Goal: Task Accomplishment & Management: Manage account settings

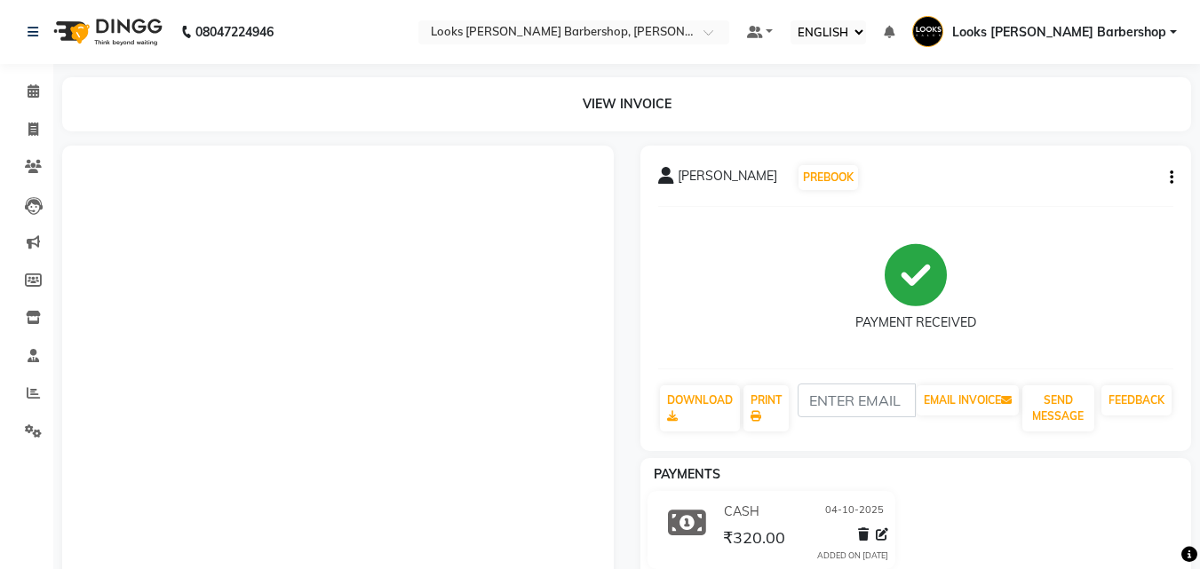
select select "ec"
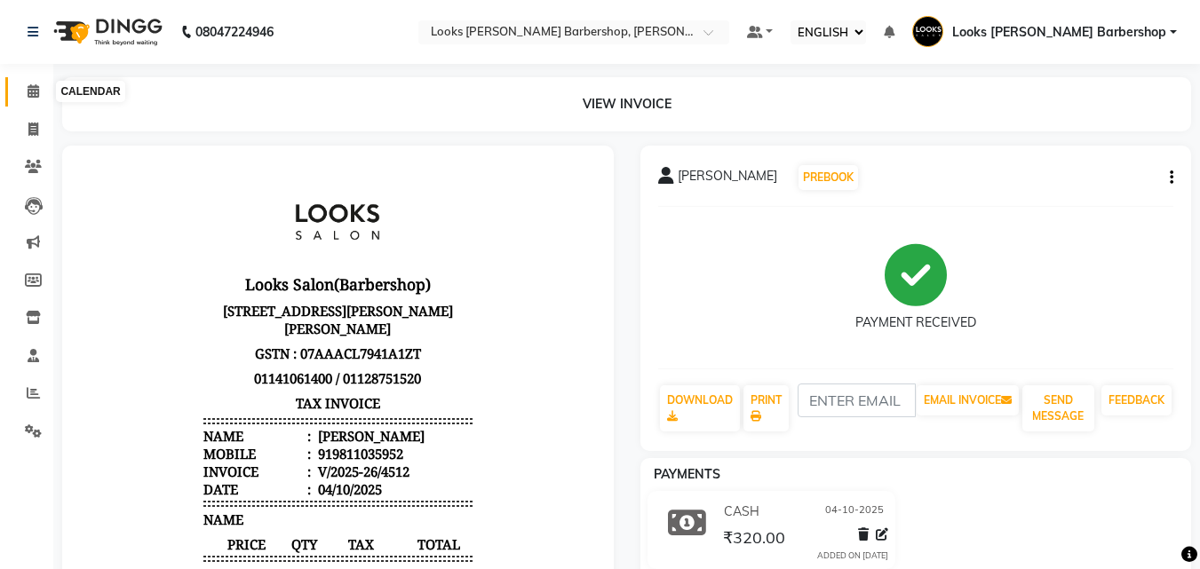
click at [25, 83] on span at bounding box center [33, 92] width 31 height 20
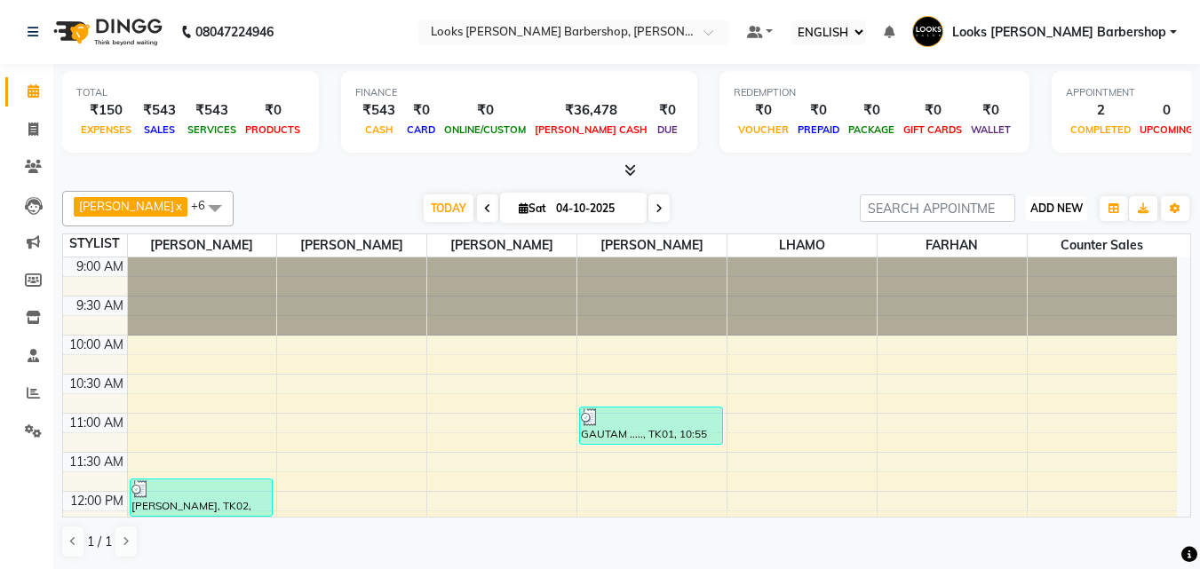
click at [1048, 200] on button "ADD NEW Toggle Dropdown" at bounding box center [1056, 208] width 61 height 25
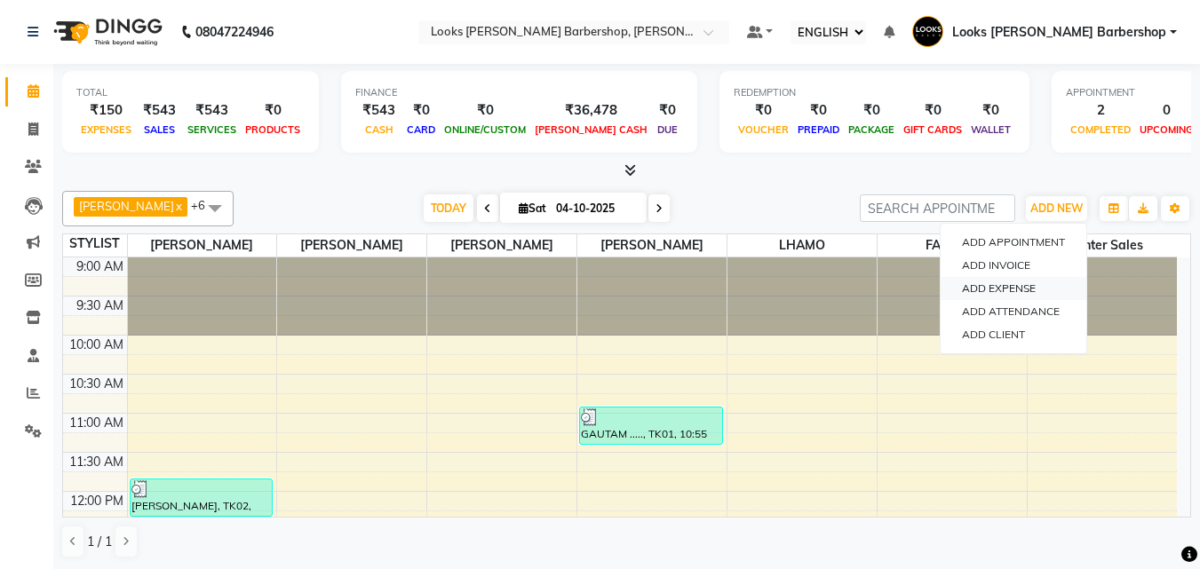
click at [1029, 281] on link "ADD EXPENSE" at bounding box center [1013, 288] width 146 height 23
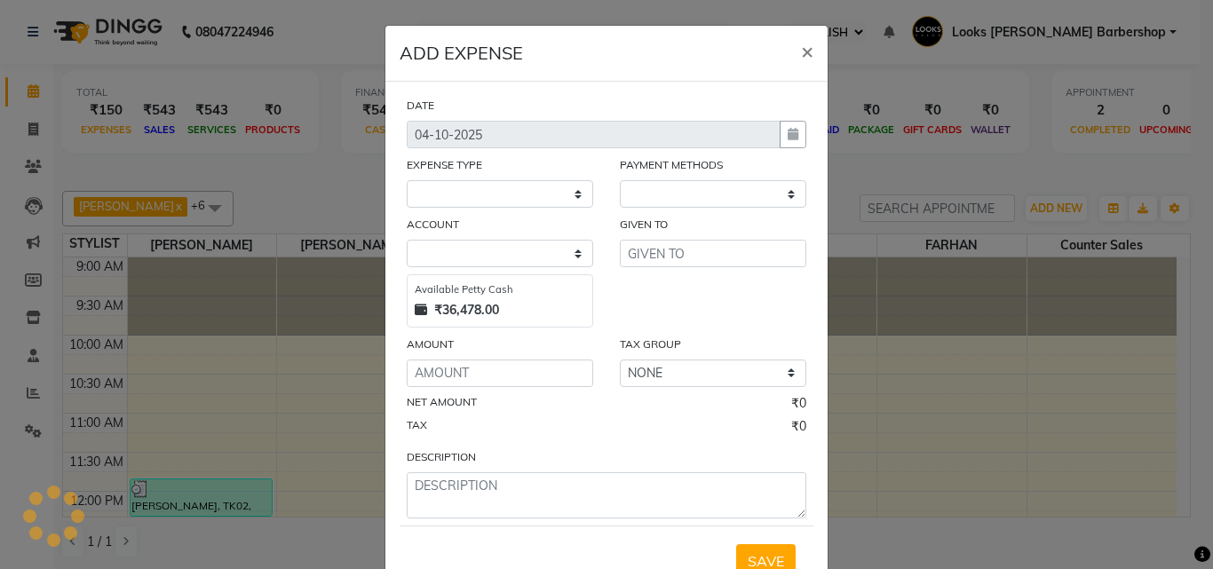
select select "1"
select select "3128"
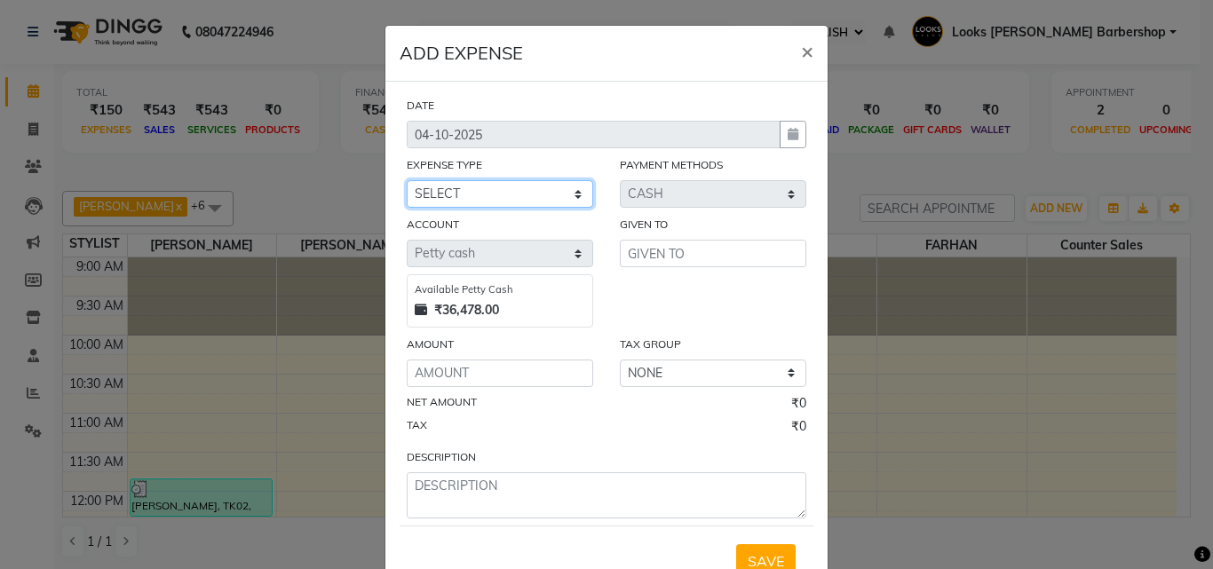
click at [566, 184] on select "SELECT Accommodation Aesthetics Bank Deposit BLINKIT Cash Handover Client Refun…" at bounding box center [500, 194] width 186 height 28
select select "23704"
click at [407, 180] on select "SELECT Accommodation Aesthetics Bank Deposit BLINKIT Cash Handover Client Refun…" at bounding box center [500, 194] width 186 height 28
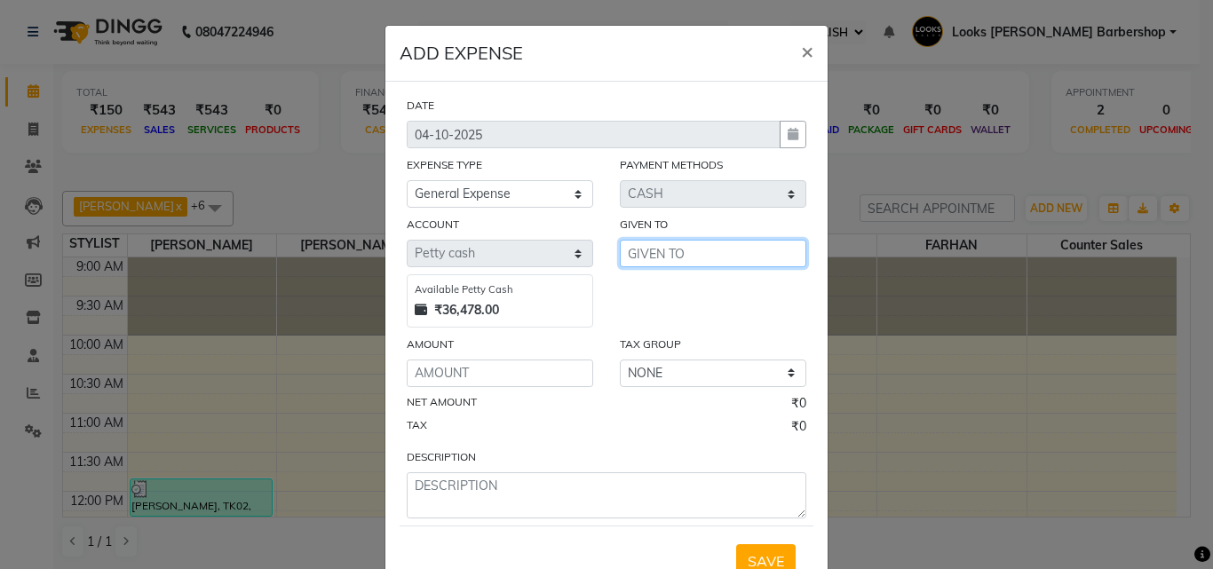
click at [693, 250] on input "text" at bounding box center [713, 254] width 186 height 28
type input "[PERSON_NAME]"
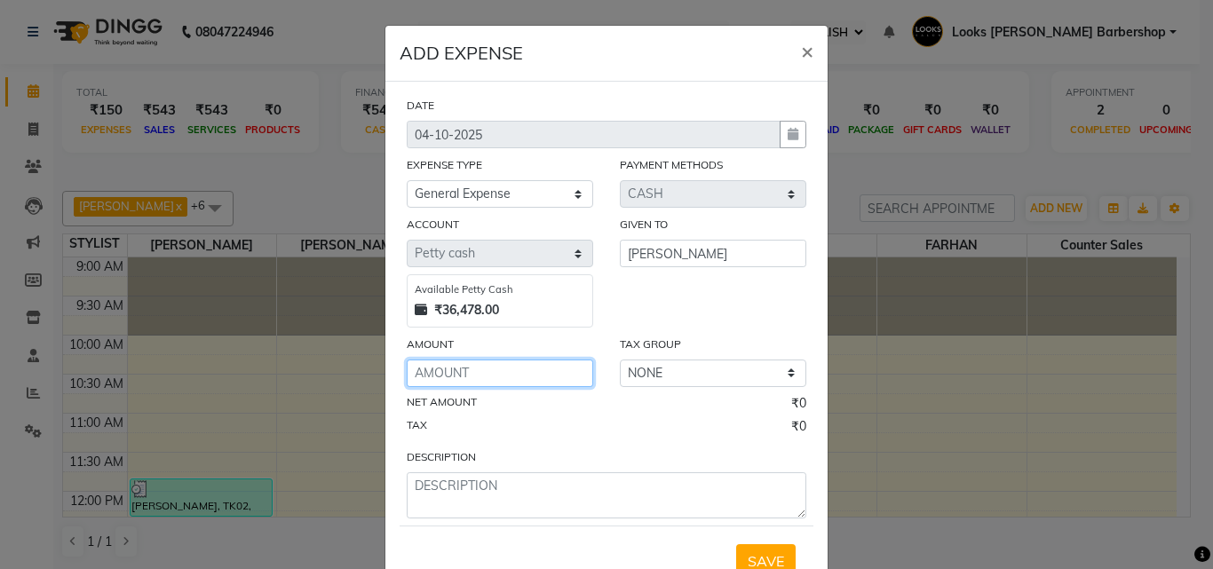
click at [416, 367] on input "number" at bounding box center [500, 374] width 186 height 28
type input "1500"
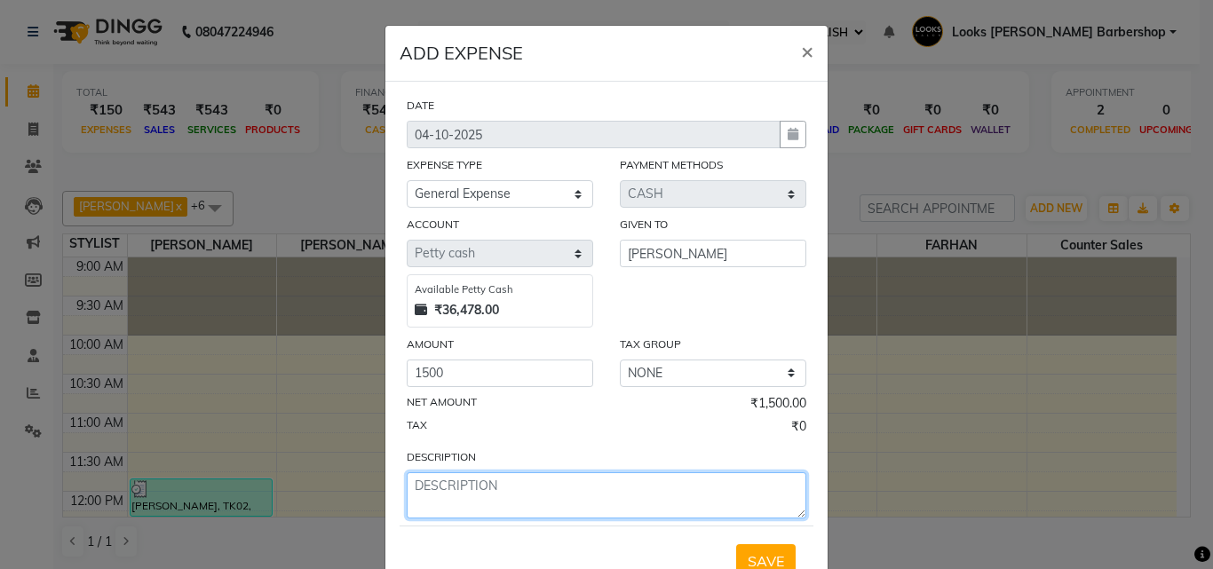
click at [418, 493] on textarea at bounding box center [607, 495] width 400 height 46
type textarea "FOR URINAL PUSH BUTTON CHANGE"
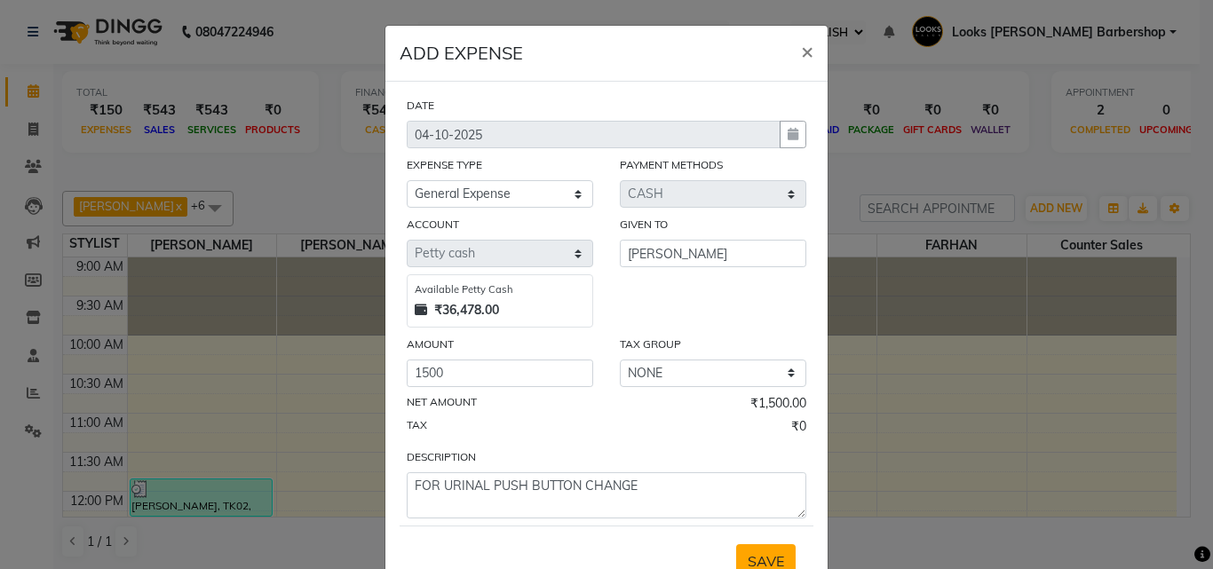
click at [765, 549] on button "SAVE" at bounding box center [765, 561] width 59 height 34
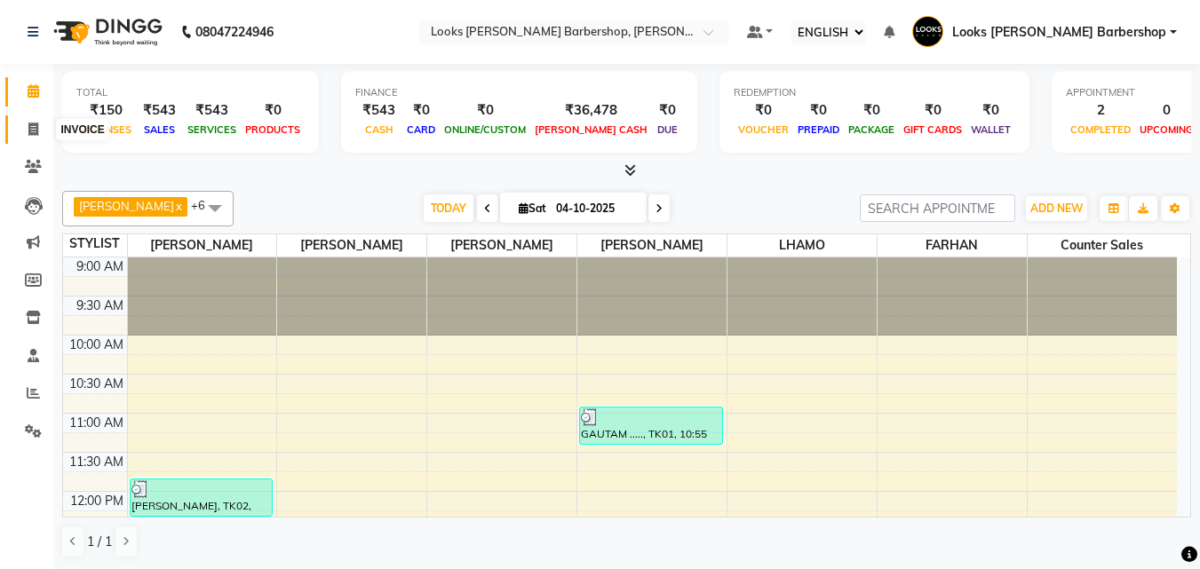
click at [38, 123] on icon at bounding box center [33, 129] width 10 height 13
select select "4323"
select select "service"
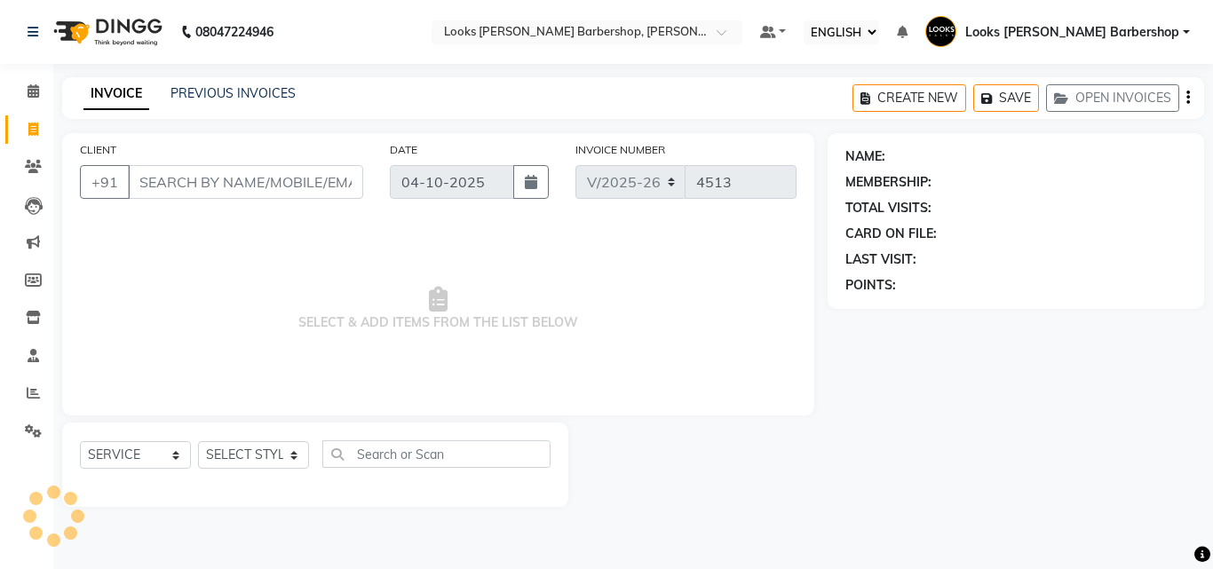
click at [186, 190] on input "CLIENT" at bounding box center [245, 182] width 235 height 34
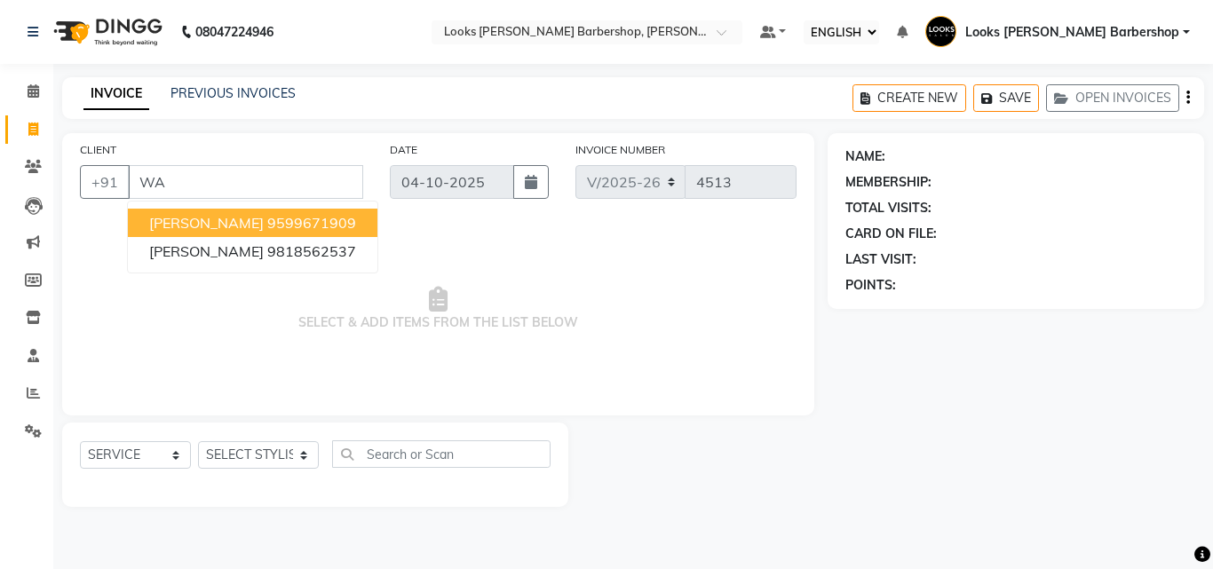
type input "W"
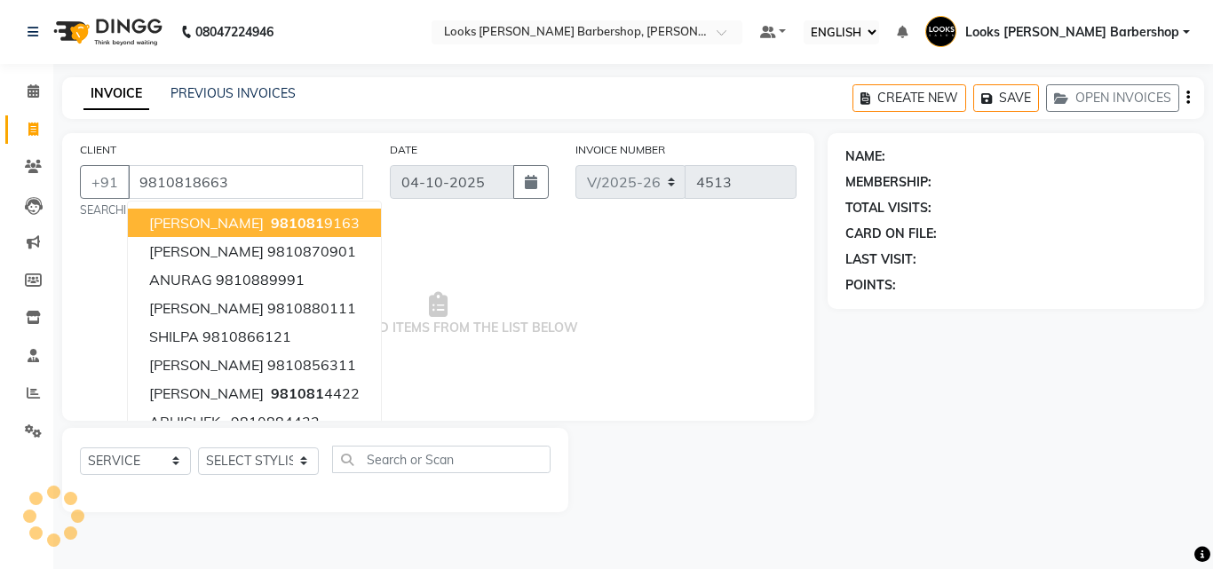
type input "9810818663"
select select "1: Object"
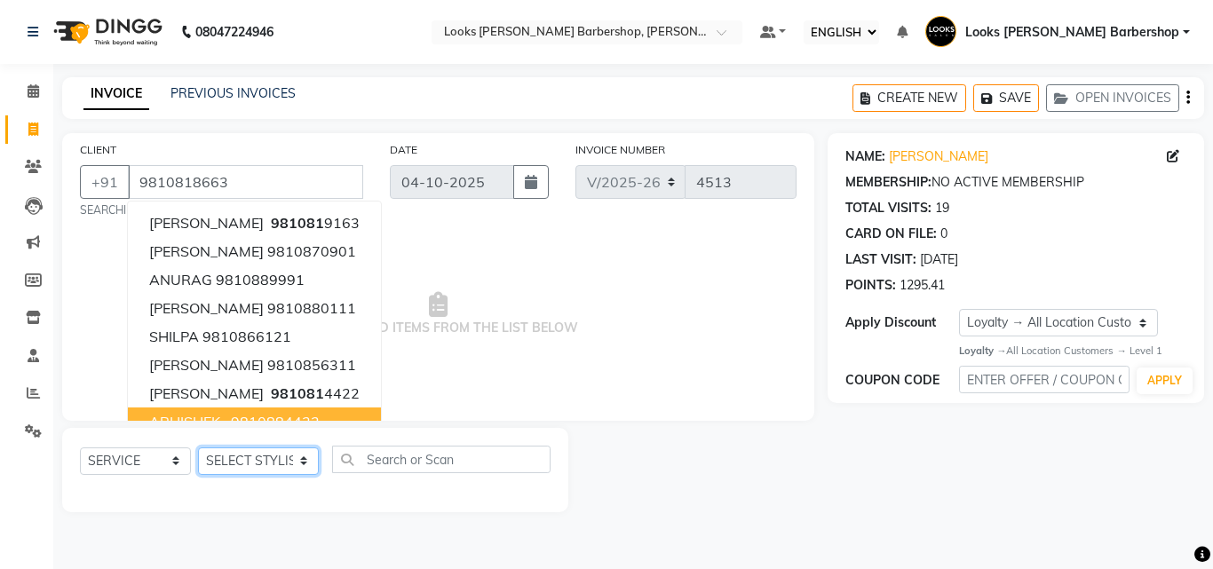
click at [290, 457] on select "SELECT STYLIST [PERSON_NAME] [PERSON_NAME] Amazon_Kart [PERSON_NAME] Counter Sa…" at bounding box center [258, 462] width 121 height 28
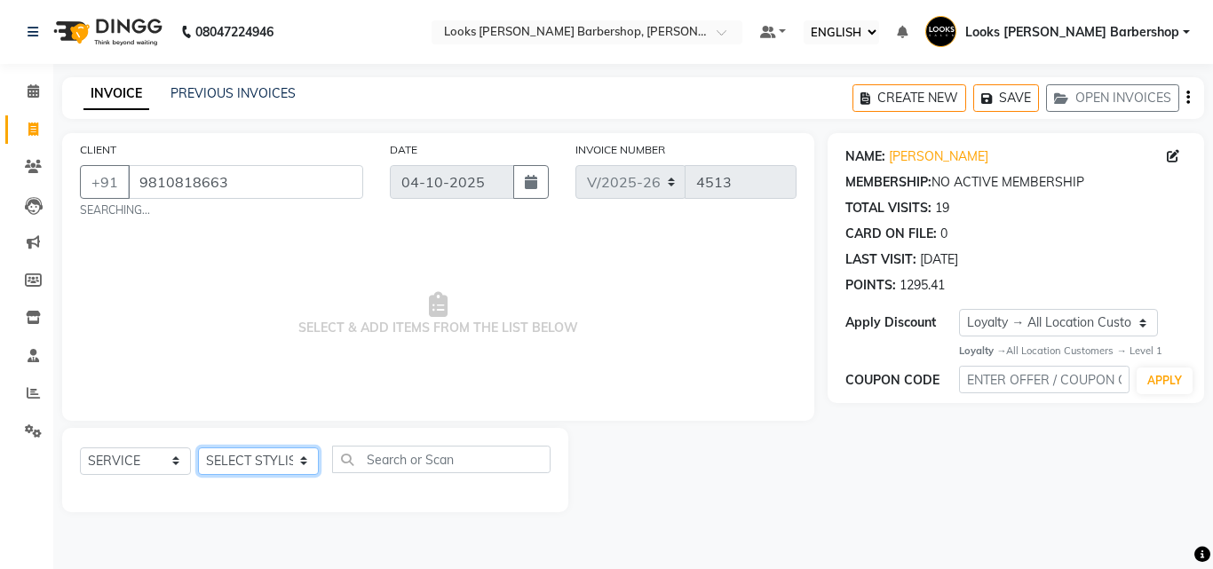
select select "23408"
click at [198, 448] on select "SELECT STYLIST [PERSON_NAME] [PERSON_NAME] Amazon_Kart [PERSON_NAME] Counter Sa…" at bounding box center [258, 462] width 121 height 28
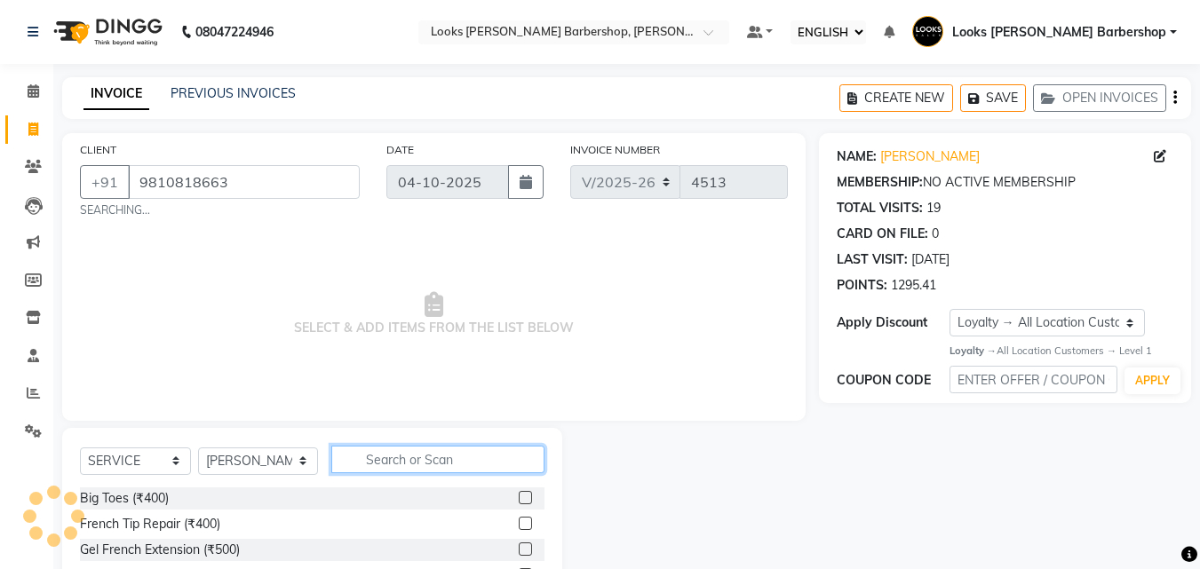
click at [365, 456] on input "text" at bounding box center [438, 460] width 214 height 28
type input "CUT"
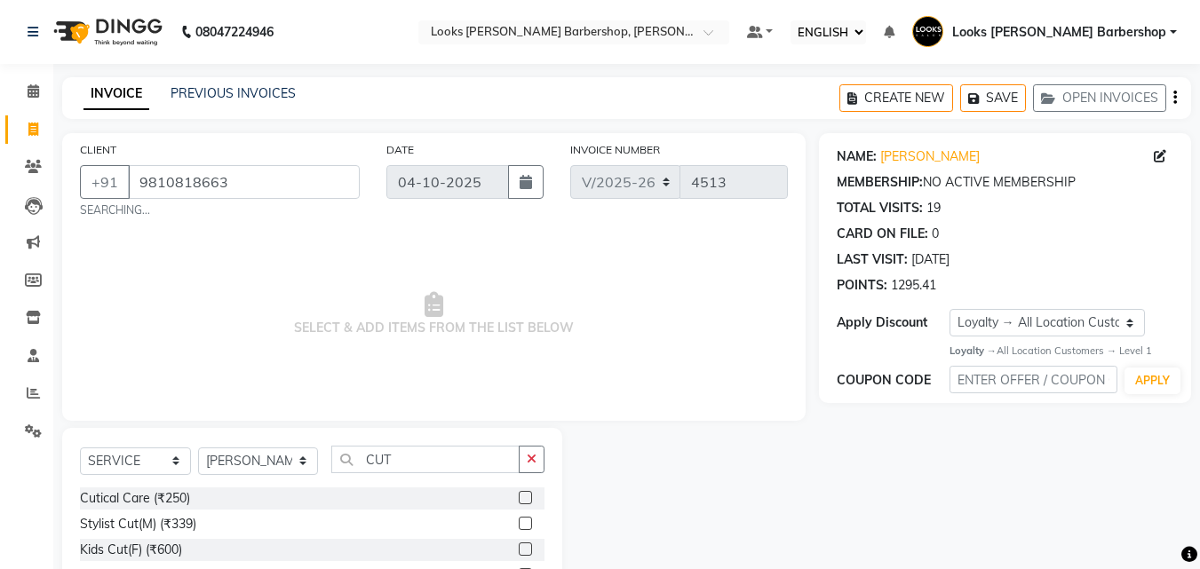
click at [519, 522] on label at bounding box center [525, 523] width 13 height 13
click at [519, 522] on input "checkbox" at bounding box center [525, 525] width 12 height 12
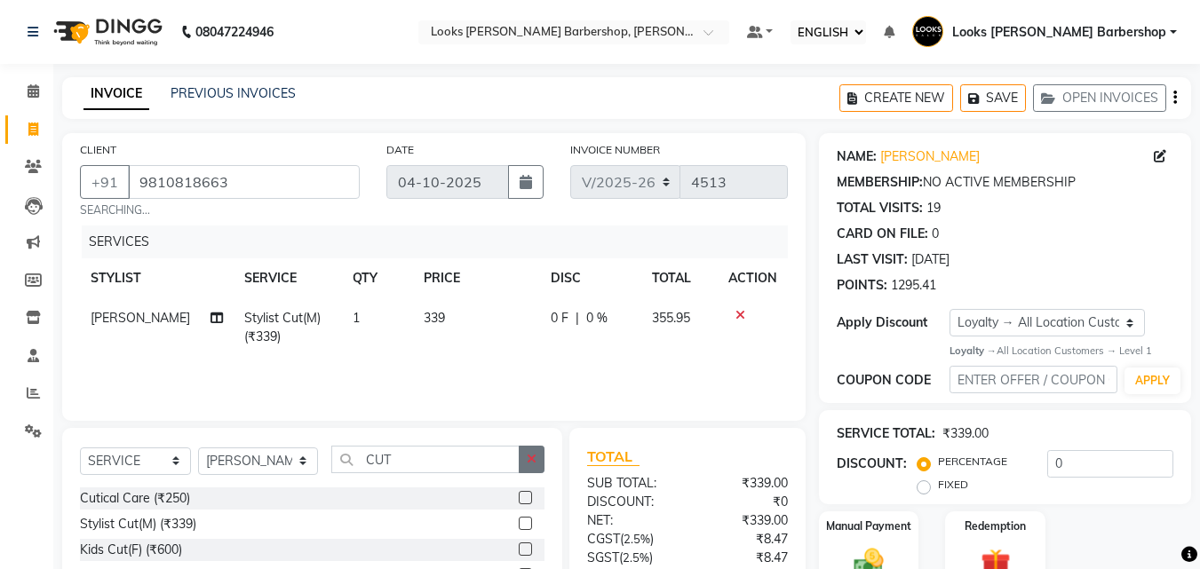
checkbox input "false"
click at [534, 453] on icon "button" at bounding box center [532, 459] width 10 height 12
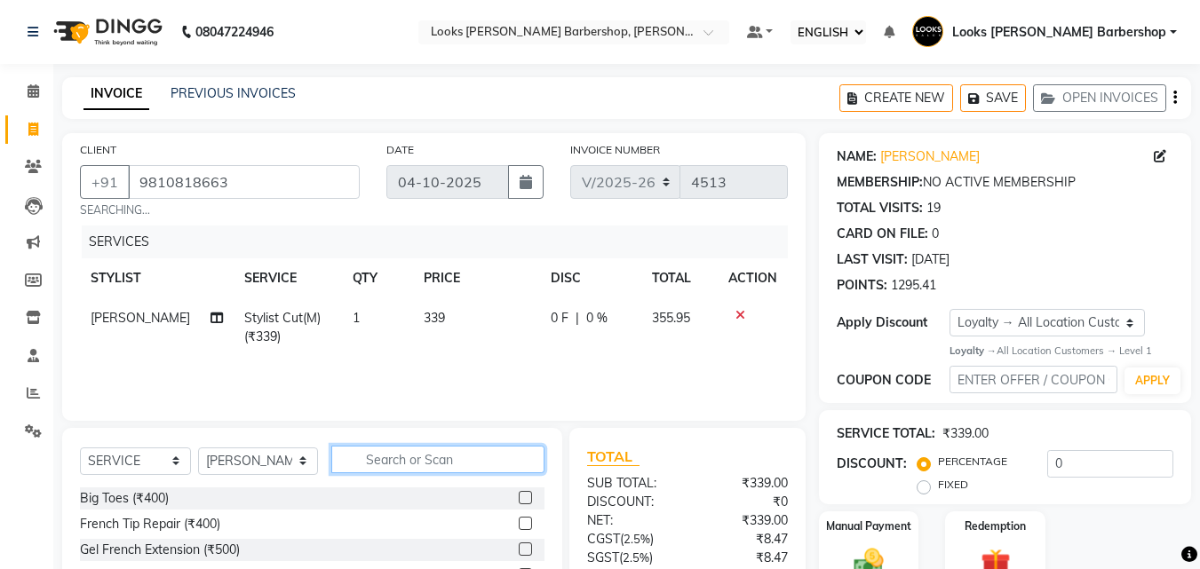
click at [495, 464] on input "text" at bounding box center [438, 460] width 214 height 28
type input "WASH"
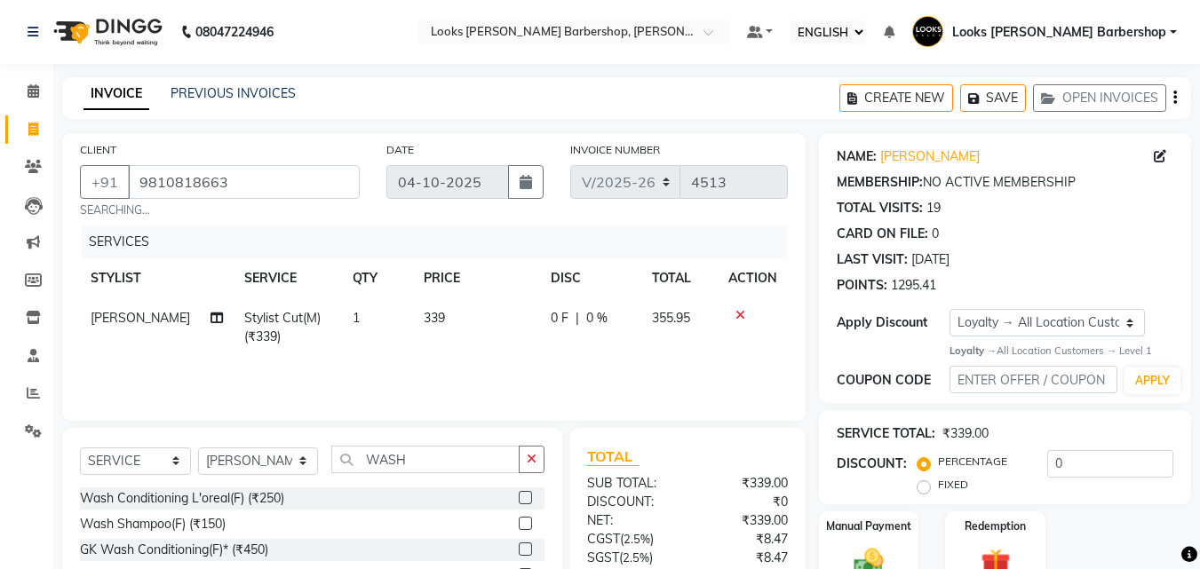
click at [525, 525] on label at bounding box center [525, 523] width 13 height 13
click at [525, 525] on input "checkbox" at bounding box center [525, 525] width 12 height 12
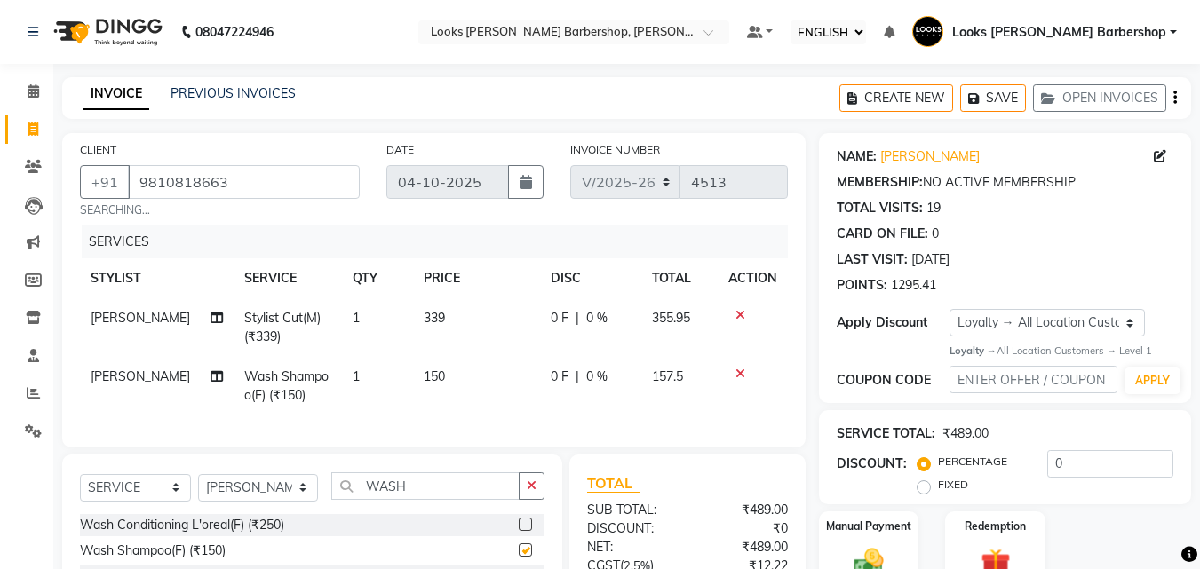
checkbox input "false"
click at [444, 372] on td "150" at bounding box center [476, 386] width 127 height 59
select select "23408"
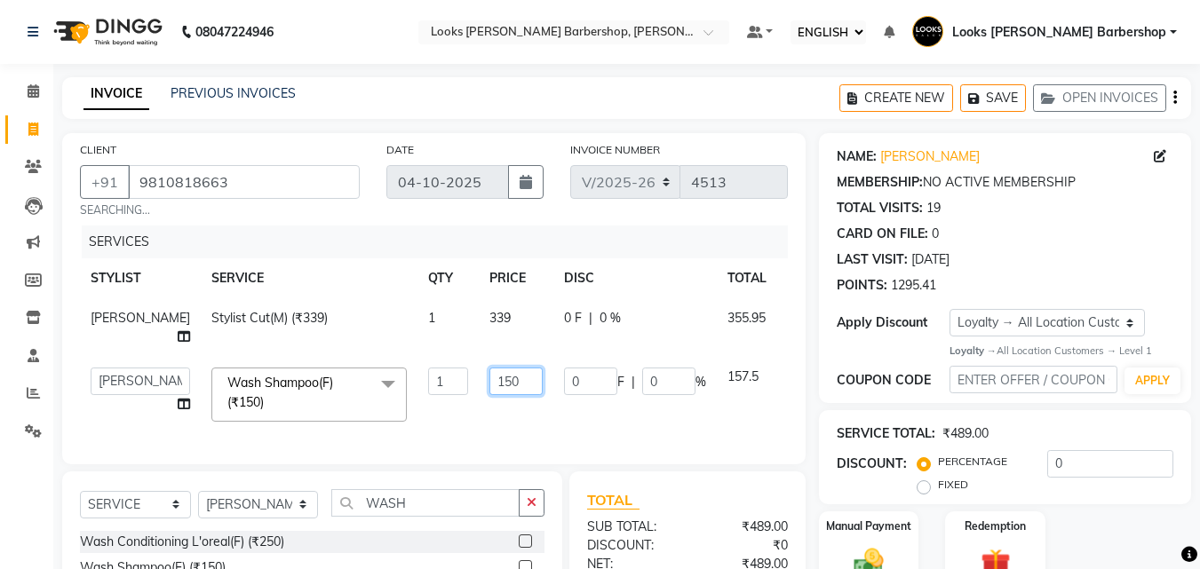
click at [489, 380] on input "150" at bounding box center [515, 382] width 53 height 28
type input "153"
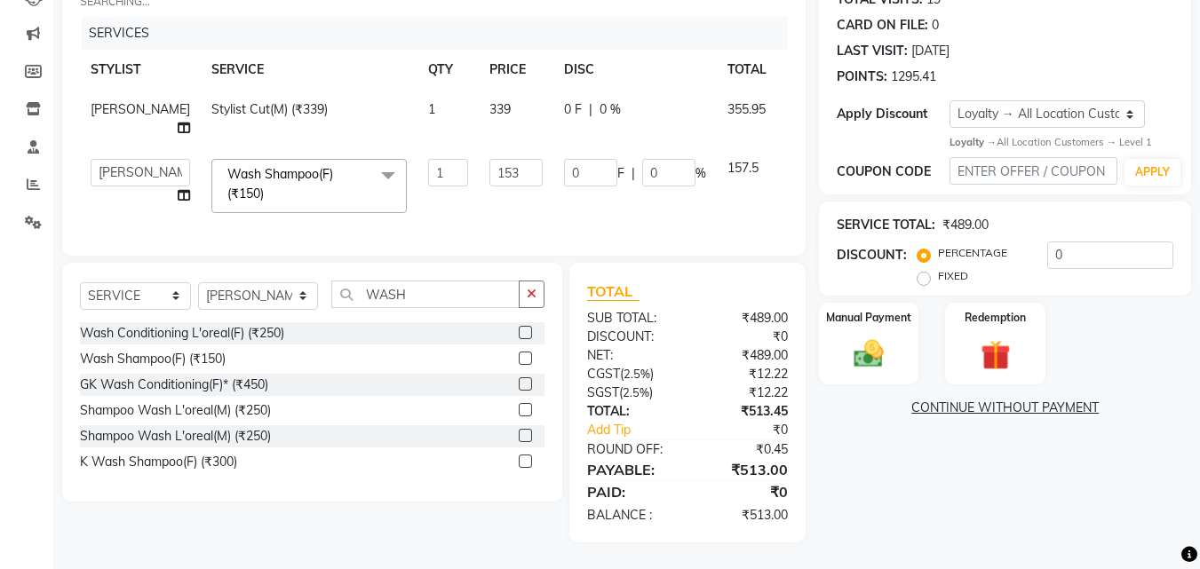
scroll to position [205, 0]
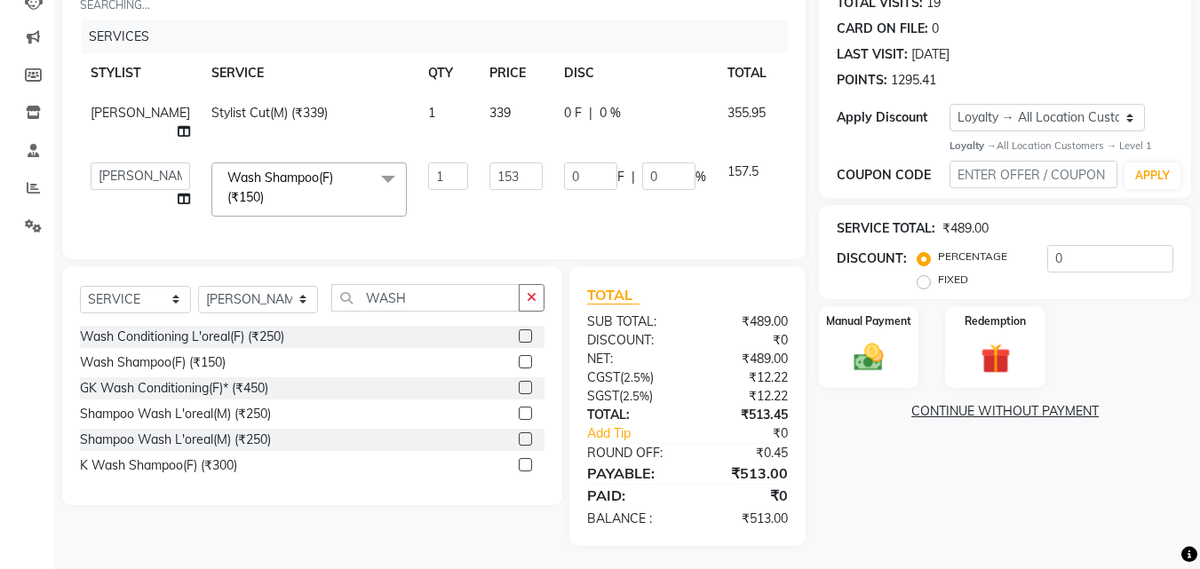
drag, startPoint x: 936, startPoint y: 441, endPoint x: 874, endPoint y: 445, distance: 62.3
click at [919, 442] on div "NAME: [PERSON_NAME] MEMBERSHIP: NO ACTIVE MEMBERSHIP TOTAL VISITS: 19 CARD ON F…" at bounding box center [1011, 237] width 385 height 618
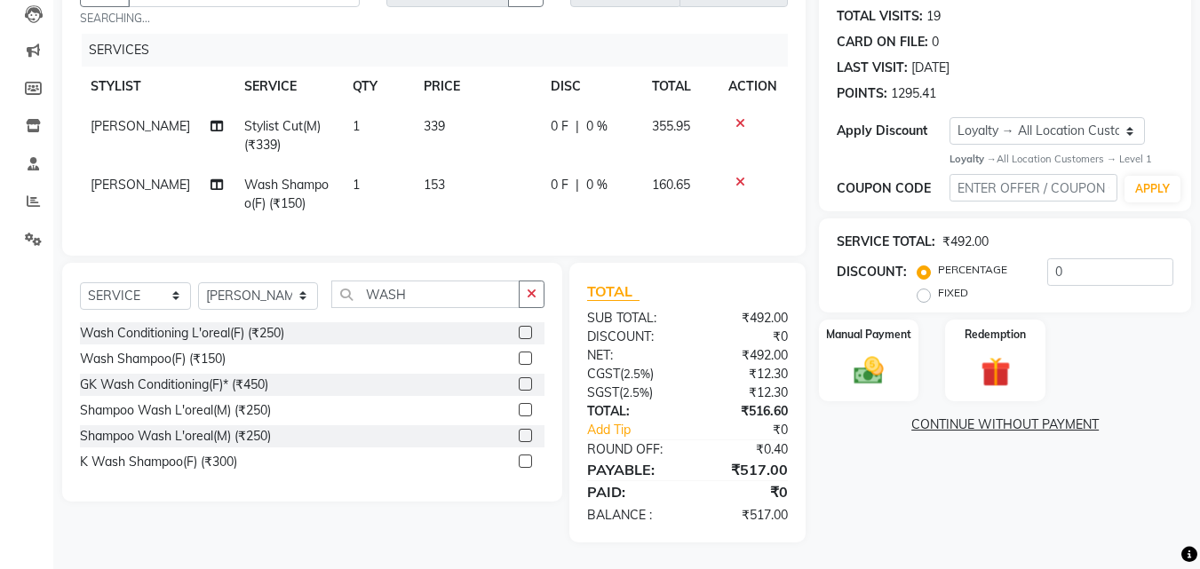
drag, startPoint x: 531, startPoint y: 289, endPoint x: 505, endPoint y: 298, distance: 27.5
click at [529, 289] on icon "button" at bounding box center [532, 294] width 10 height 12
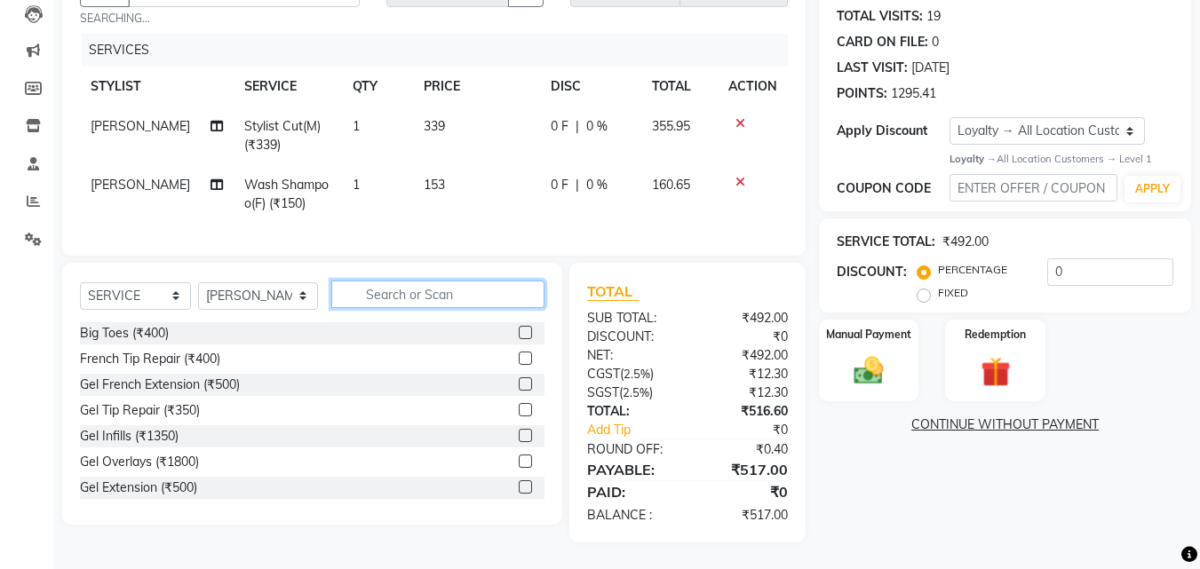
click at [471, 297] on input "text" at bounding box center [438, 295] width 214 height 28
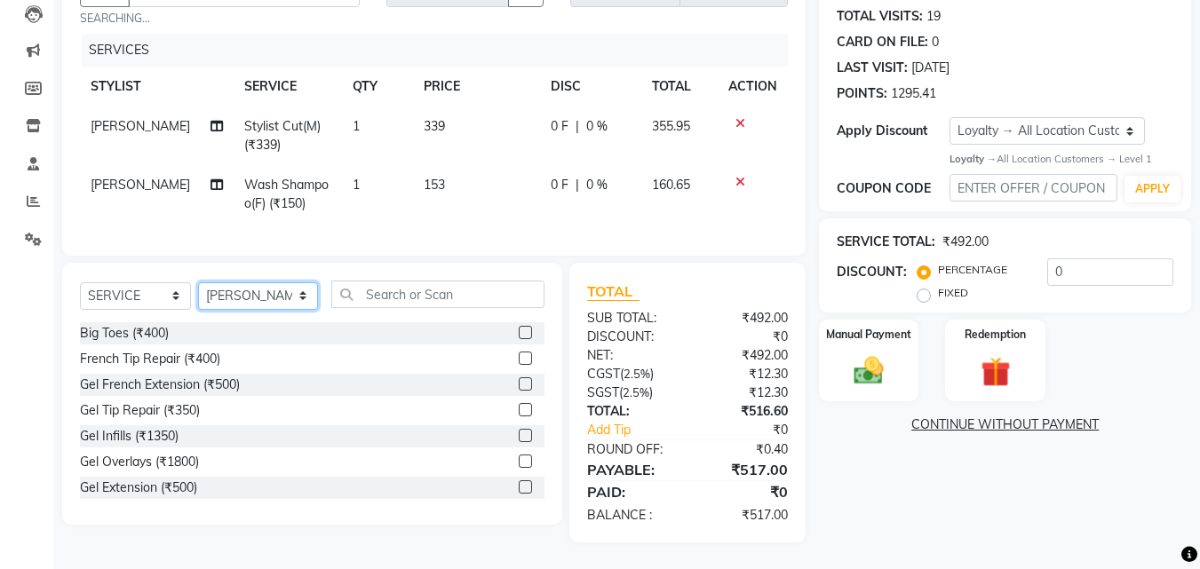
click at [294, 297] on select "SELECT STYLIST [PERSON_NAME] [PERSON_NAME] Amazon_Kart [PERSON_NAME] Counter Sa…" at bounding box center [258, 296] width 120 height 28
select select "23416"
click at [198, 282] on select "SELECT STYLIST [PERSON_NAME] [PERSON_NAME] Amazon_Kart [PERSON_NAME] Counter Sa…" at bounding box center [258, 296] width 120 height 28
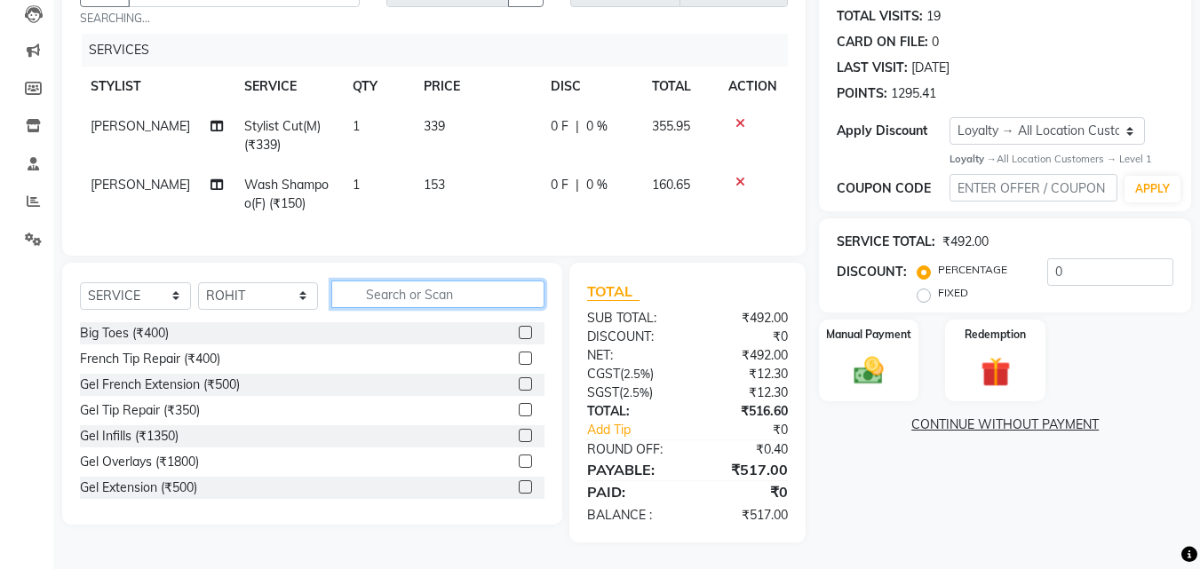
click at [401, 295] on input "text" at bounding box center [438, 295] width 214 height 28
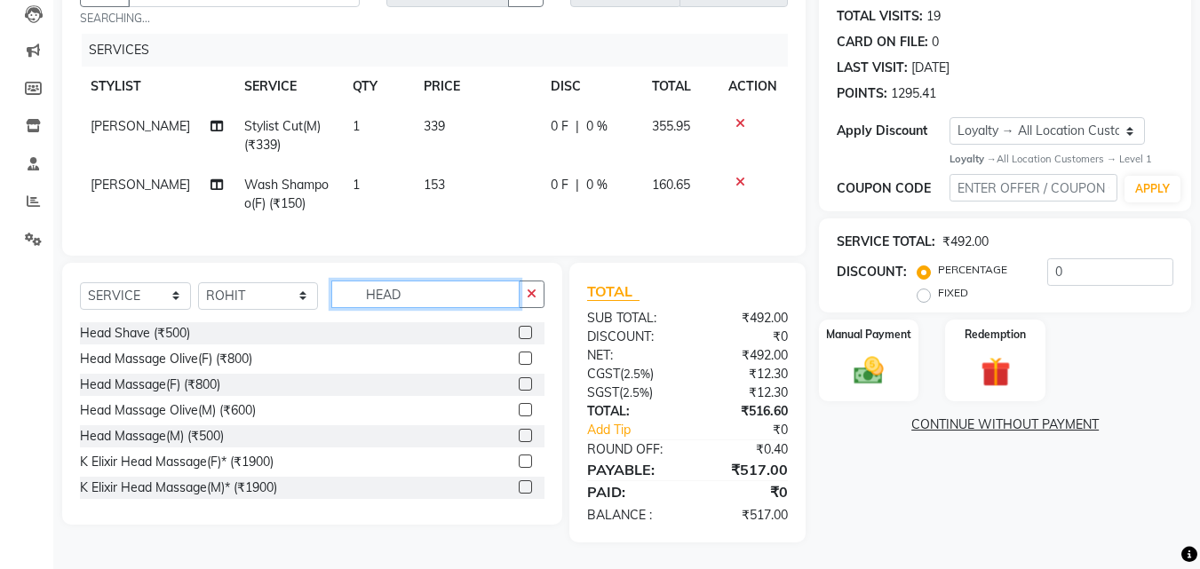
type input "HEAD"
click at [519, 434] on label at bounding box center [525, 435] width 13 height 13
click at [519, 434] on input "checkbox" at bounding box center [525, 437] width 12 height 12
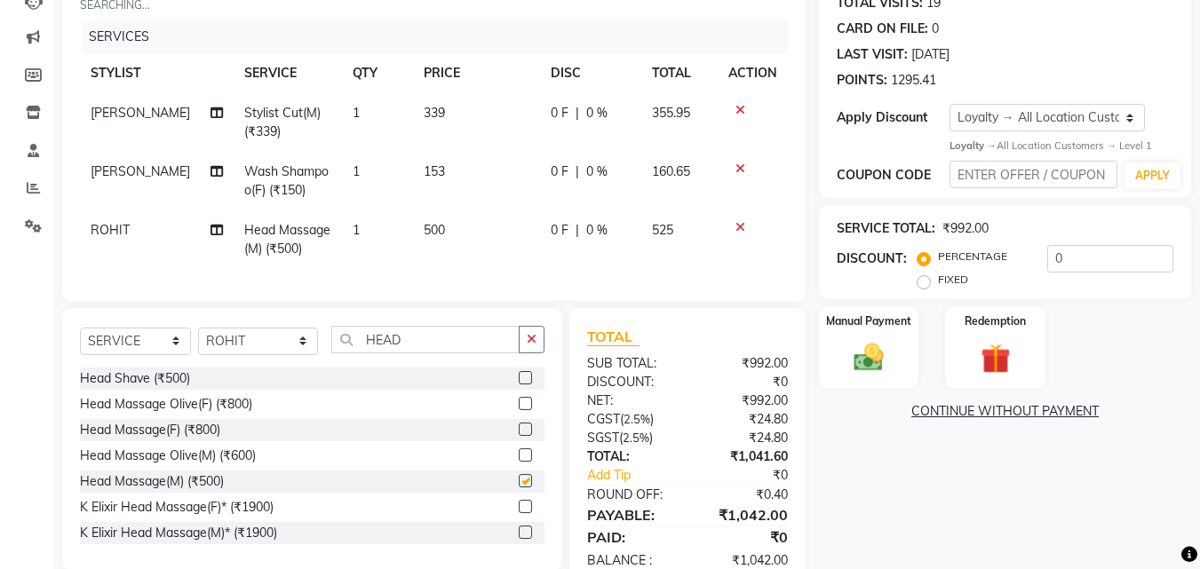
checkbox input "false"
click at [537, 349] on button "button" at bounding box center [532, 340] width 26 height 28
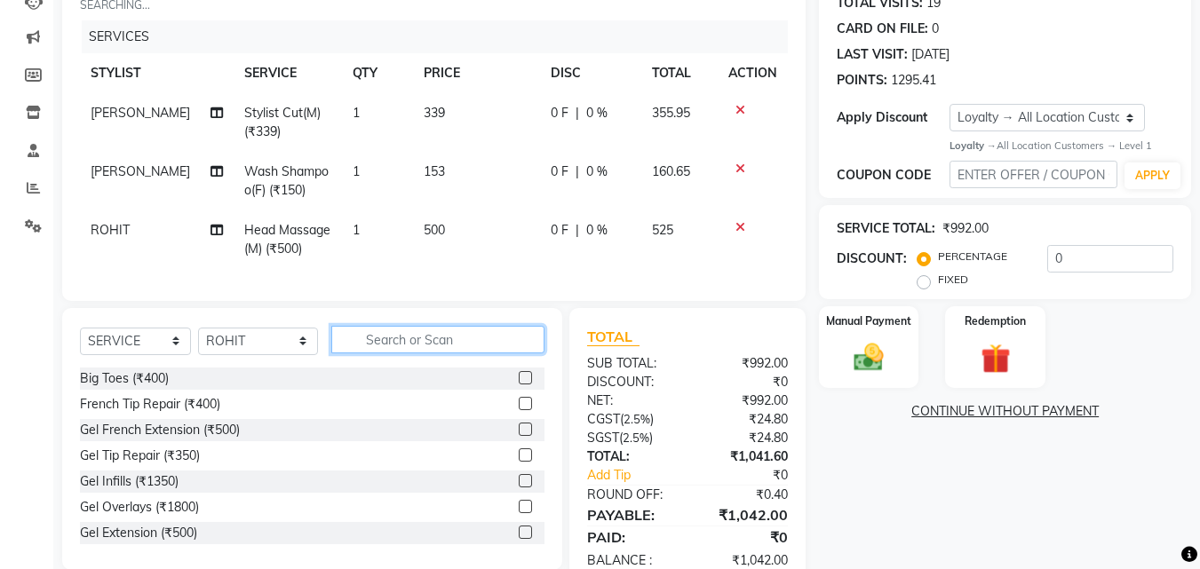
click at [466, 353] on input "text" at bounding box center [438, 340] width 214 height 28
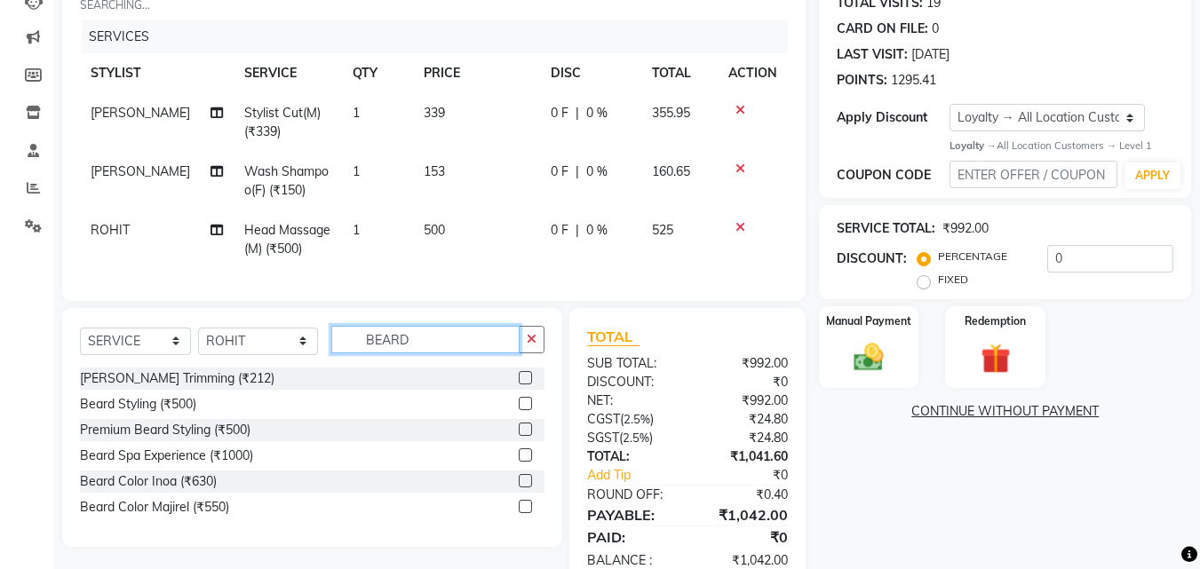
type input "BEARD"
click at [522, 385] on label at bounding box center [525, 377] width 13 height 13
click at [522, 385] on input "checkbox" at bounding box center [525, 379] width 12 height 12
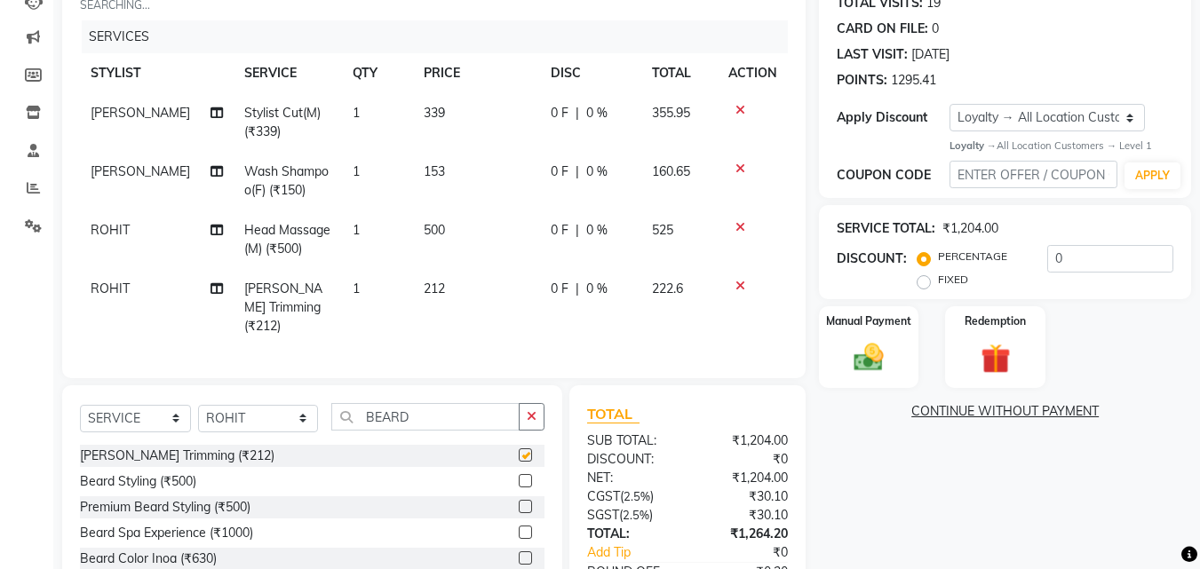
checkbox input "false"
click at [443, 289] on td "212" at bounding box center [476, 307] width 127 height 77
select select "23416"
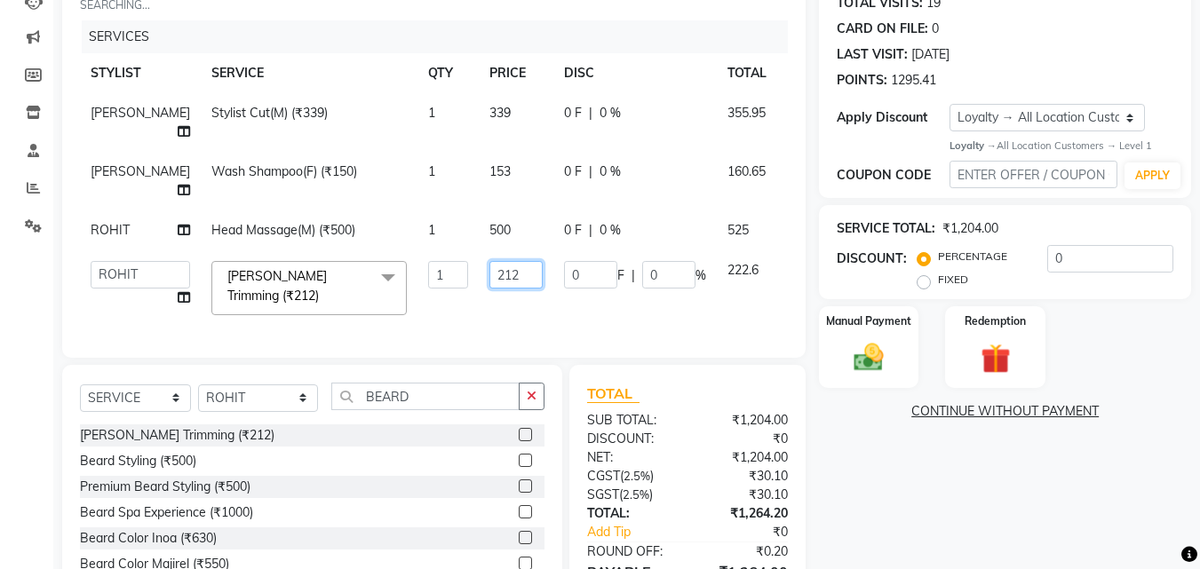
click at [489, 275] on input "212" at bounding box center [515, 275] width 53 height 28
type input "250"
click at [963, 525] on div "NAME: [PERSON_NAME] MEMBERSHIP: NO ACTIVE MEMBERSHIP TOTAL VISITS: 19 CARD ON F…" at bounding box center [1011, 286] width 385 height 717
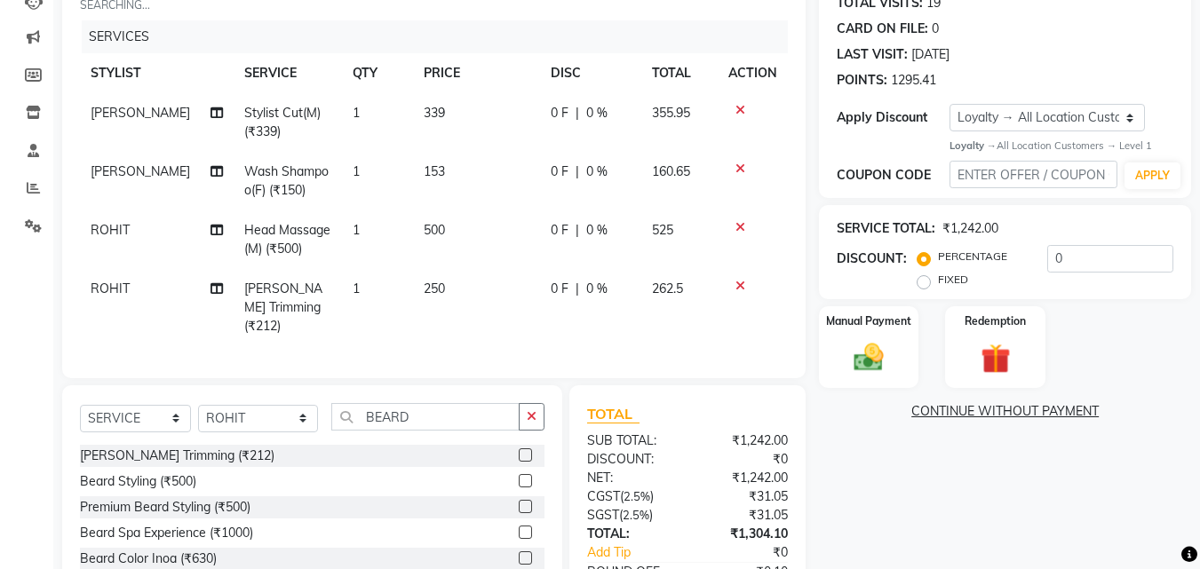
click at [115, 167] on span "[PERSON_NAME]" at bounding box center [140, 171] width 99 height 16
select select "23408"
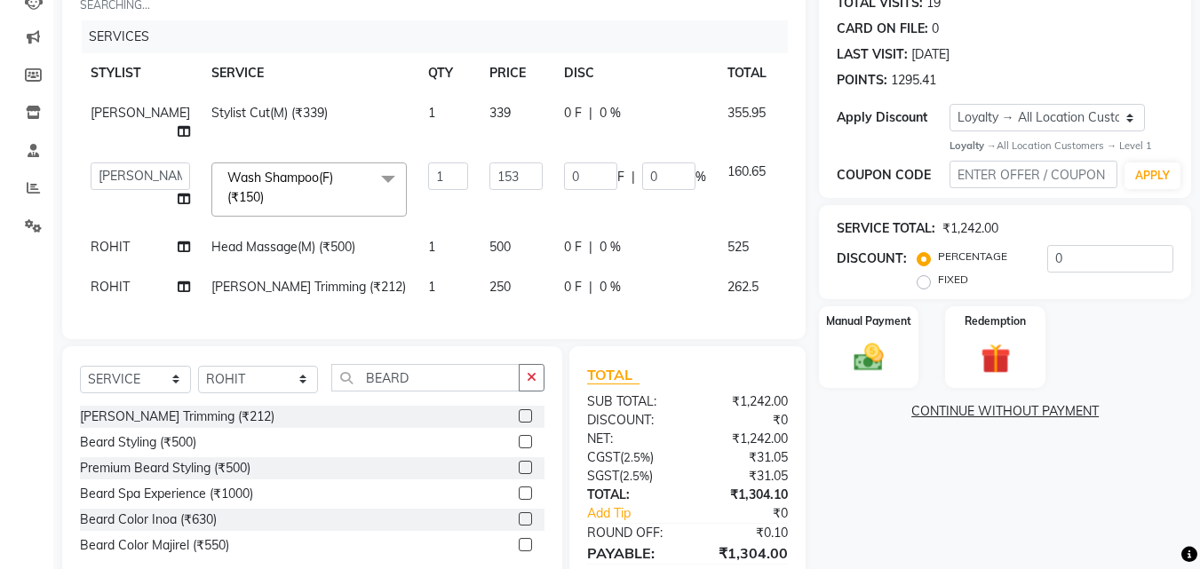
click at [178, 199] on icon at bounding box center [184, 199] width 12 height 12
select select "23408"
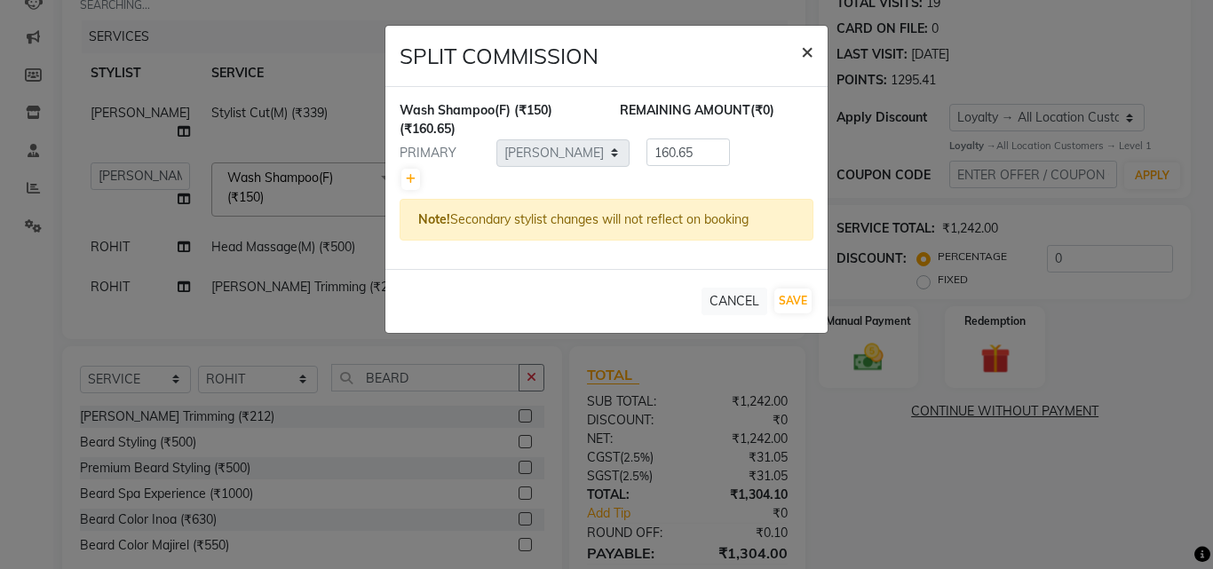
click at [813, 46] on span "×" at bounding box center [807, 50] width 12 height 27
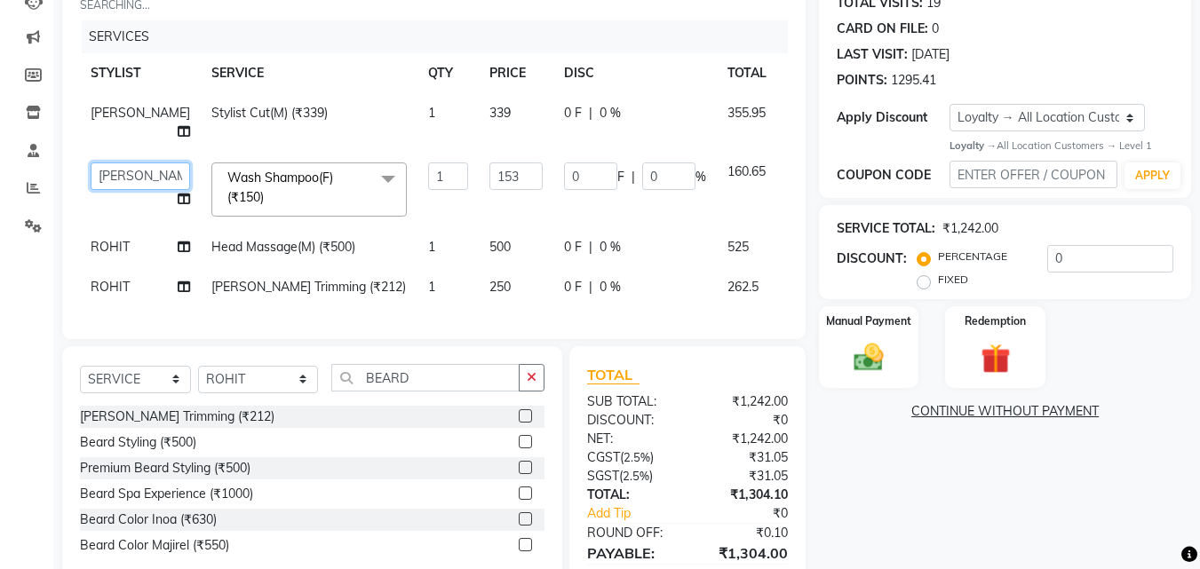
click at [108, 168] on select "[PERSON_NAME] [PERSON_NAME] Amazon_Kart [PERSON_NAME] Counter Sales [PERSON_NAM…" at bounding box center [140, 177] width 99 height 28
select select "23416"
click at [289, 390] on select "SELECT STYLIST [PERSON_NAME] [PERSON_NAME] Amazon_Kart [PERSON_NAME] Counter Sa…" at bounding box center [258, 380] width 120 height 28
select select "23413"
click at [198, 378] on select "SELECT STYLIST [PERSON_NAME] [PERSON_NAME] Amazon_Kart [PERSON_NAME] Counter Sa…" at bounding box center [258, 380] width 120 height 28
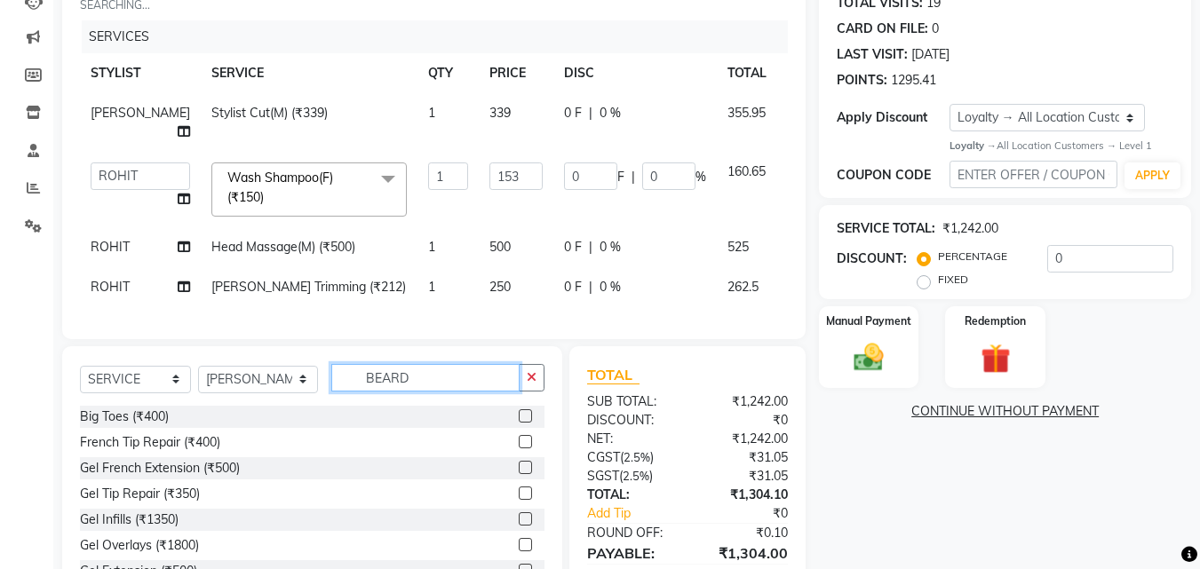
click at [425, 384] on input "BEARD" at bounding box center [425, 378] width 189 height 28
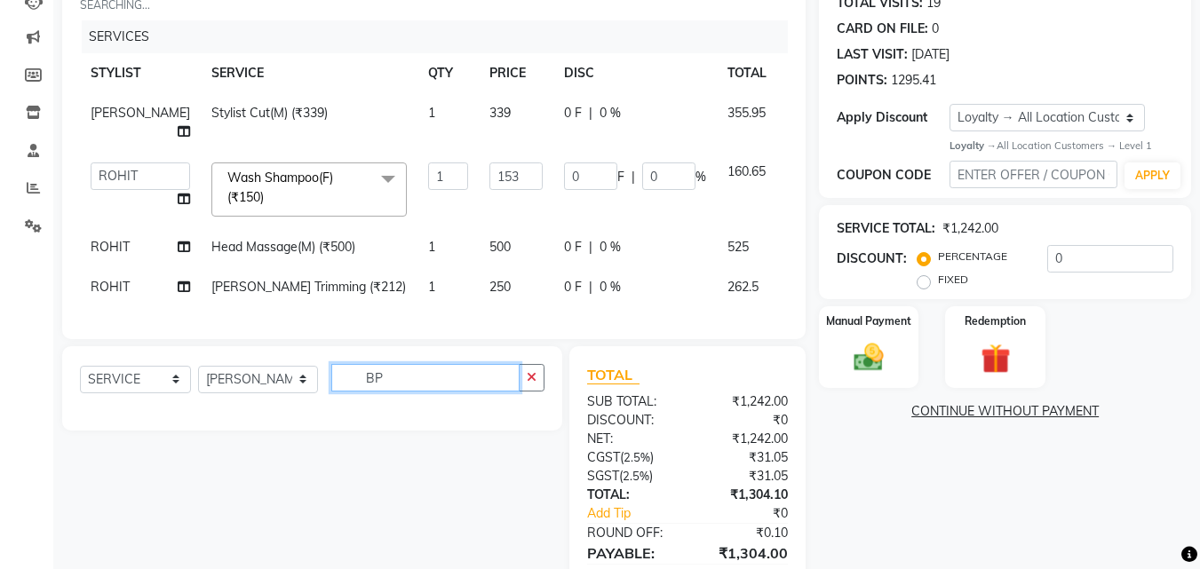
type input "B"
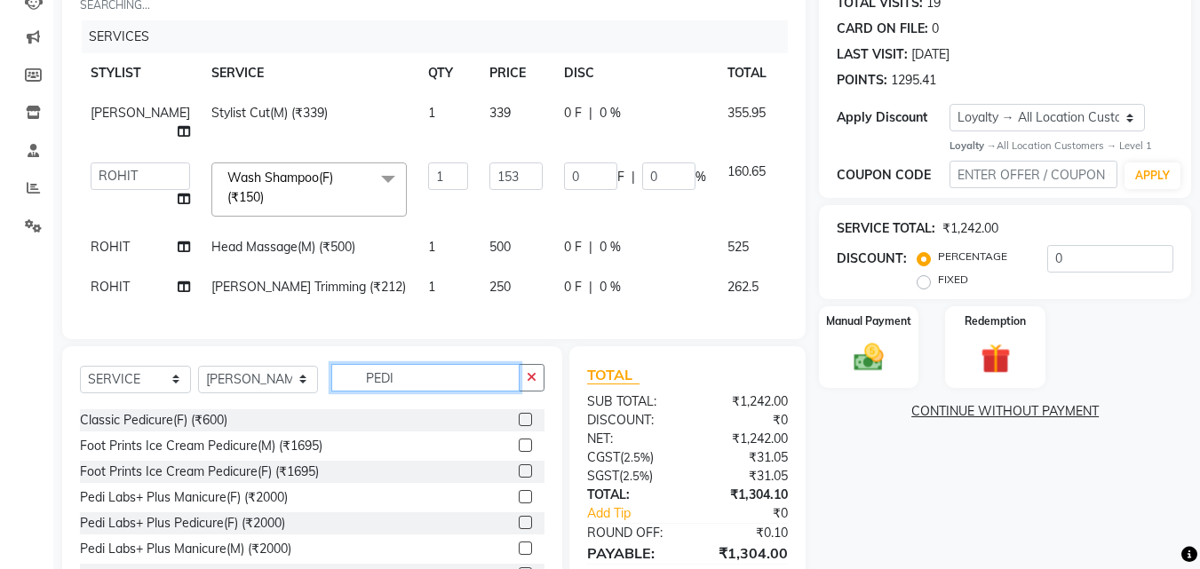
scroll to position [260, 0]
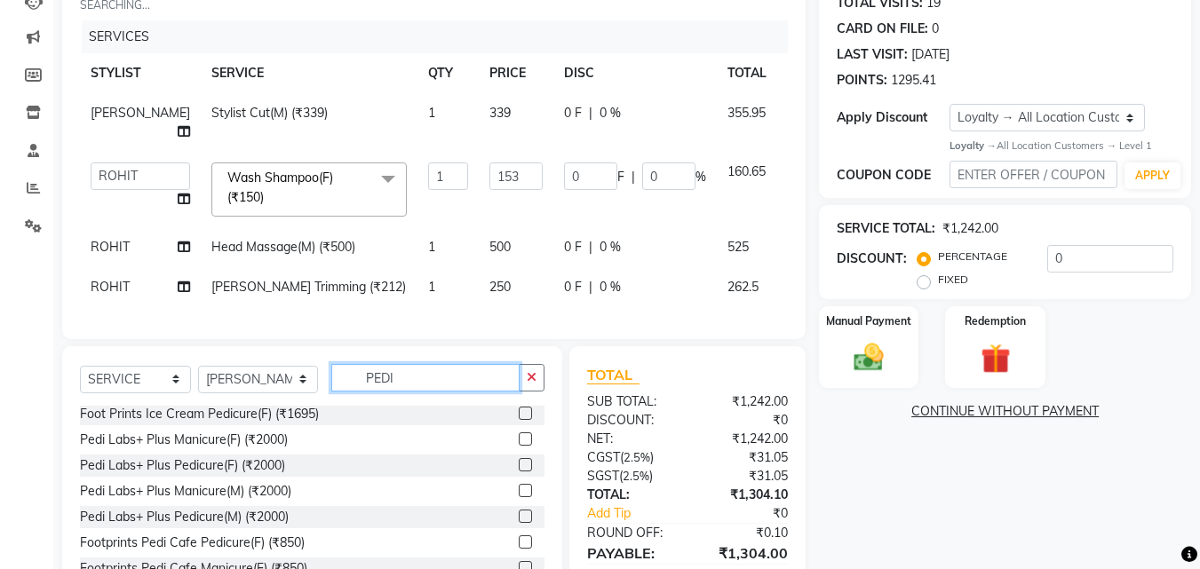
type input "PEDI"
drag, startPoint x: 510, startPoint y: 557, endPoint x: 525, endPoint y: 543, distance: 20.1
click at [519, 549] on label at bounding box center [525, 541] width 13 height 13
click at [519, 549] on input "checkbox" at bounding box center [525, 543] width 12 height 12
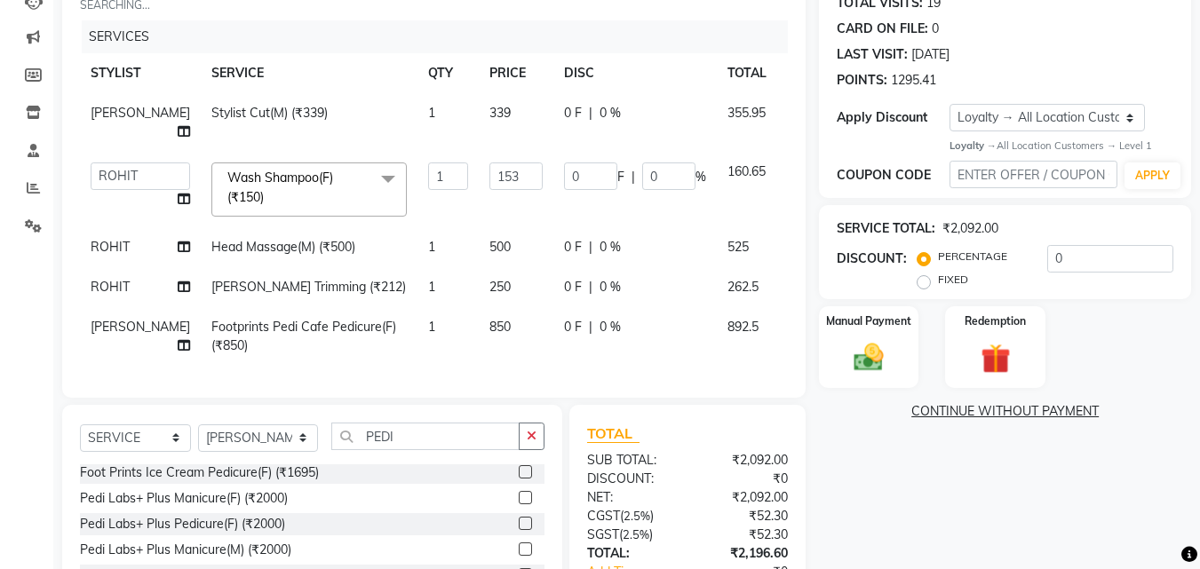
checkbox input "false"
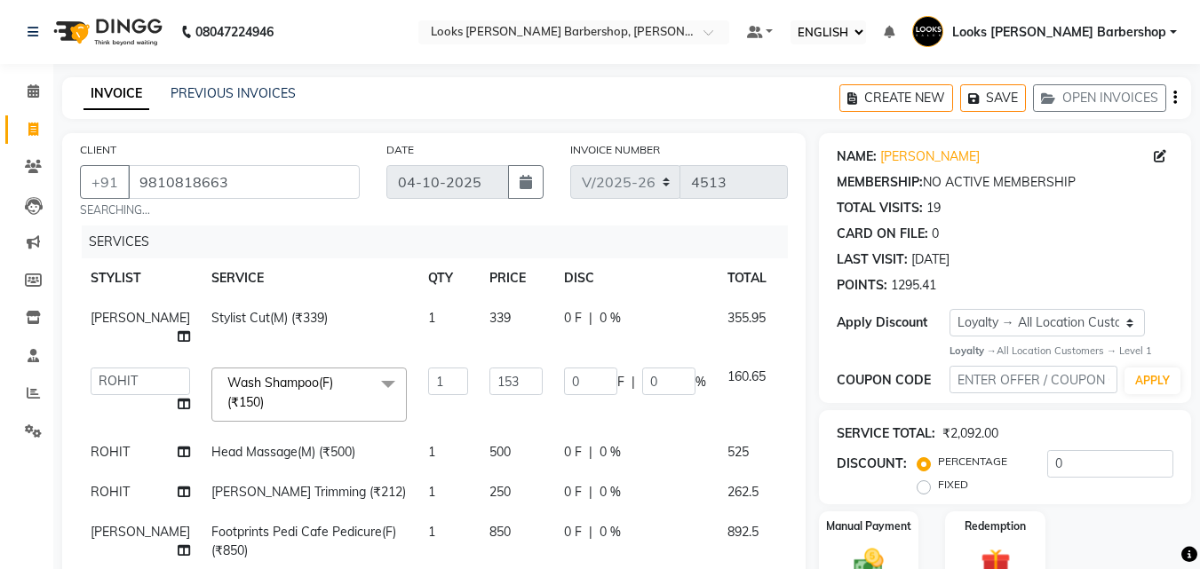
scroll to position [361, 0]
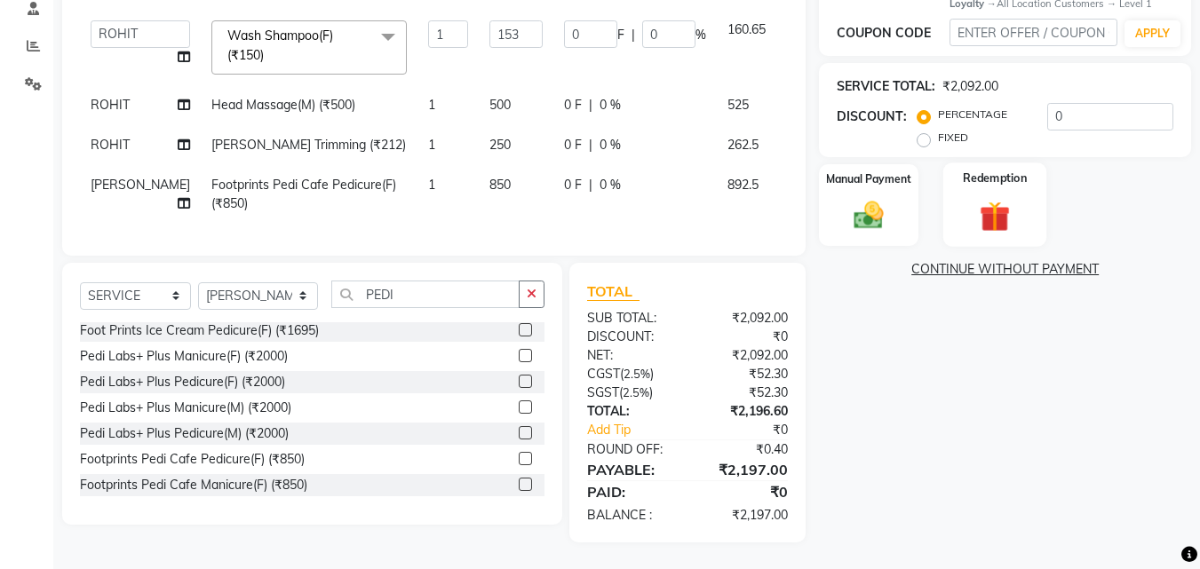
click at [982, 174] on div "Redemption" at bounding box center [995, 205] width 104 height 84
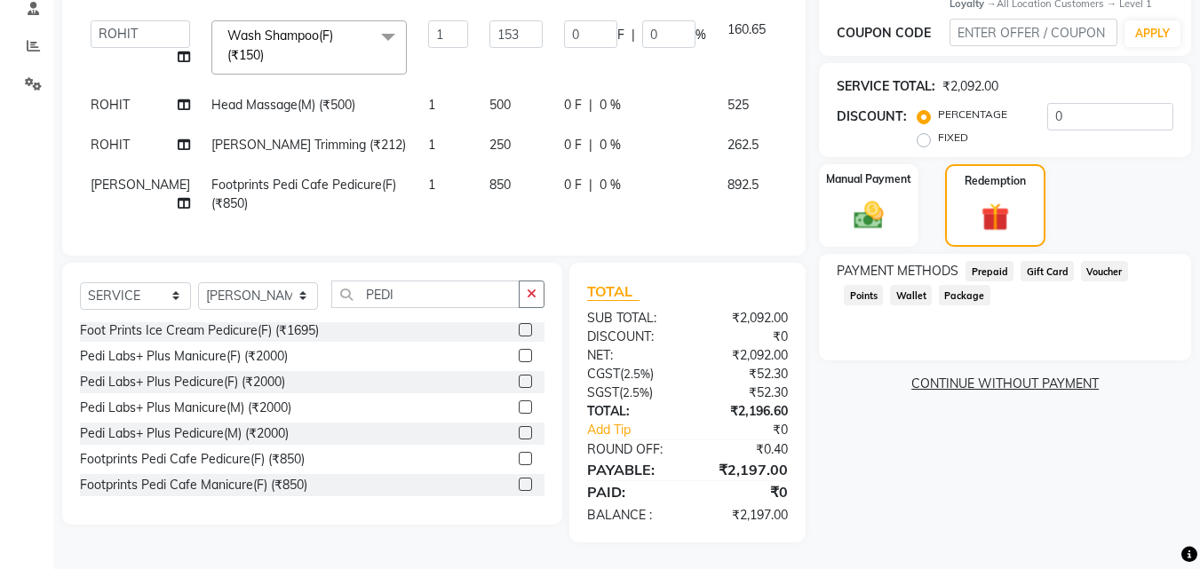
click at [883, 285] on span "Points" at bounding box center [863, 295] width 39 height 20
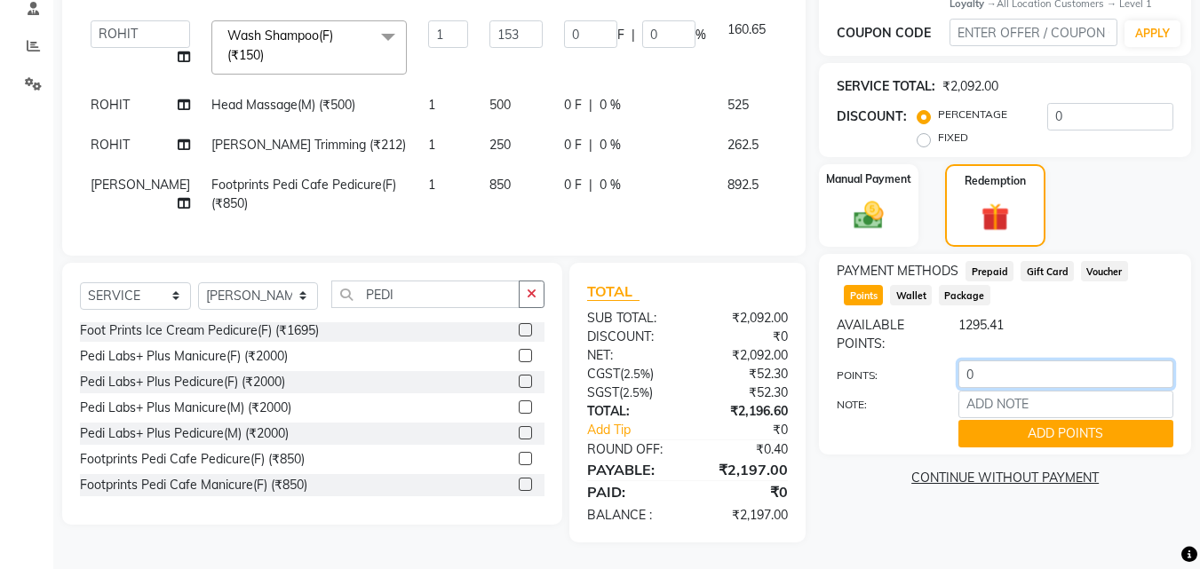
click at [984, 361] on input "0" at bounding box center [1065, 375] width 215 height 28
type input "1294"
click at [1012, 420] on button "ADD POINTS" at bounding box center [1065, 434] width 215 height 28
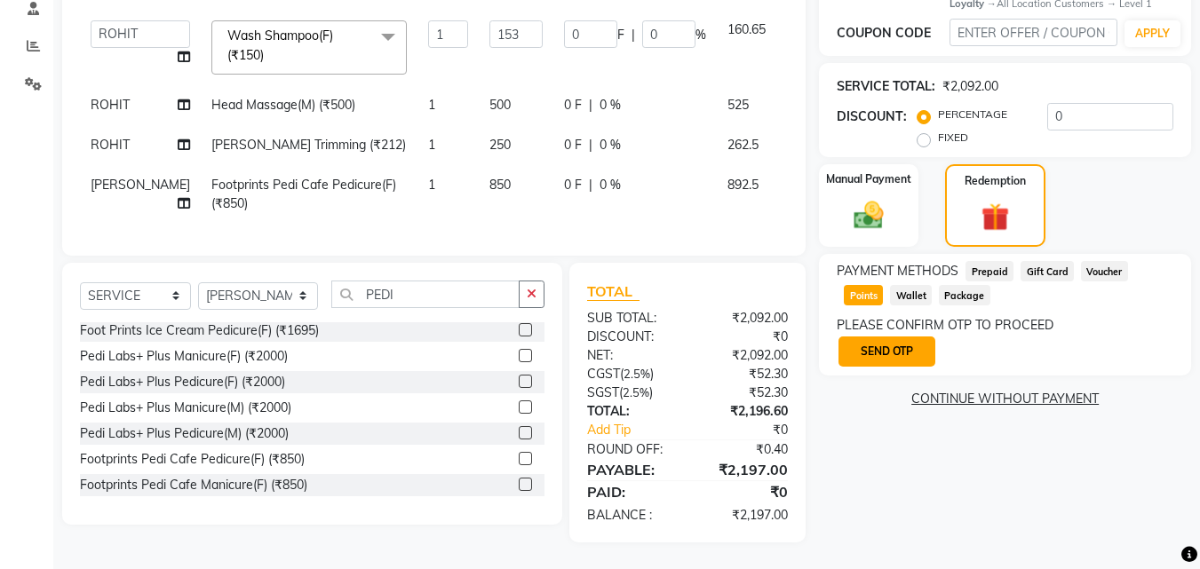
click at [858, 345] on button "SEND OTP" at bounding box center [886, 352] width 97 height 30
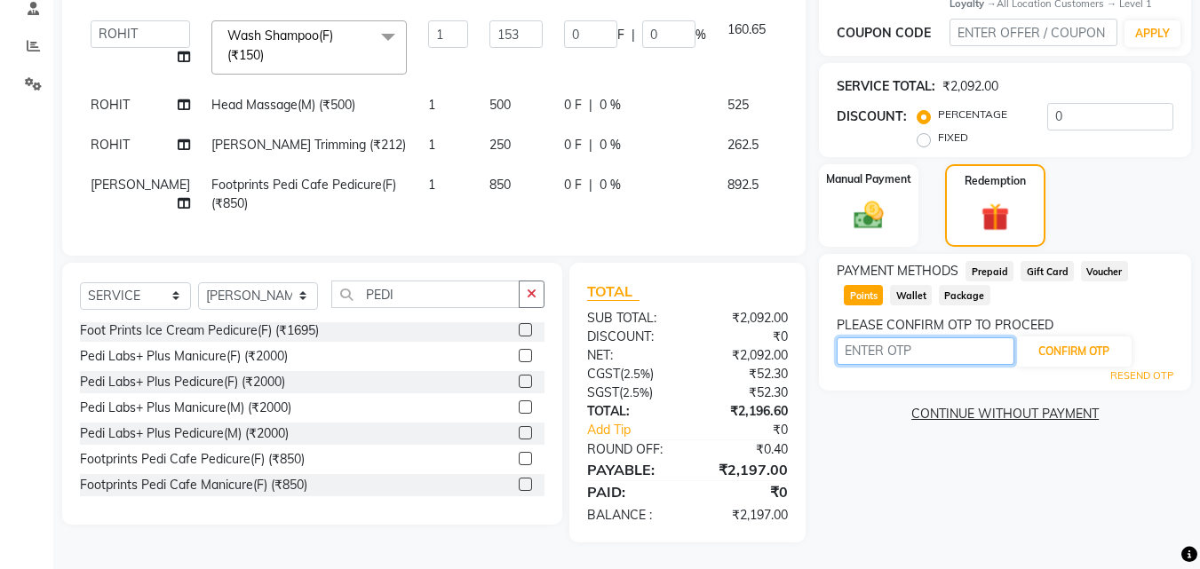
click at [884, 338] on input "text" at bounding box center [926, 351] width 178 height 28
type input "3348"
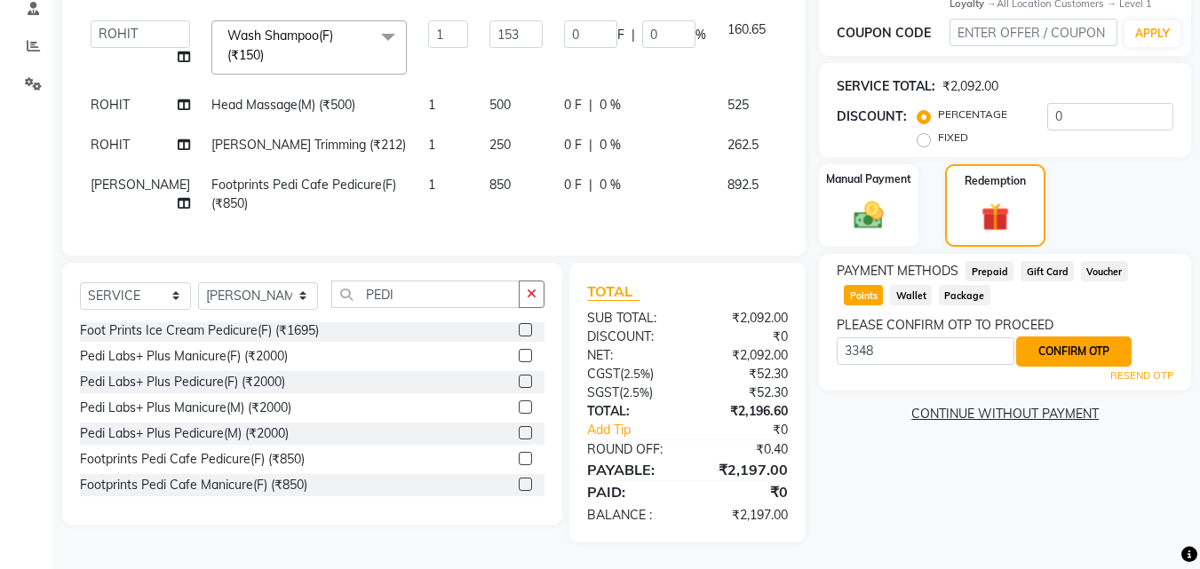
click at [1087, 337] on button "CONFIRM OTP" at bounding box center [1073, 352] width 115 height 30
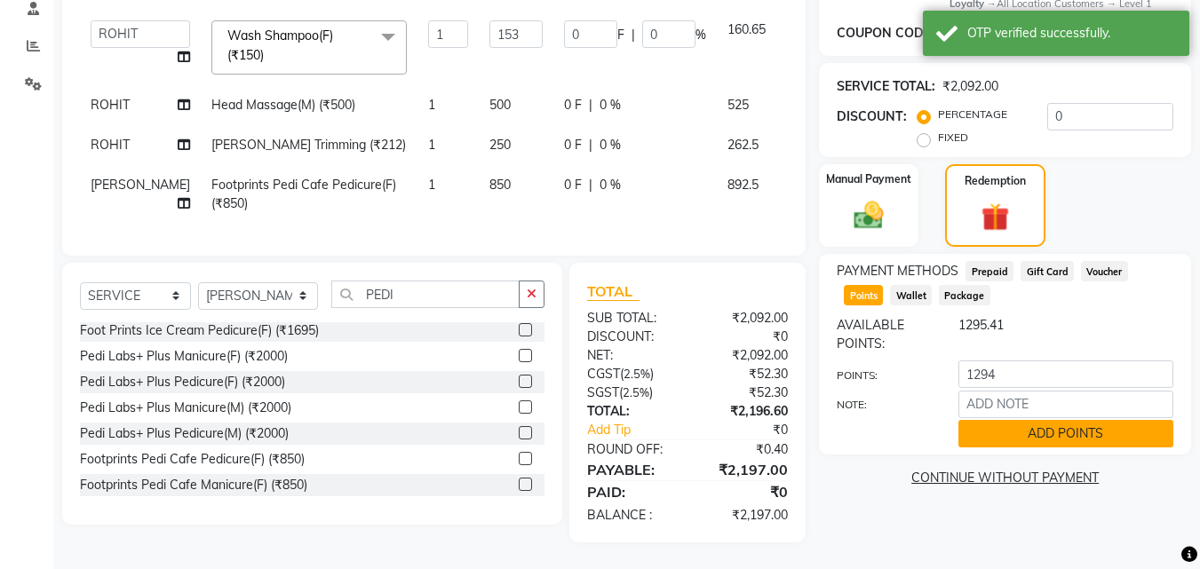
click at [987, 420] on button "ADD POINTS" at bounding box center [1065, 434] width 215 height 28
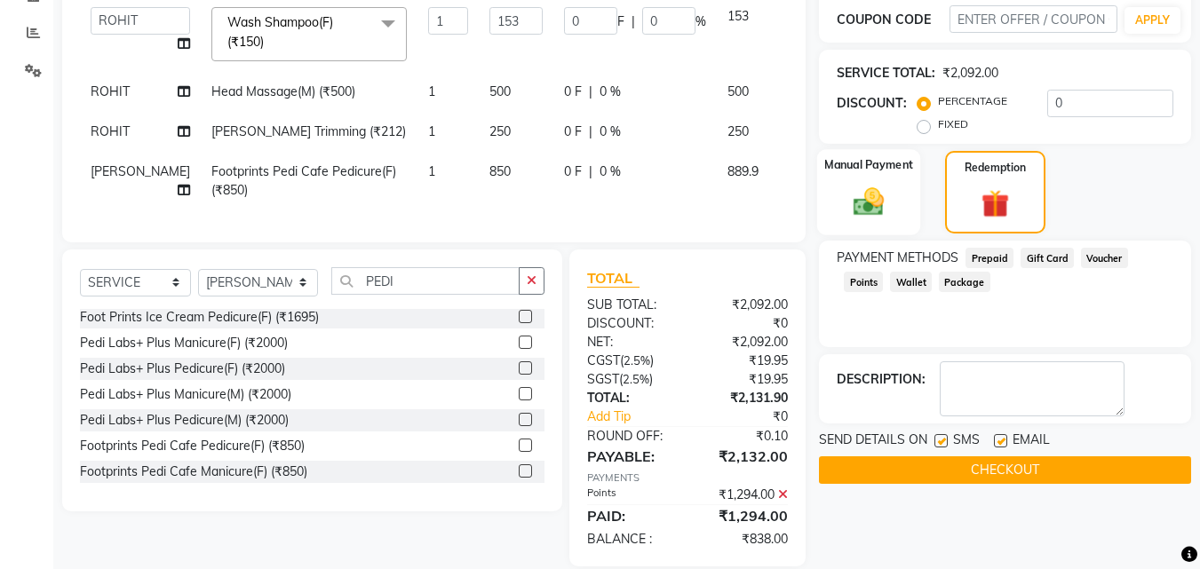
click at [887, 185] on img at bounding box center [869, 203] width 50 height 36
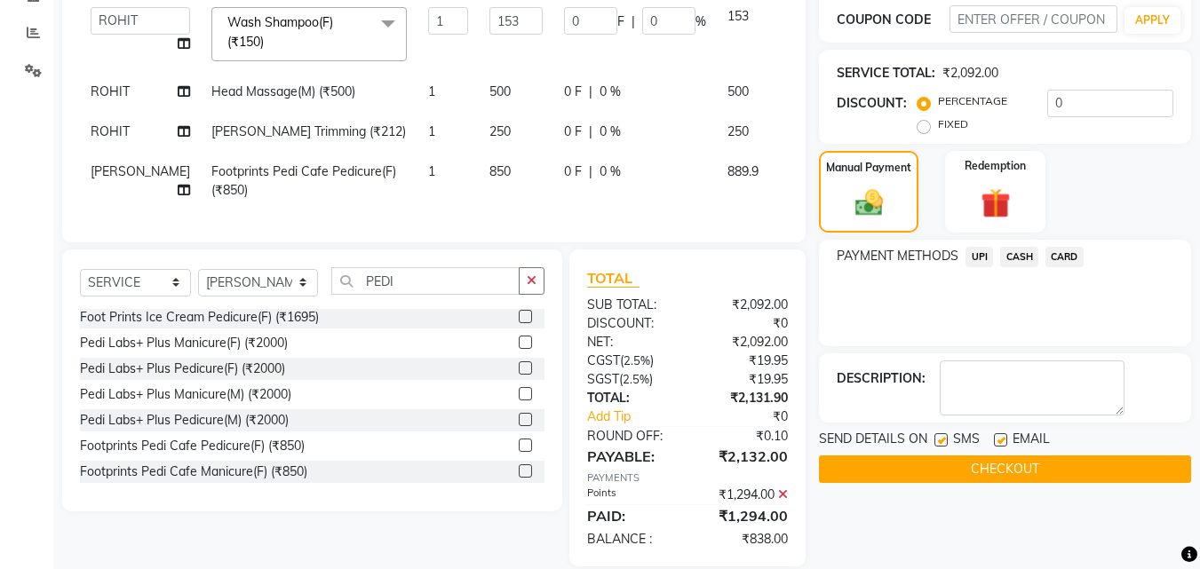
click at [1066, 256] on span "CARD" at bounding box center [1064, 257] width 38 height 20
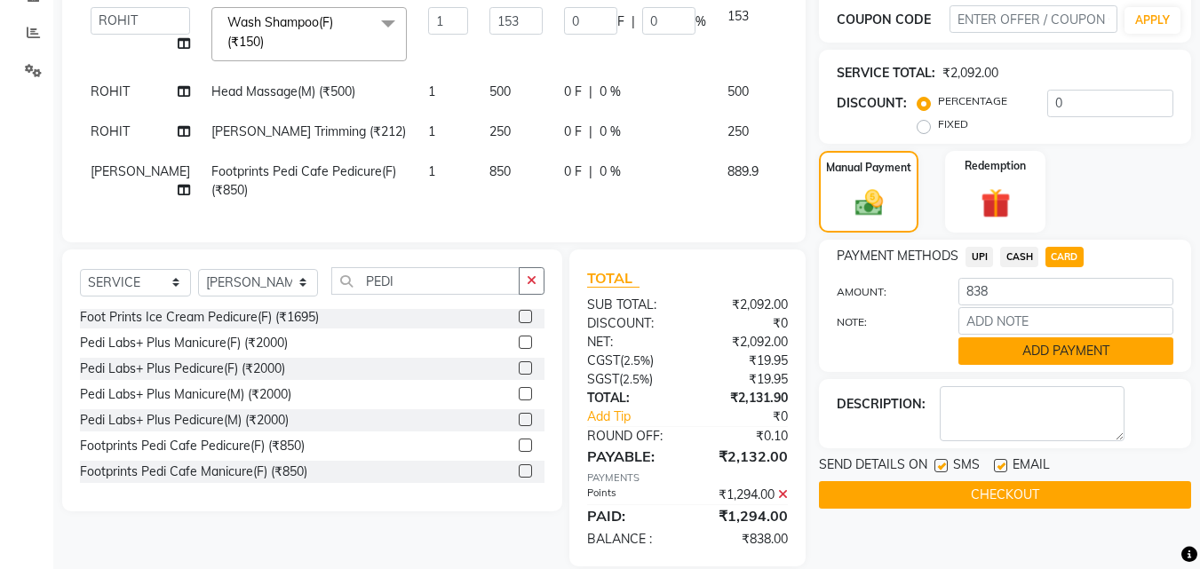
click at [1011, 345] on button "ADD PAYMENT" at bounding box center [1065, 351] width 215 height 28
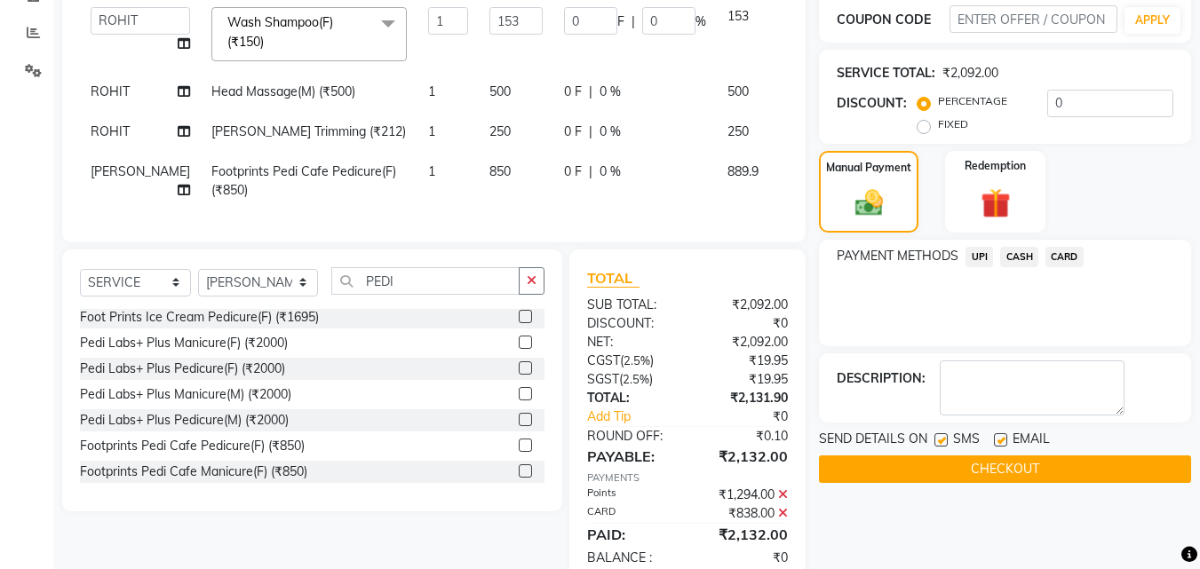
scroll to position [504, 0]
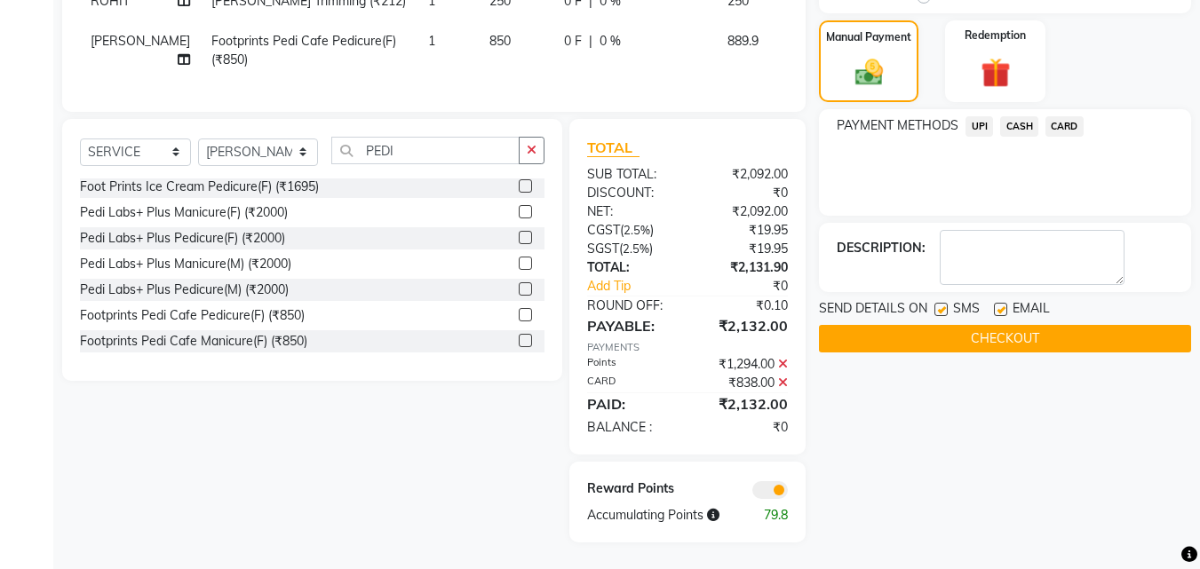
click at [1008, 325] on button "CHECKOUT" at bounding box center [1005, 339] width 372 height 28
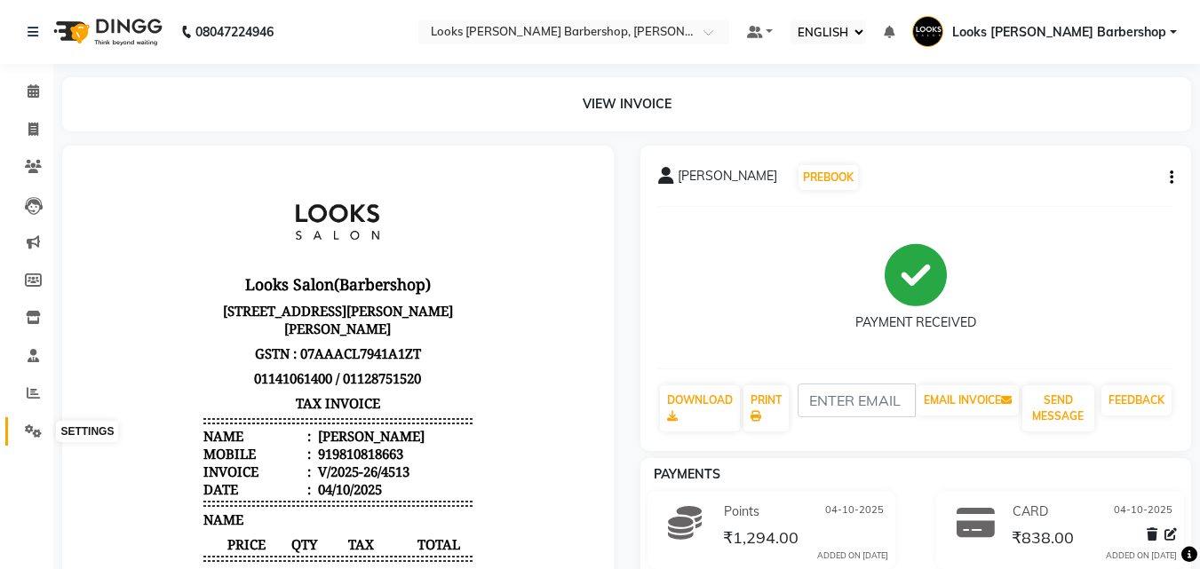
click at [31, 429] on icon at bounding box center [33, 430] width 17 height 13
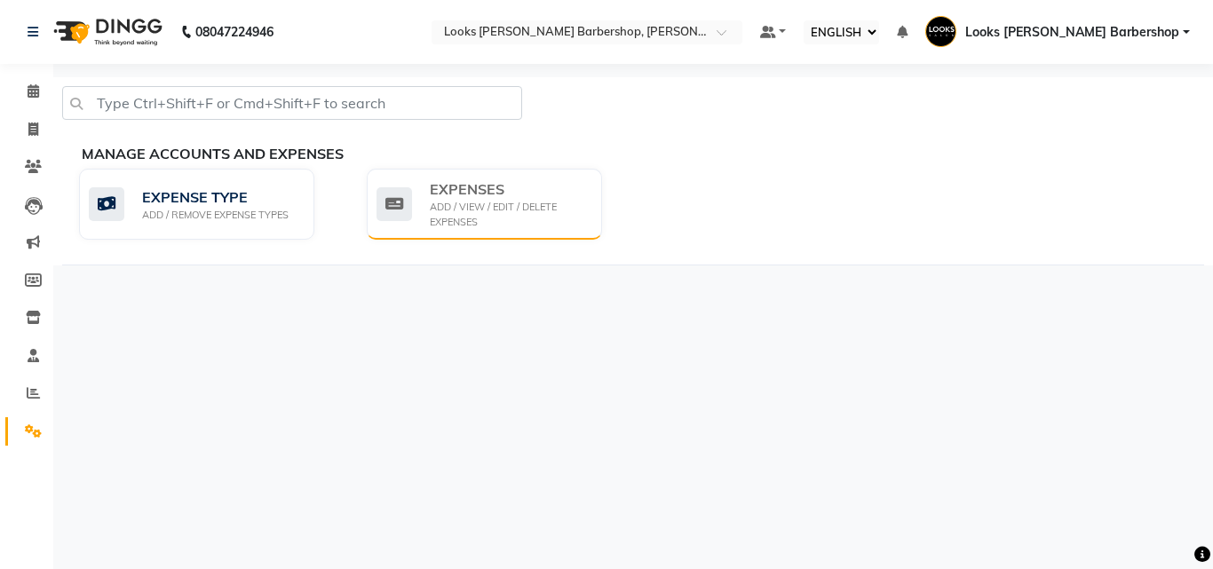
click at [466, 199] on div "EXPENSES" at bounding box center [509, 188] width 158 height 21
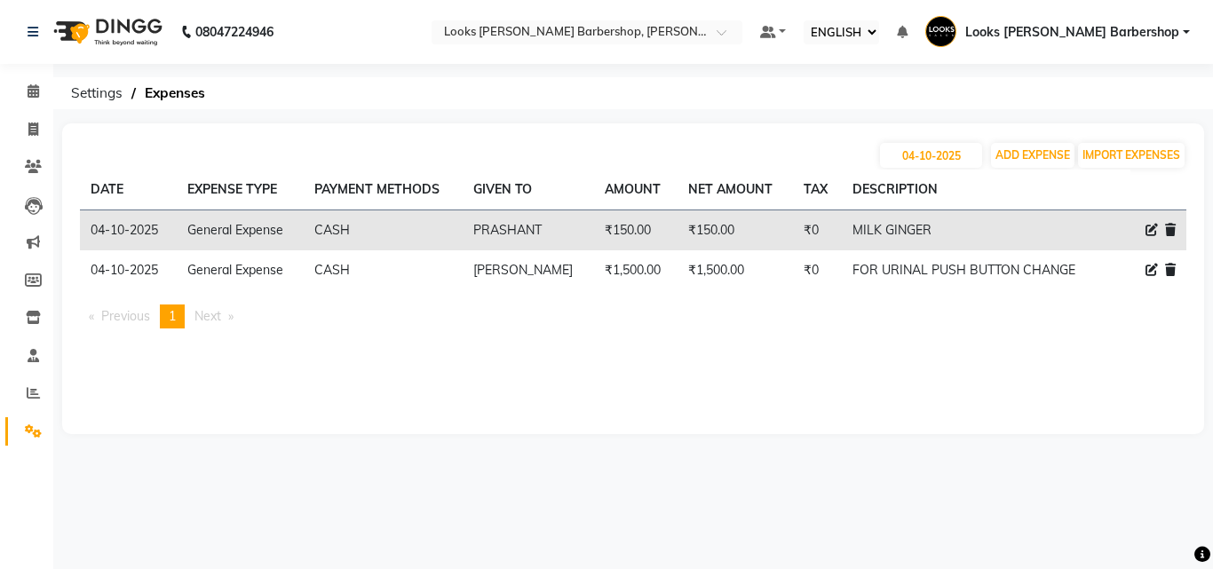
click at [1157, 269] on icon at bounding box center [1152, 270] width 12 height 12
select select "23704"
select select "1"
select select "3128"
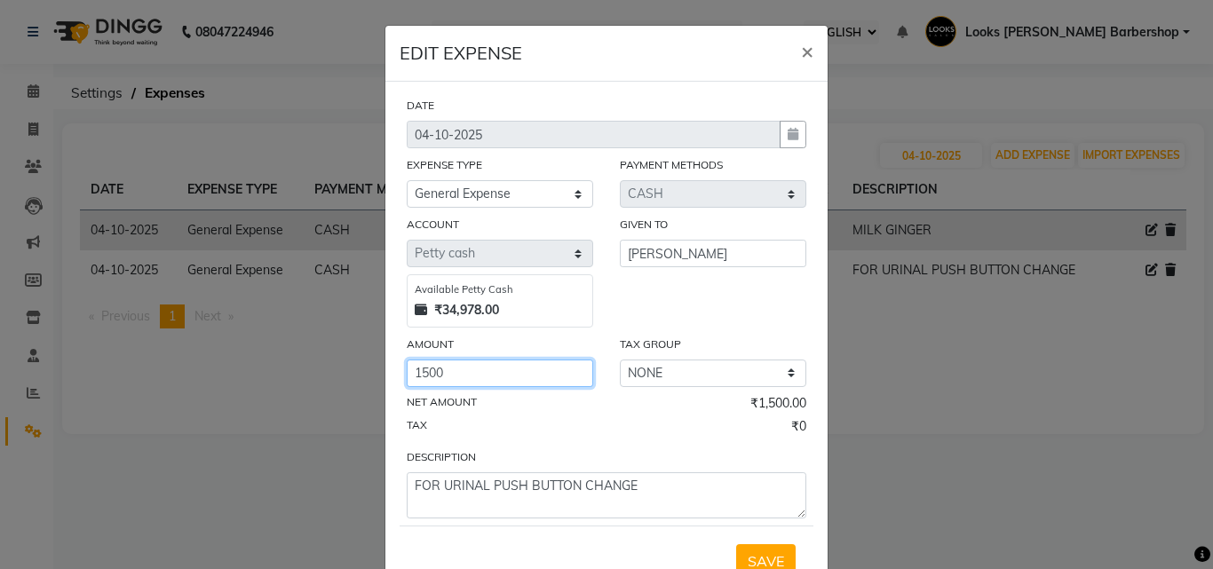
click at [412, 366] on input "1500" at bounding box center [500, 374] width 186 height 28
type input "500"
click at [956, 409] on ngb-modal-window "EDIT EXPENSE × DATE [DATE] EXPENSE TYPE SELECT Accommodation Aesthetics Bank De…" at bounding box center [606, 284] width 1213 height 569
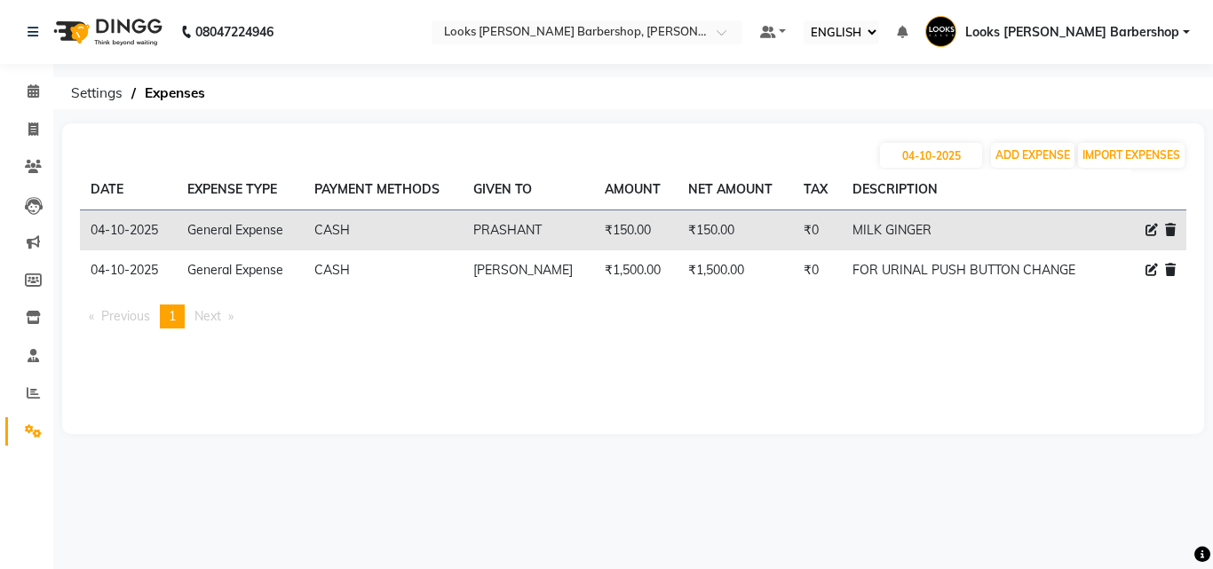
click at [1154, 265] on icon at bounding box center [1152, 270] width 12 height 12
select select "23704"
select select "1"
select select "3128"
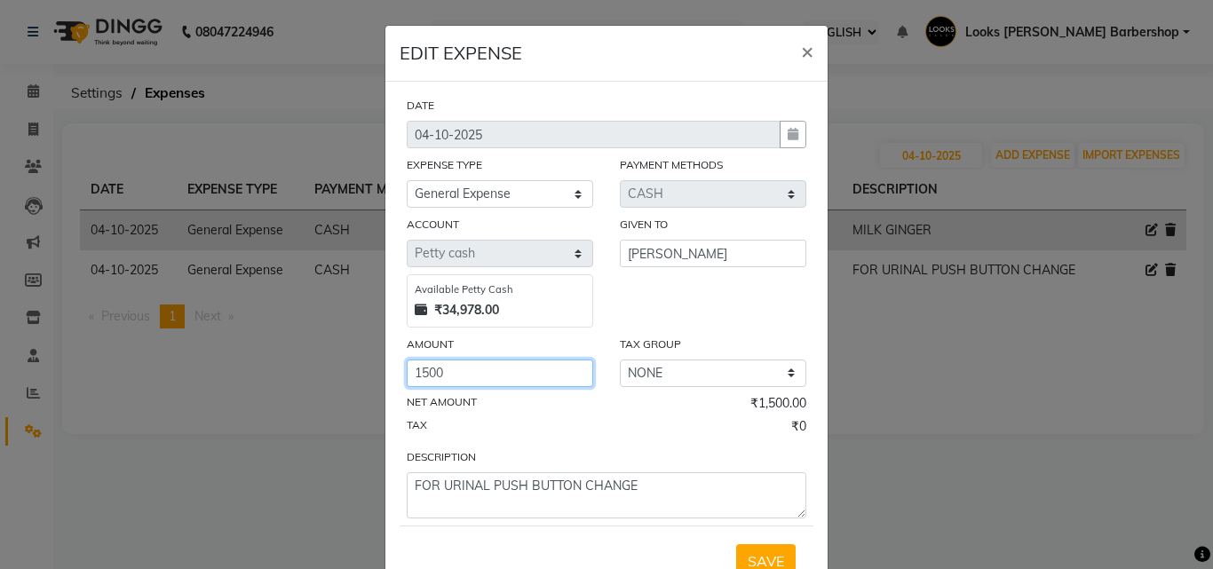
click at [415, 364] on input "1500" at bounding box center [500, 374] width 186 height 28
type input "500"
click at [772, 551] on button "SAVE" at bounding box center [765, 561] width 59 height 34
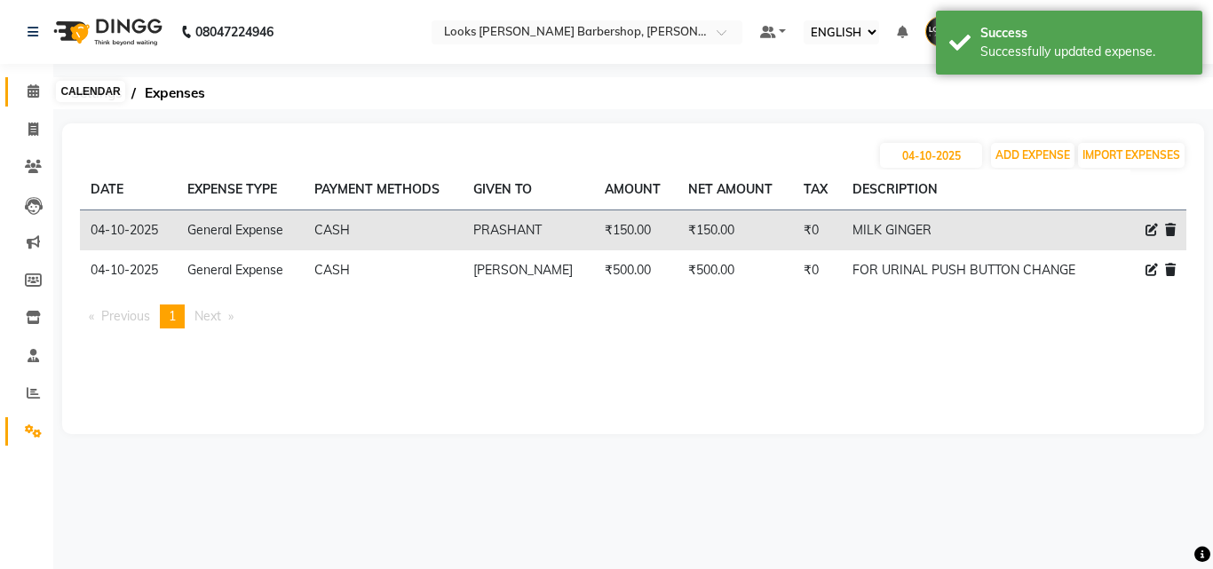
click at [32, 91] on icon at bounding box center [34, 90] width 12 height 13
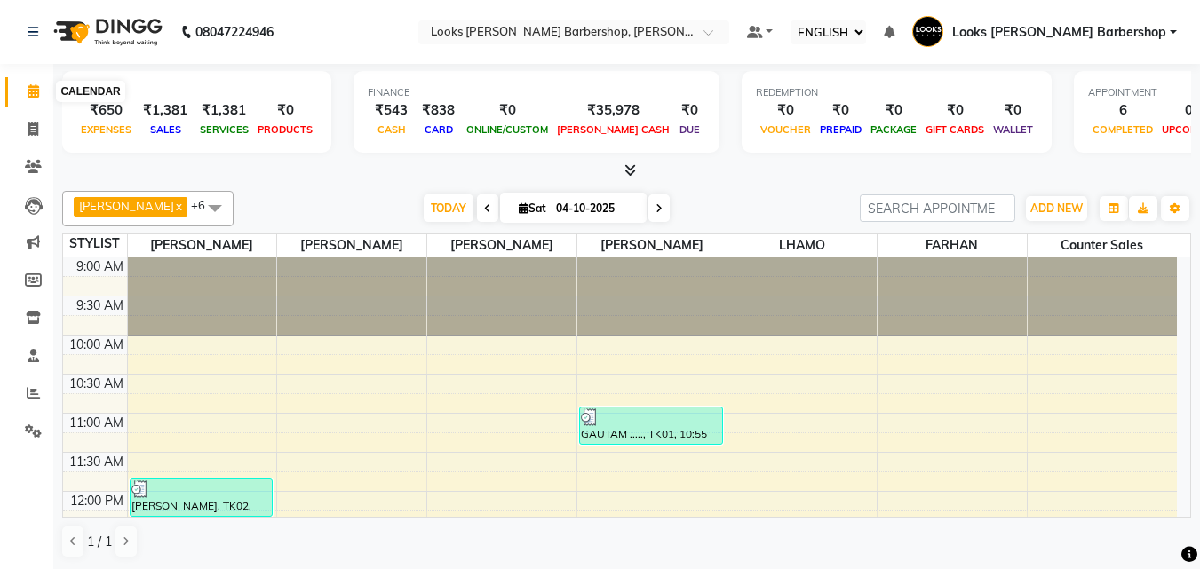
click at [27, 93] on span at bounding box center [33, 92] width 31 height 20
click at [36, 425] on icon at bounding box center [33, 430] width 17 height 13
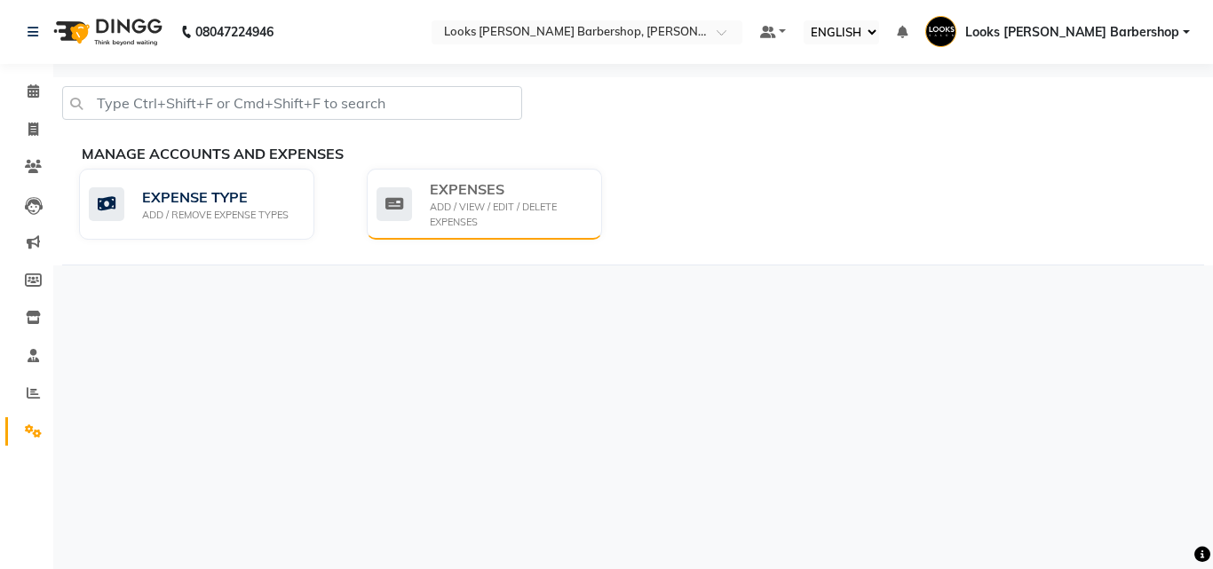
click at [452, 195] on div "EXPENSES" at bounding box center [509, 188] width 158 height 21
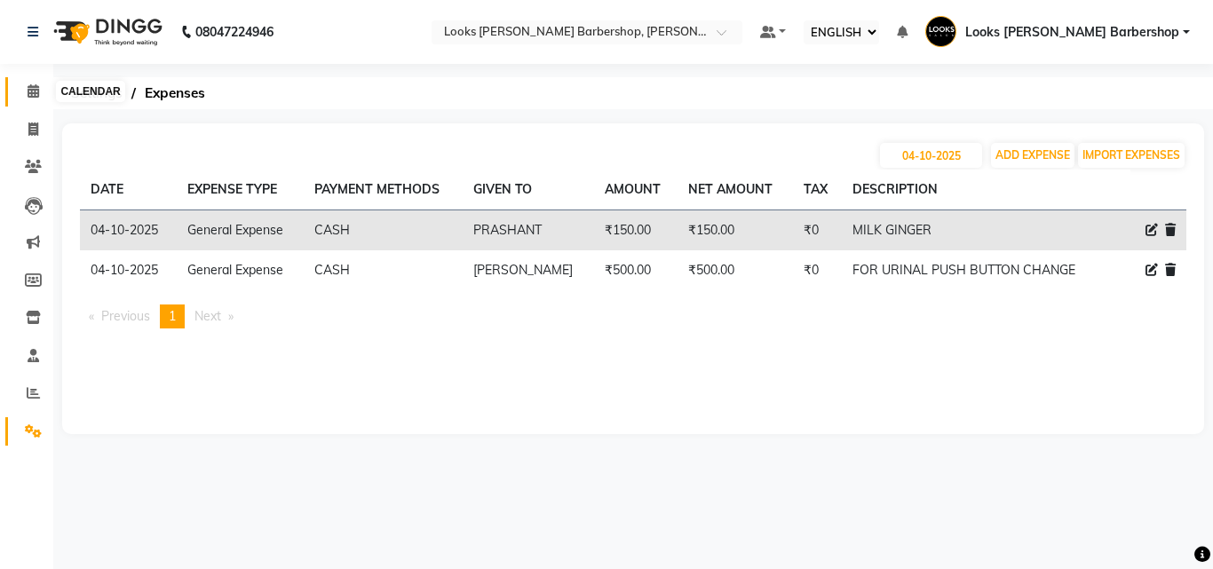
click at [33, 90] on icon at bounding box center [34, 90] width 12 height 13
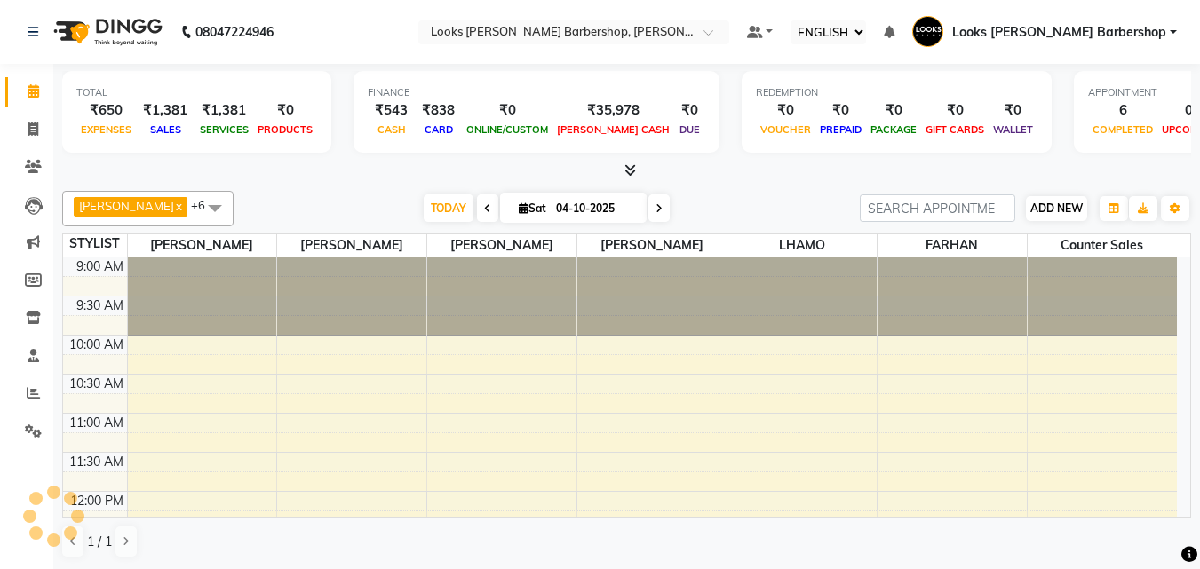
scroll to position [313, 0]
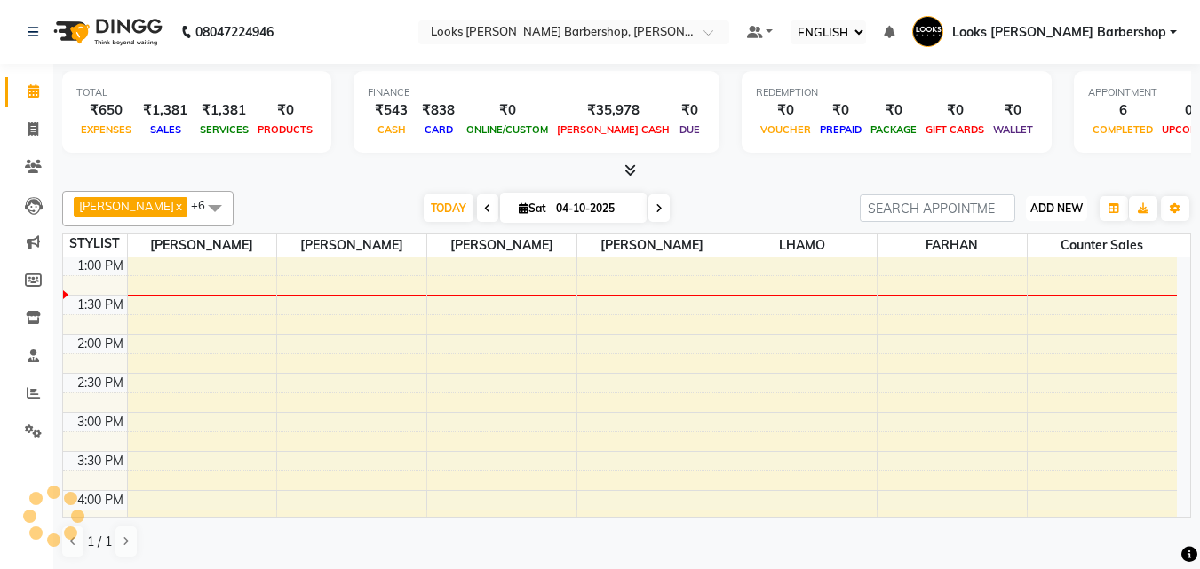
click at [1086, 202] on button "ADD NEW Toggle Dropdown" at bounding box center [1056, 208] width 61 height 25
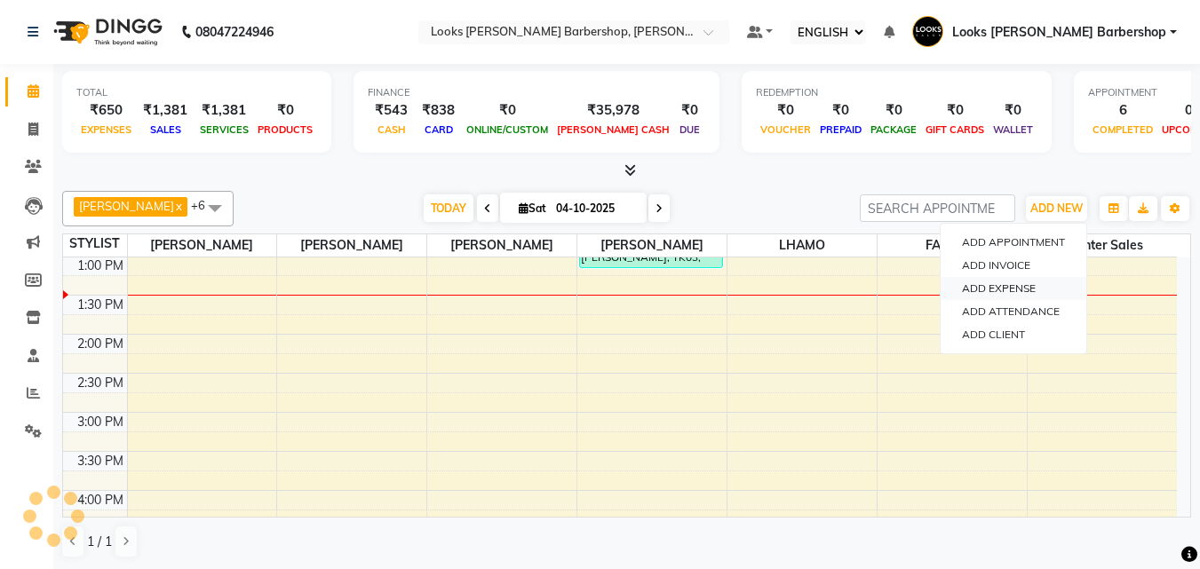
click at [999, 290] on link "ADD EXPENSE" at bounding box center [1013, 288] width 146 height 23
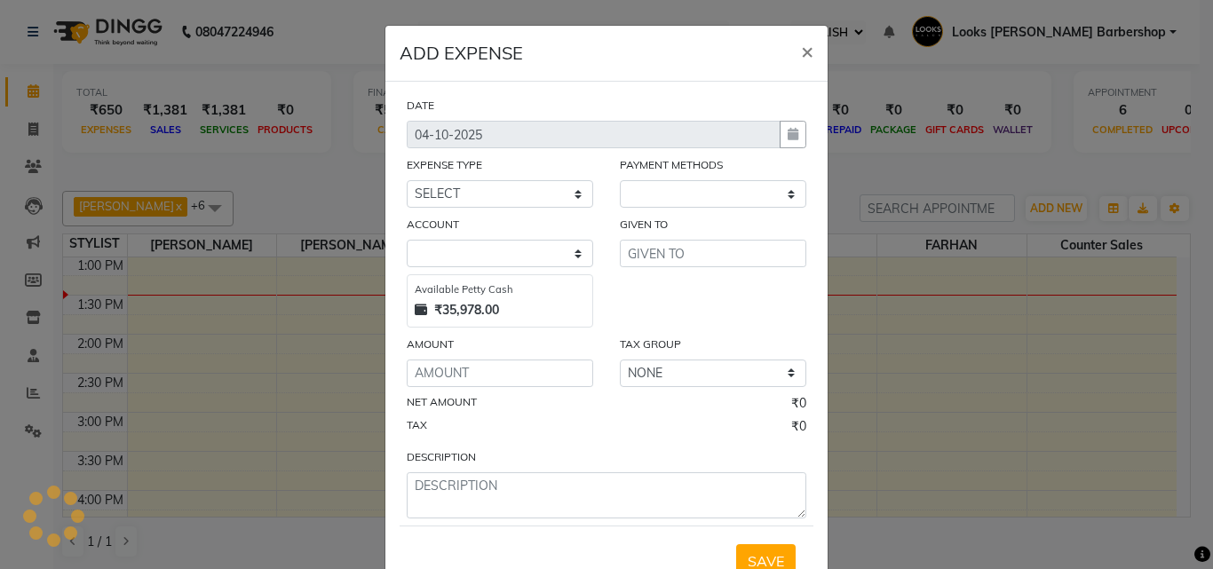
select select "1"
select select "3128"
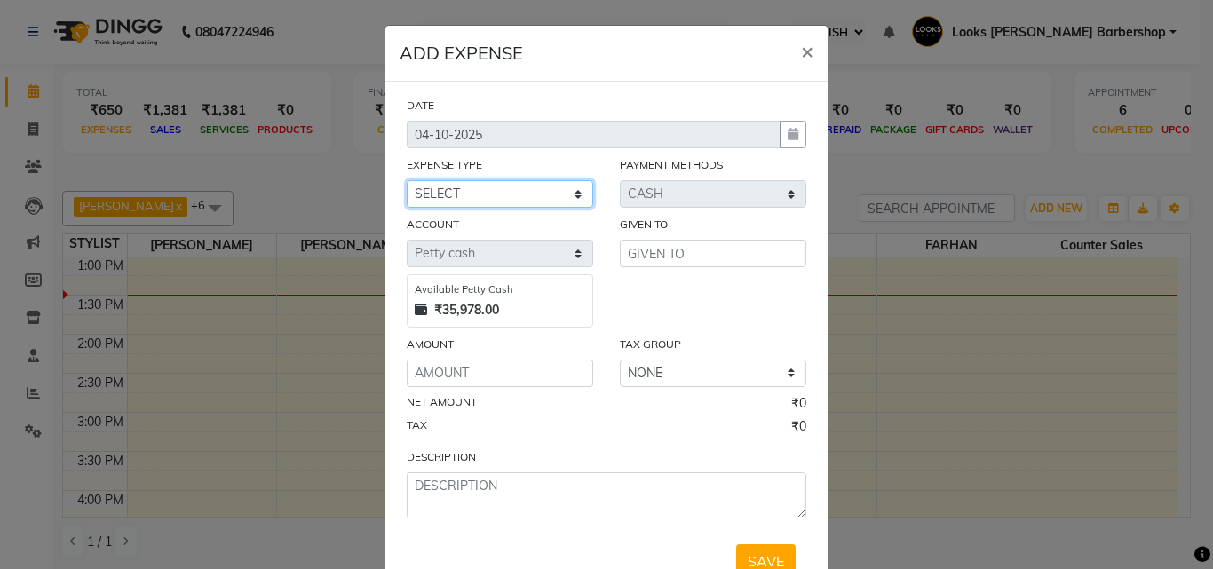
click at [566, 193] on select "SELECT Accommodation Aesthetics Bank Deposit BLINKIT Cash Handover Client Refun…" at bounding box center [500, 194] width 186 height 28
select select "23704"
click at [407, 180] on select "SELECT Accommodation Aesthetics Bank Deposit BLINKIT Cash Handover Client Refun…" at bounding box center [500, 194] width 186 height 28
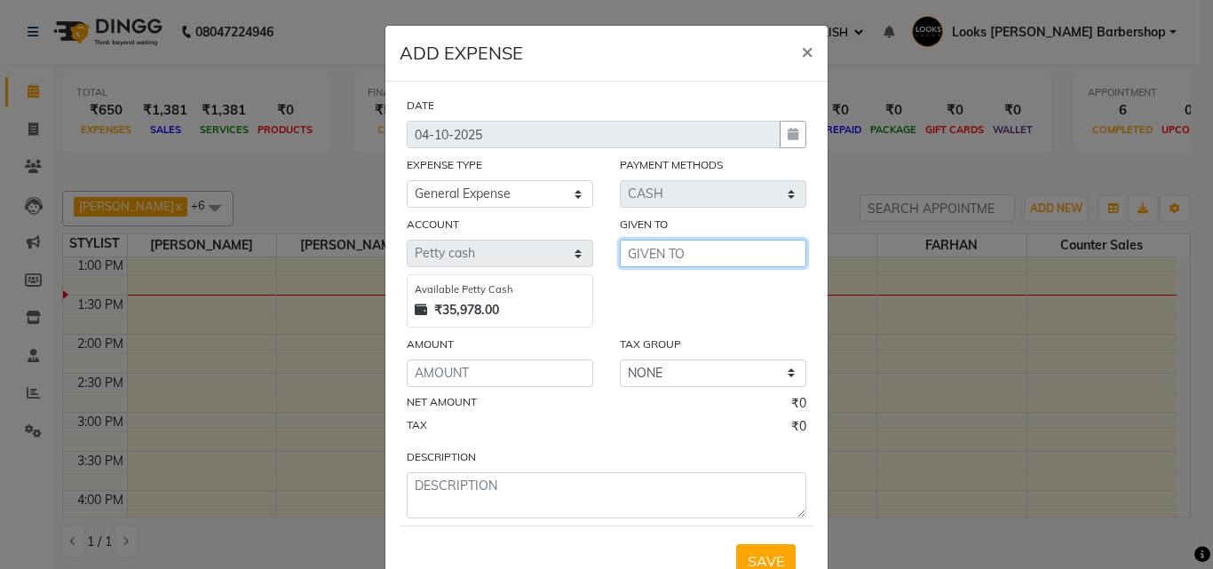
click at [651, 258] on input "text" at bounding box center [713, 254] width 186 height 28
type input "J"
type input "ELECTRICIAN"
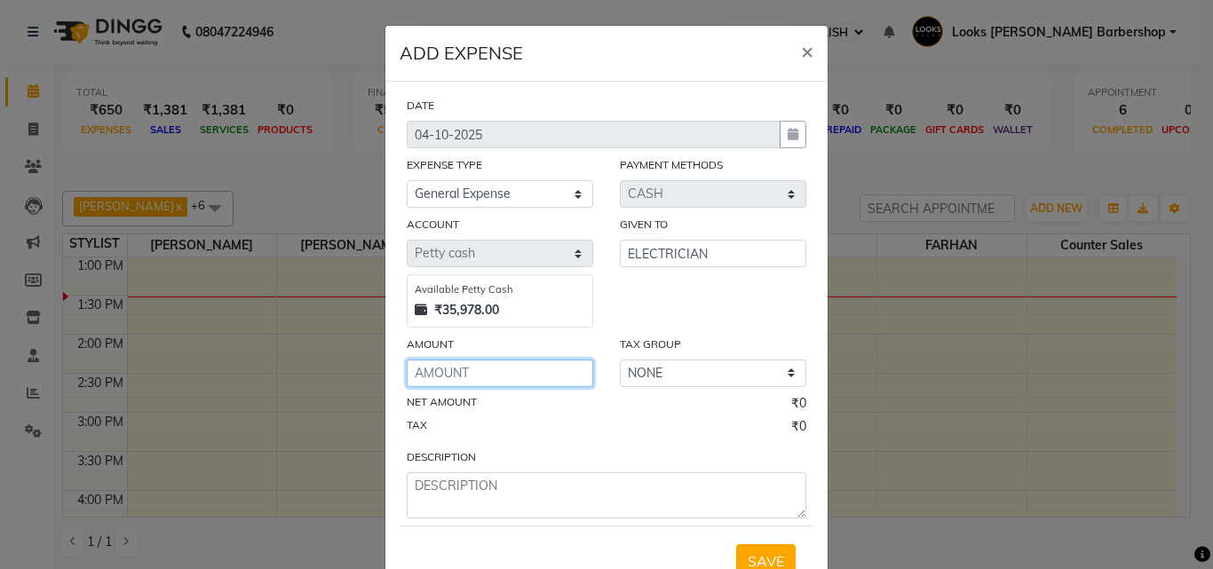
click at [431, 374] on input "number" at bounding box center [500, 374] width 186 height 28
type input "1"
type input "100"
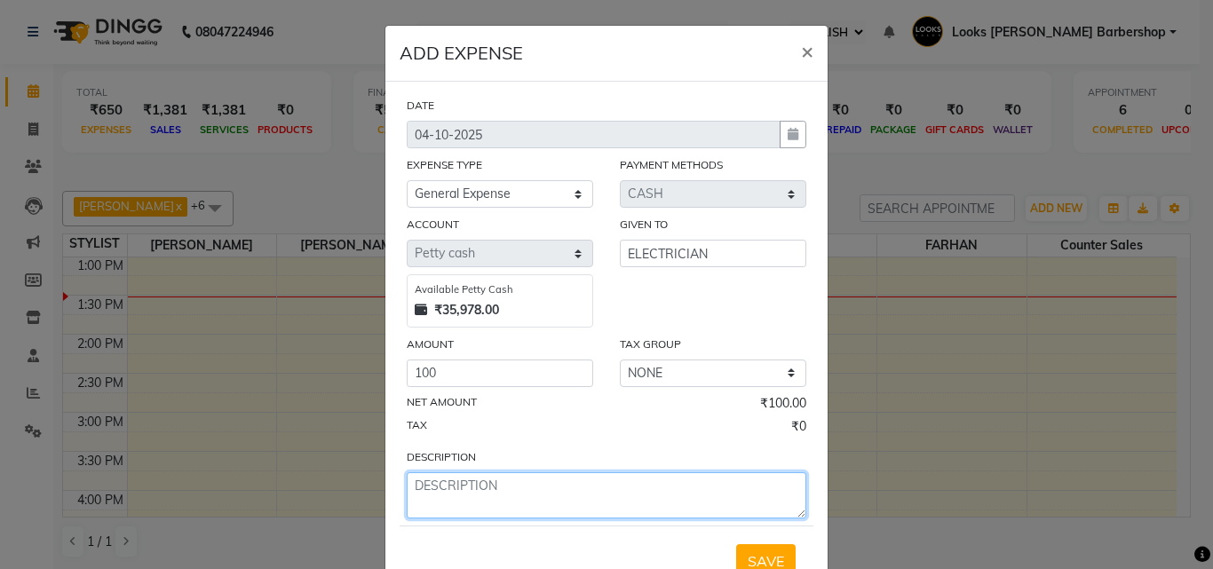
click at [453, 484] on textarea at bounding box center [607, 495] width 400 height 46
type textarea "PHASE CHANGE"
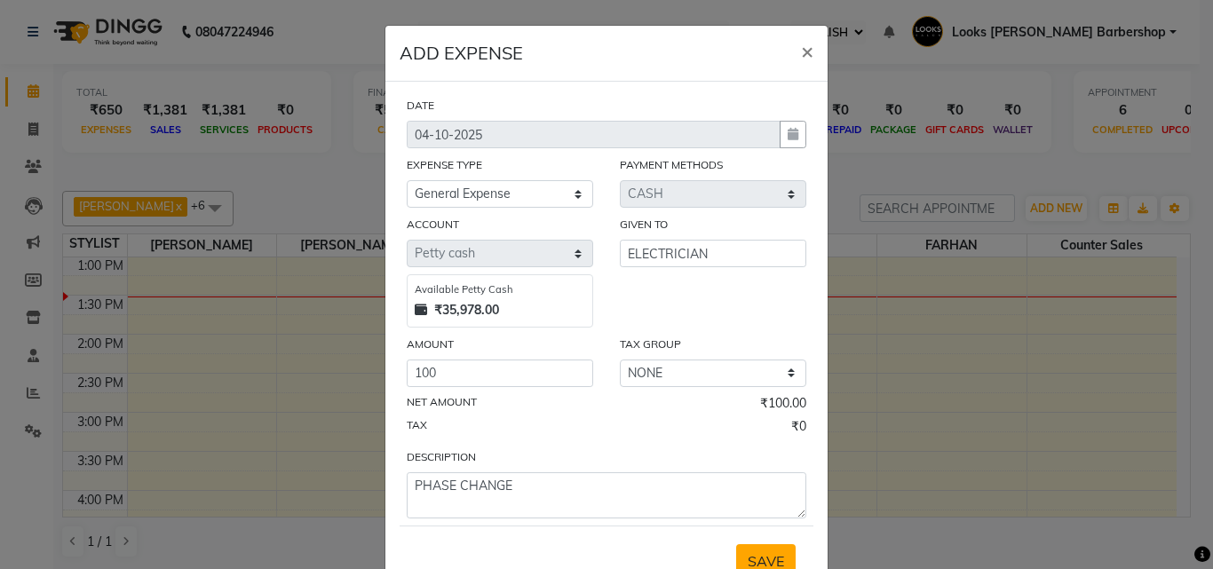
click at [756, 548] on button "SAVE" at bounding box center [765, 561] width 59 height 34
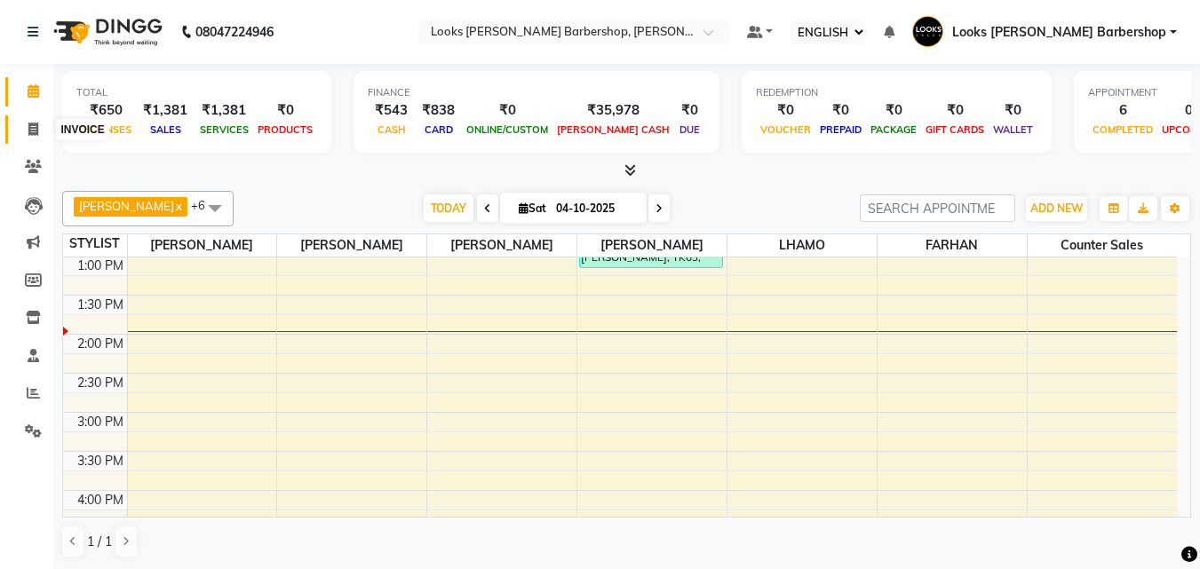
click at [30, 124] on icon at bounding box center [33, 129] width 10 height 13
select select "service"
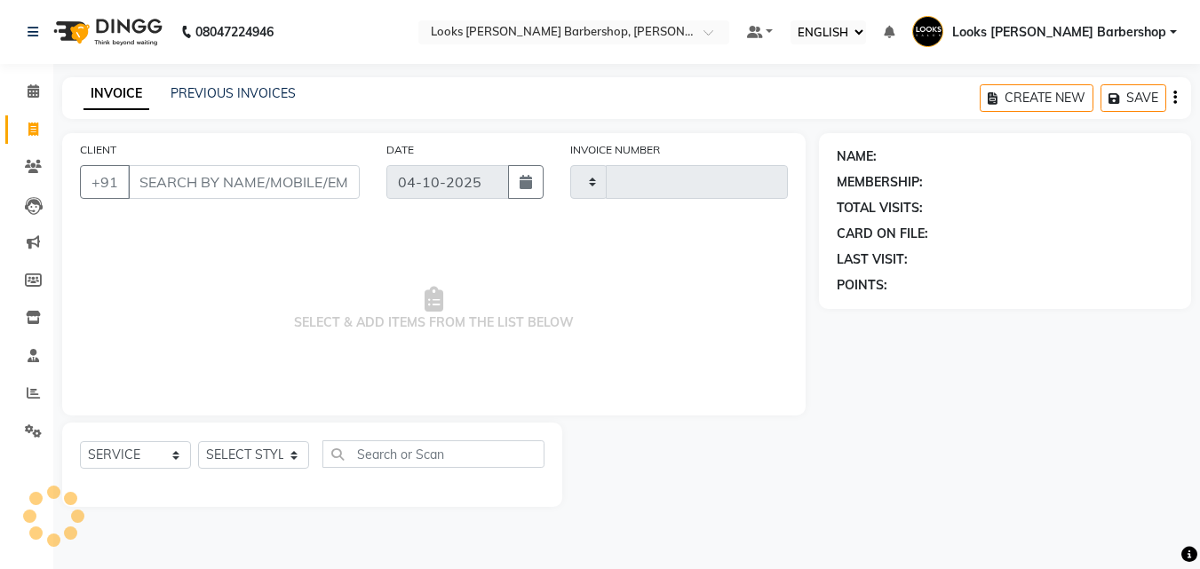
type input "4514"
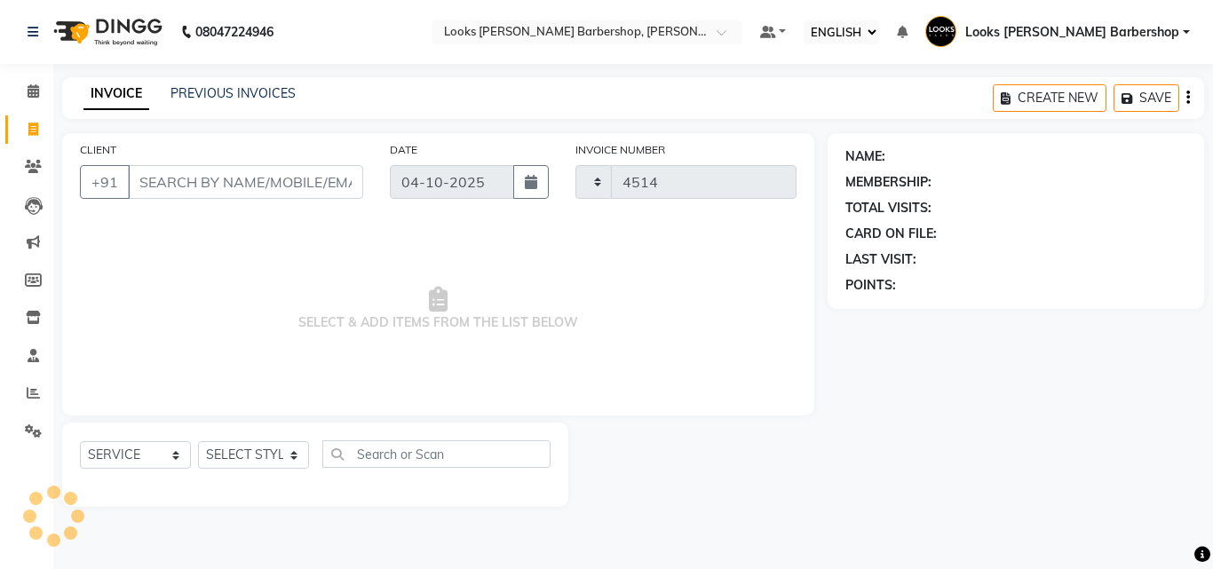
select select "4323"
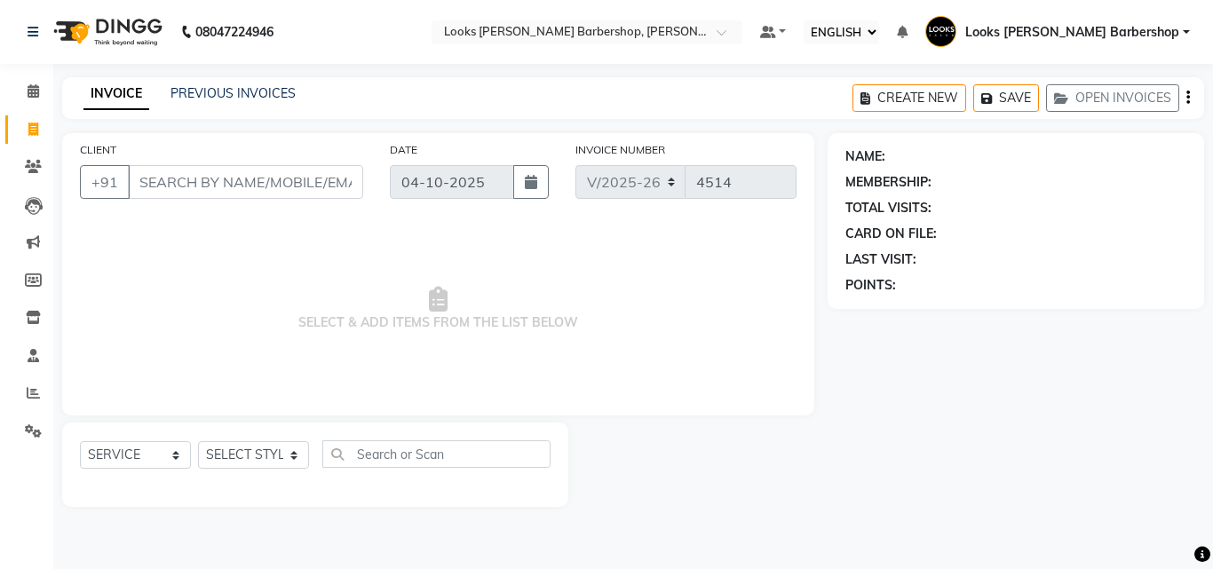
click at [192, 178] on input "CLIENT" at bounding box center [245, 182] width 235 height 34
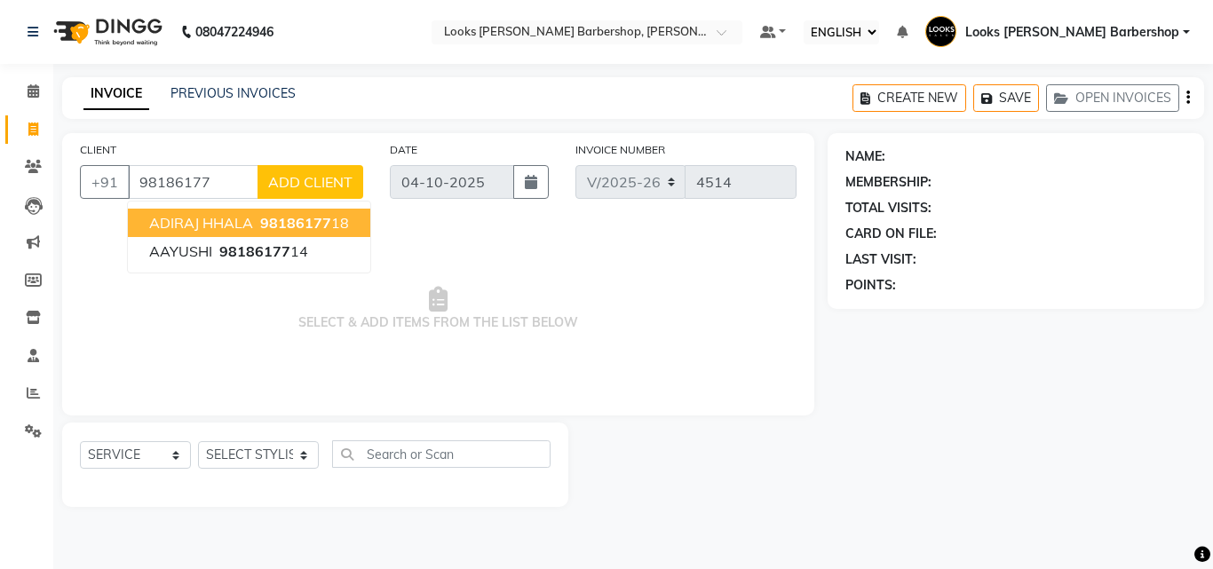
click at [252, 218] on span "ADIRAJ HHALA" at bounding box center [201, 223] width 104 height 18
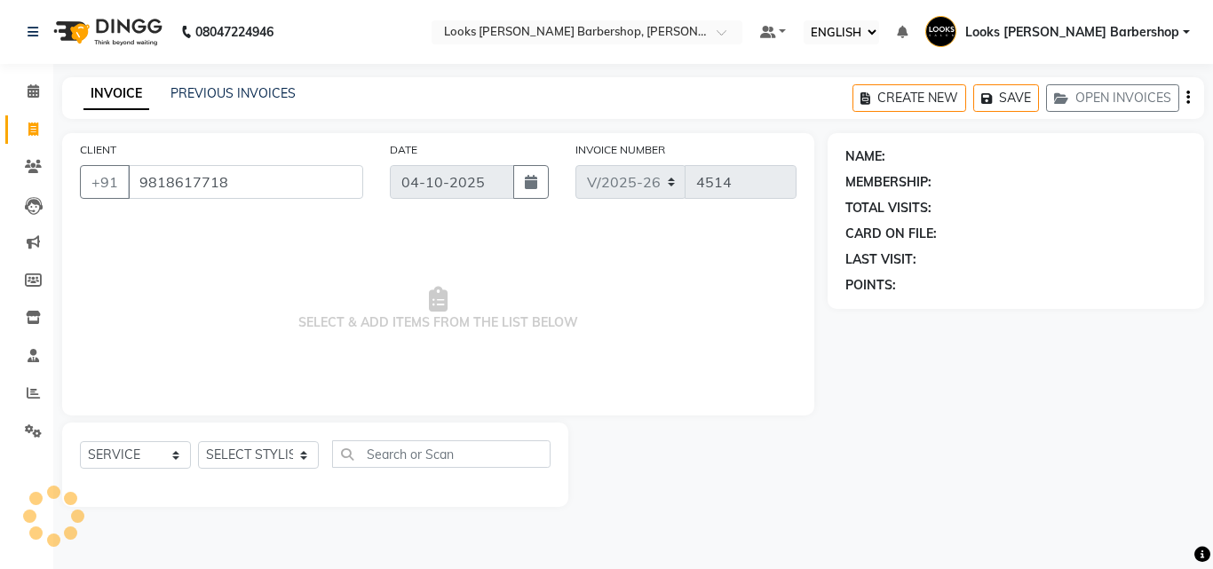
type input "9818617718"
select select "1: Object"
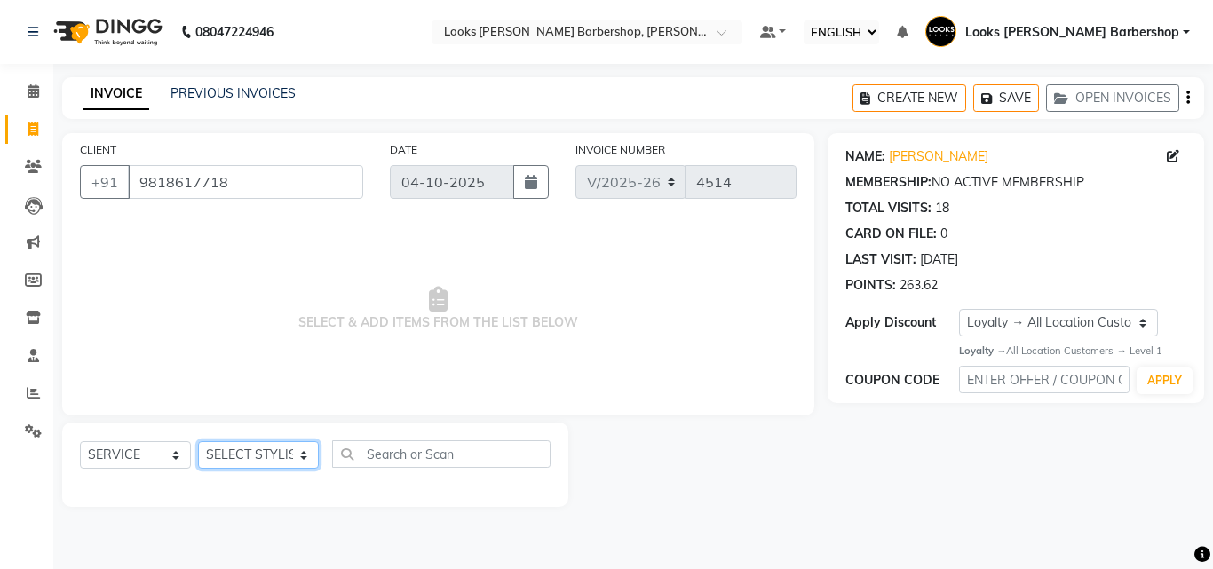
click at [290, 453] on select "SELECT STYLIST [PERSON_NAME] [PERSON_NAME] Amazon_Kart [PERSON_NAME] Counter Sa…" at bounding box center [258, 455] width 121 height 28
select select "23410"
click at [198, 441] on select "SELECT STYLIST [PERSON_NAME] [PERSON_NAME] Amazon_Kart [PERSON_NAME] Counter Sa…" at bounding box center [258, 455] width 121 height 28
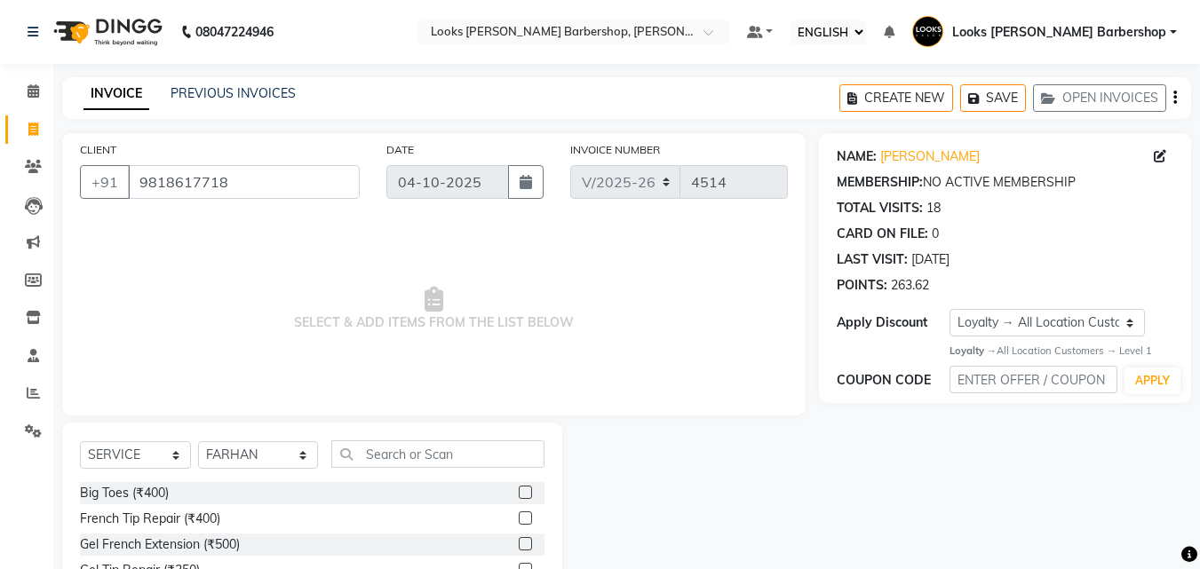
click at [350, 433] on div "SELECT SERVICE PRODUCT MEMBERSHIP PACKAGE VOUCHER PREPAID GIFT CARD SELECT STYL…" at bounding box center [312, 554] width 500 height 262
click at [372, 464] on input "text" at bounding box center [438, 454] width 214 height 28
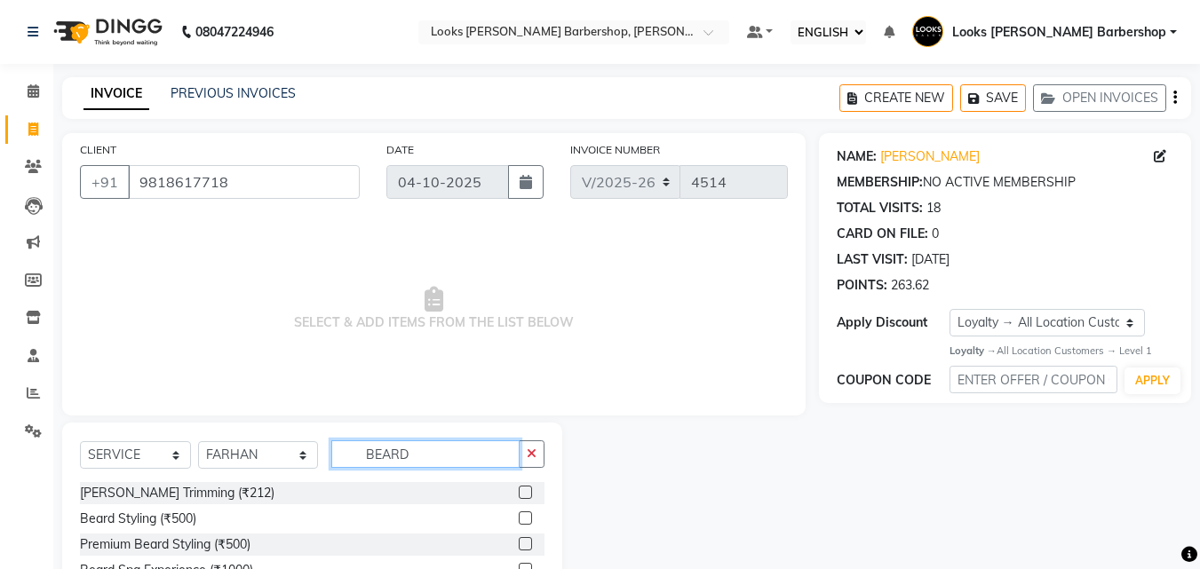
type input "BEARD"
click at [527, 490] on label at bounding box center [525, 492] width 13 height 13
click at [527, 490] on input "checkbox" at bounding box center [525, 494] width 12 height 12
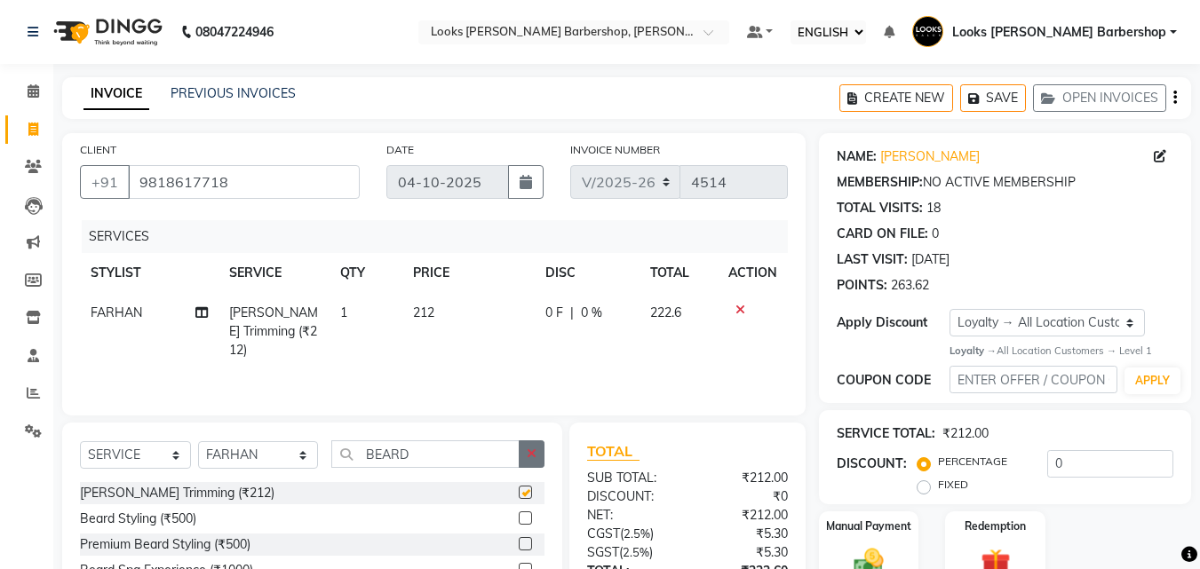
checkbox input "false"
drag, startPoint x: 529, startPoint y: 456, endPoint x: 507, endPoint y: 457, distance: 22.3
click at [528, 456] on icon "button" at bounding box center [532, 454] width 10 height 12
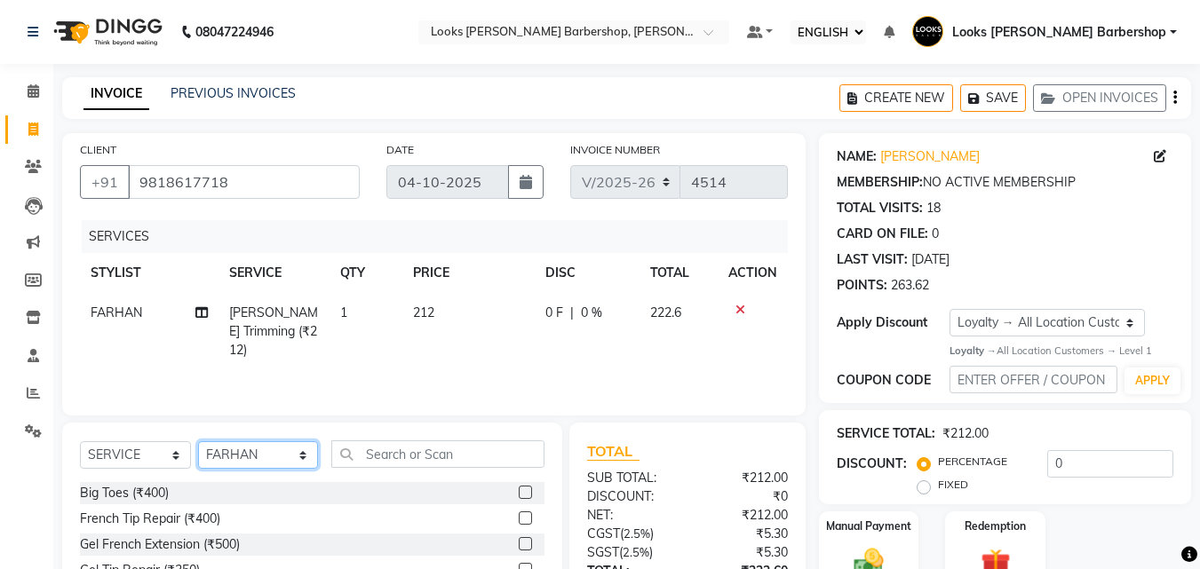
click at [287, 456] on select "SELECT STYLIST [PERSON_NAME] [PERSON_NAME] Amazon_Kart [PERSON_NAME] Counter Sa…" at bounding box center [258, 455] width 120 height 28
select select "93281"
click at [198, 441] on select "SELECT STYLIST [PERSON_NAME] [PERSON_NAME] Amazon_Kart [PERSON_NAME] Counter Sa…" at bounding box center [258, 455] width 120 height 28
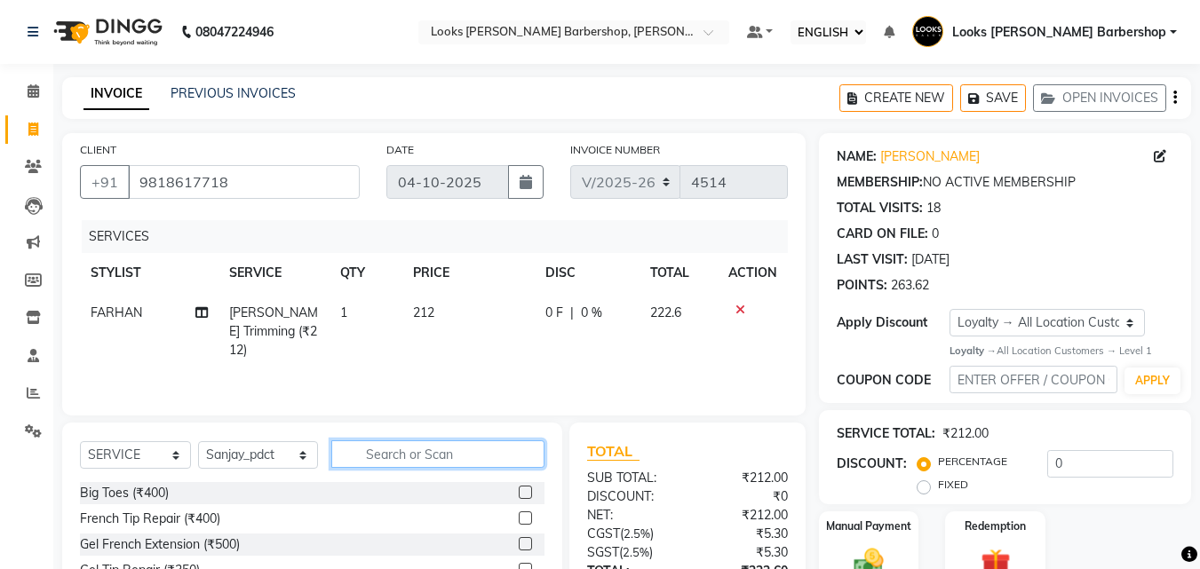
click at [367, 456] on input "text" at bounding box center [438, 454] width 214 height 28
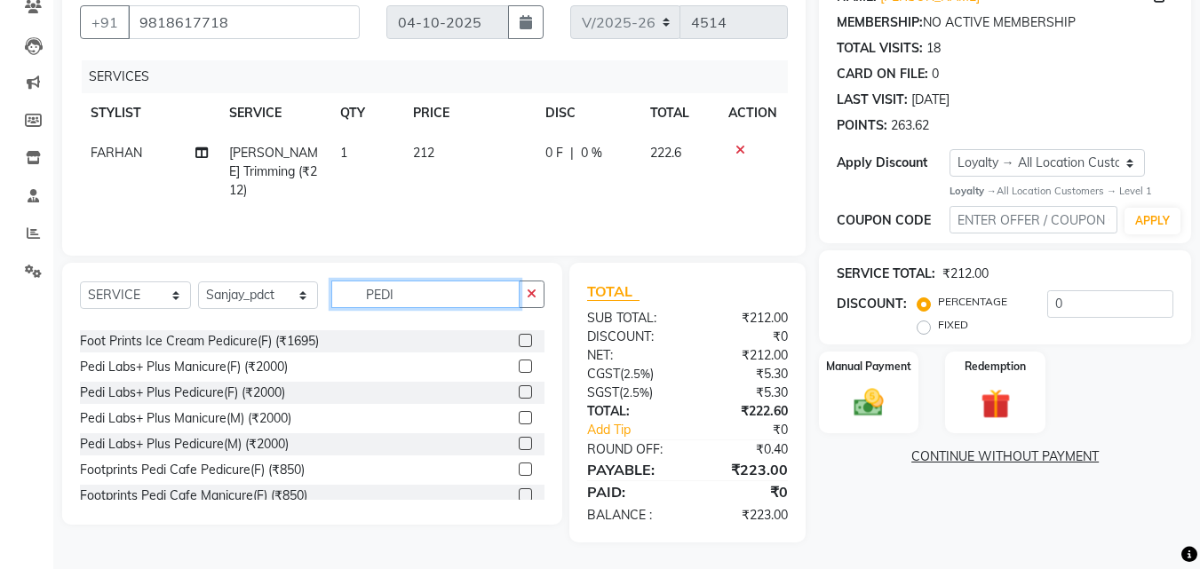
scroll to position [260, 0]
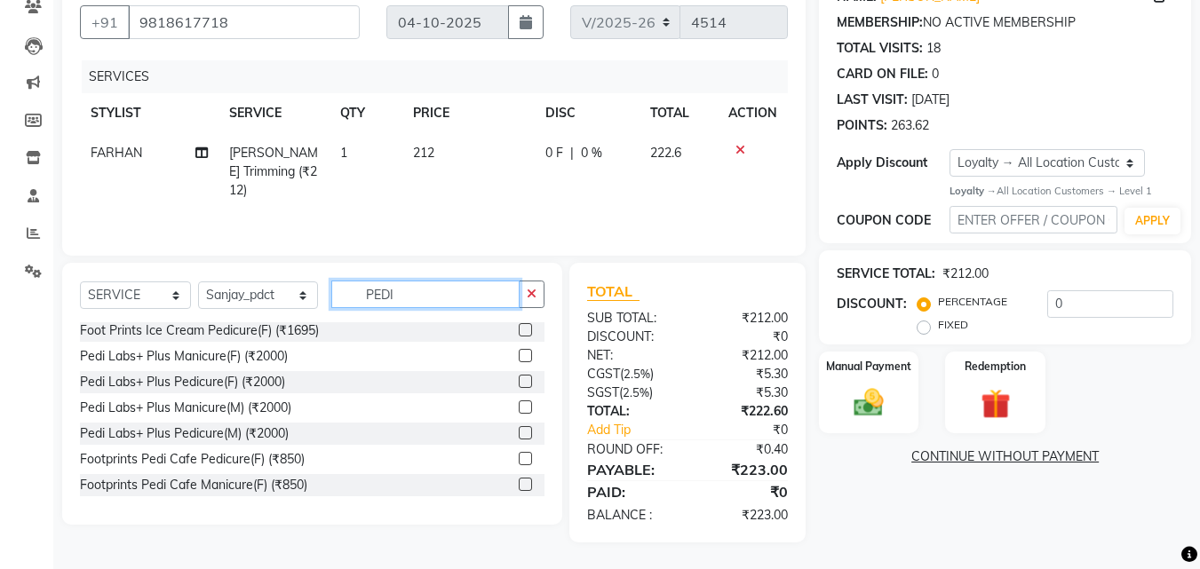
type input "PEDI"
click at [519, 484] on label at bounding box center [525, 484] width 13 height 13
click at [519, 484] on input "checkbox" at bounding box center [525, 486] width 12 height 12
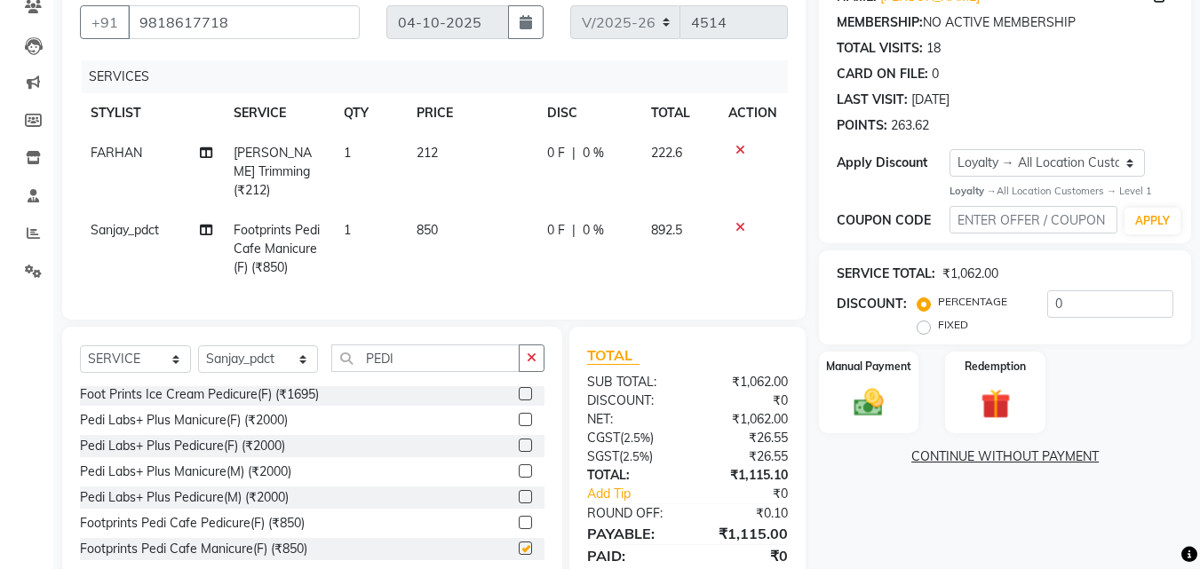
checkbox input "false"
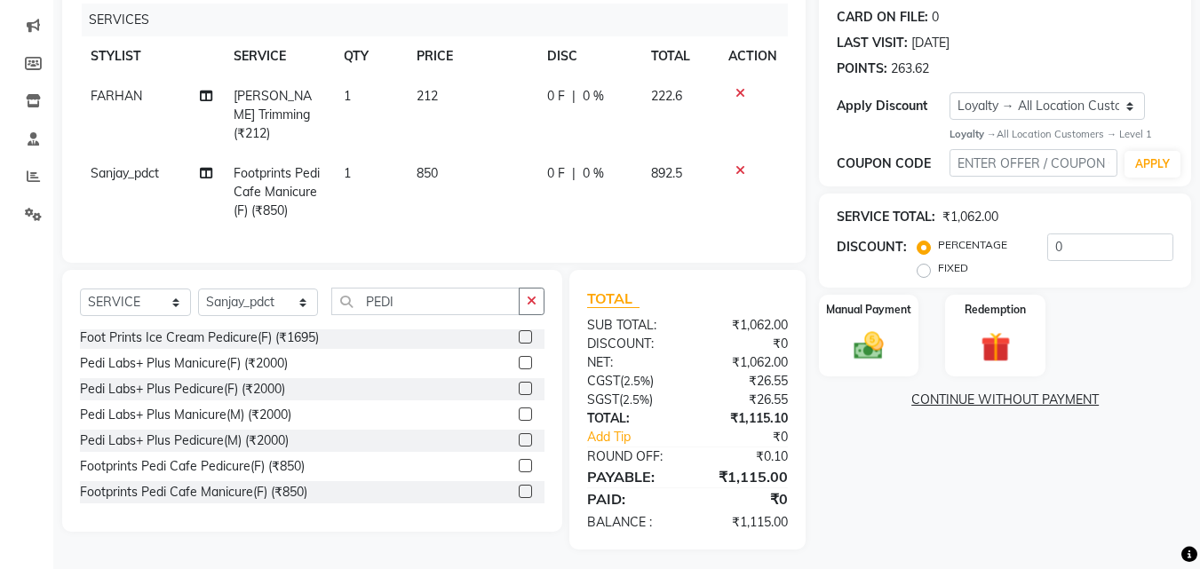
scroll to position [218, 0]
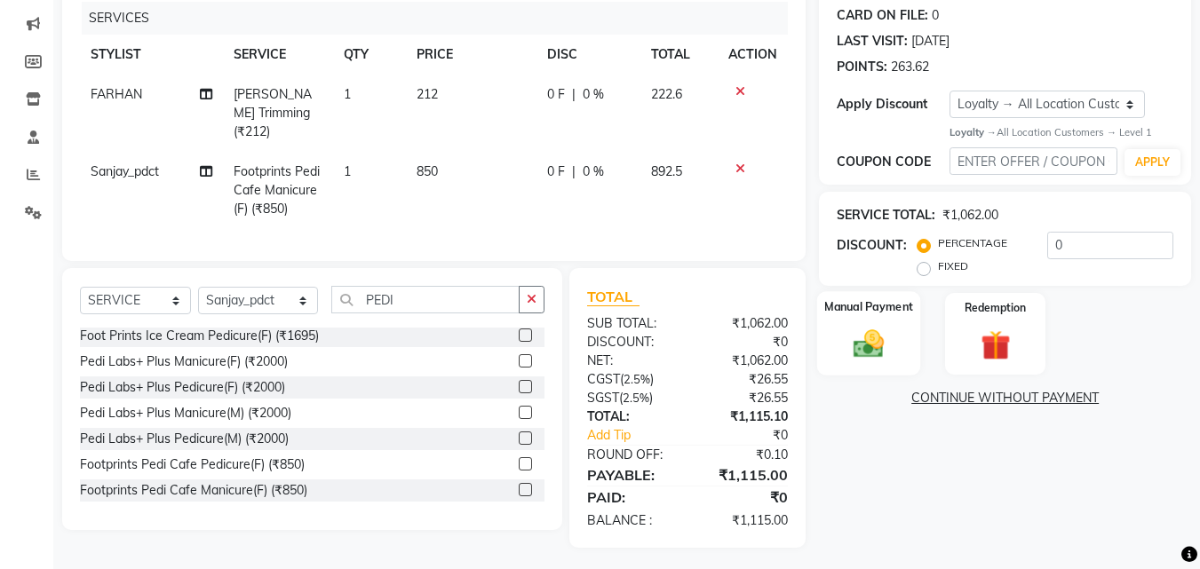
click at [878, 327] on img at bounding box center [869, 345] width 50 height 36
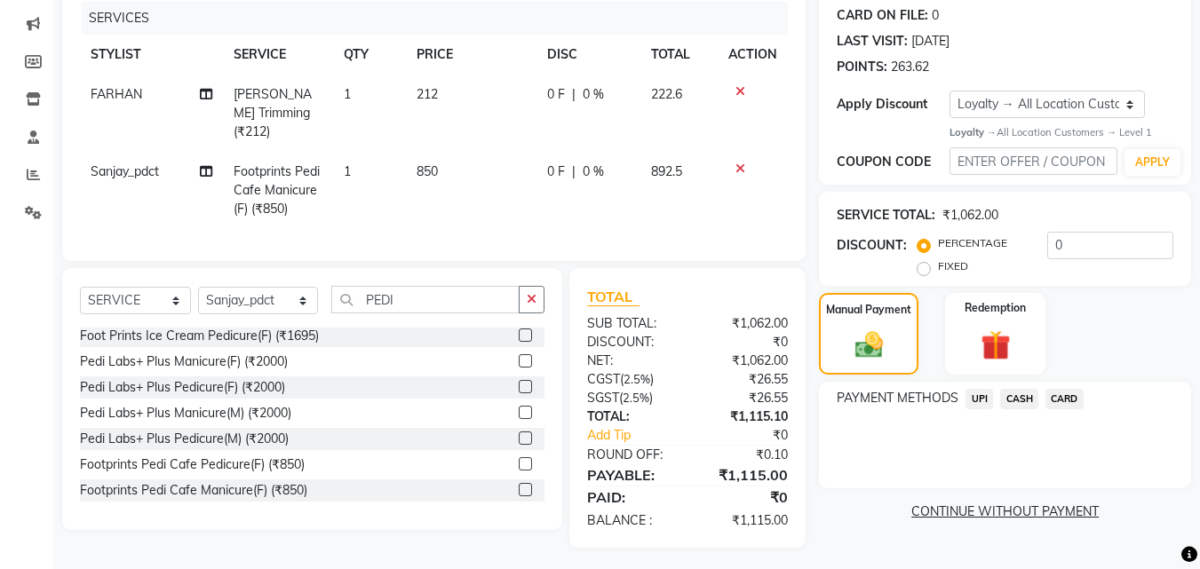
click at [1019, 393] on span "CASH" at bounding box center [1019, 399] width 38 height 20
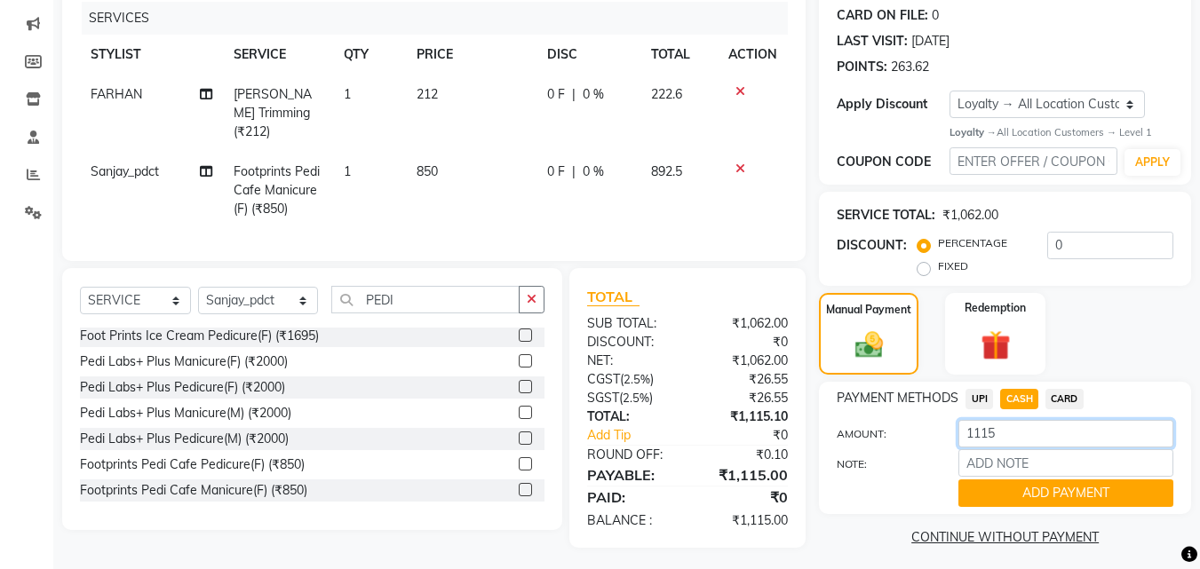
click at [996, 432] on input "1115" at bounding box center [1065, 434] width 215 height 28
type input "1"
type input "1500"
click at [1046, 484] on button "ADD PAYMENT" at bounding box center [1065, 494] width 215 height 28
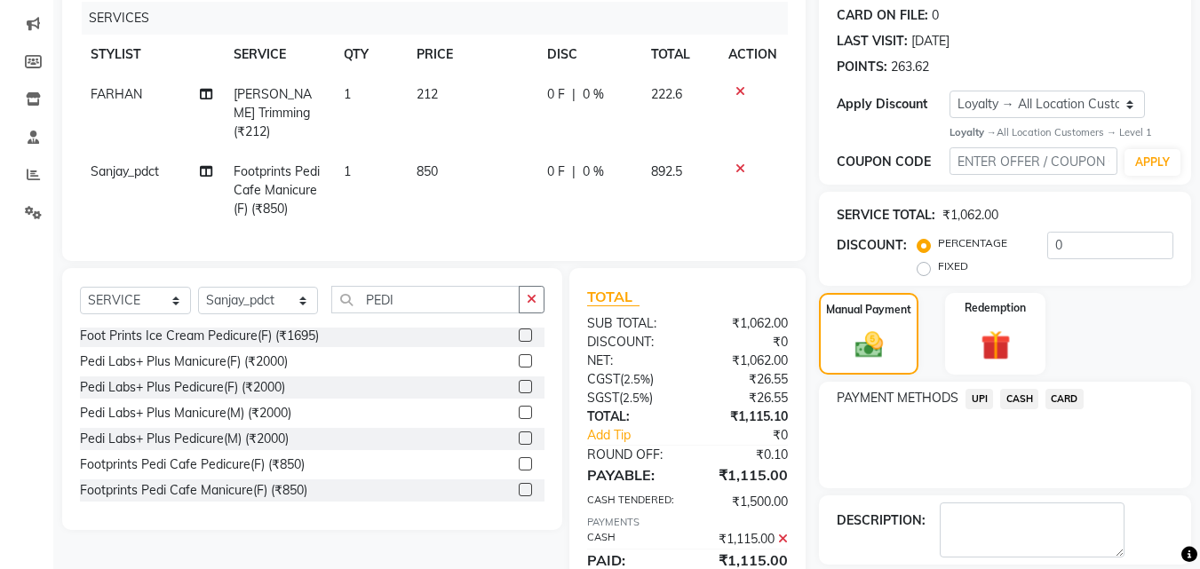
scroll to position [425, 0]
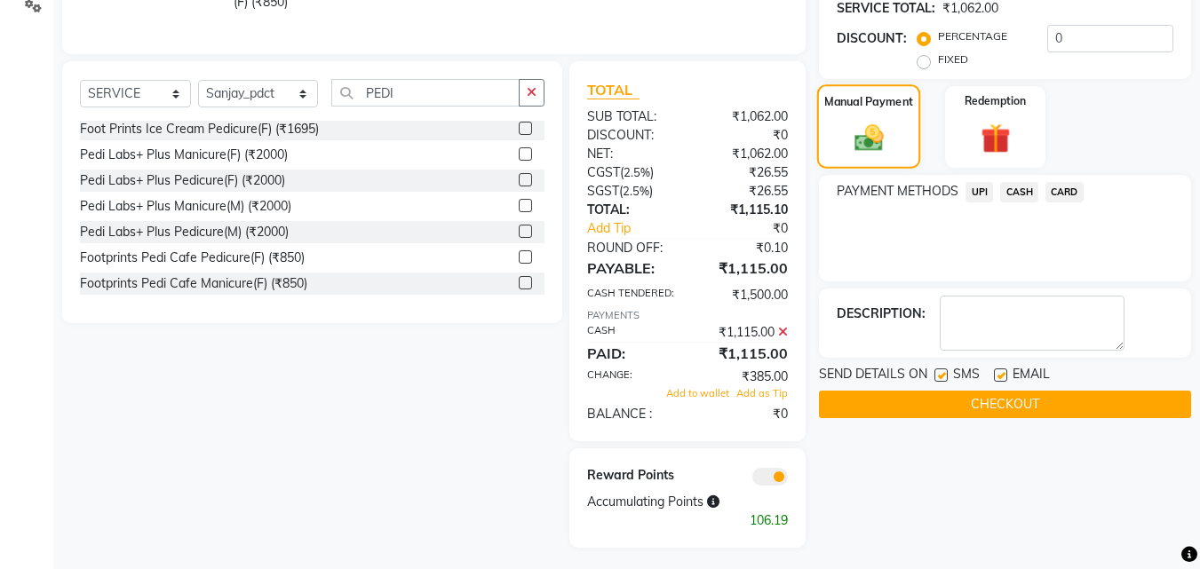
click at [849, 125] on img at bounding box center [868, 139] width 47 height 34
click at [954, 400] on button "CHECKOUT" at bounding box center [1005, 405] width 372 height 28
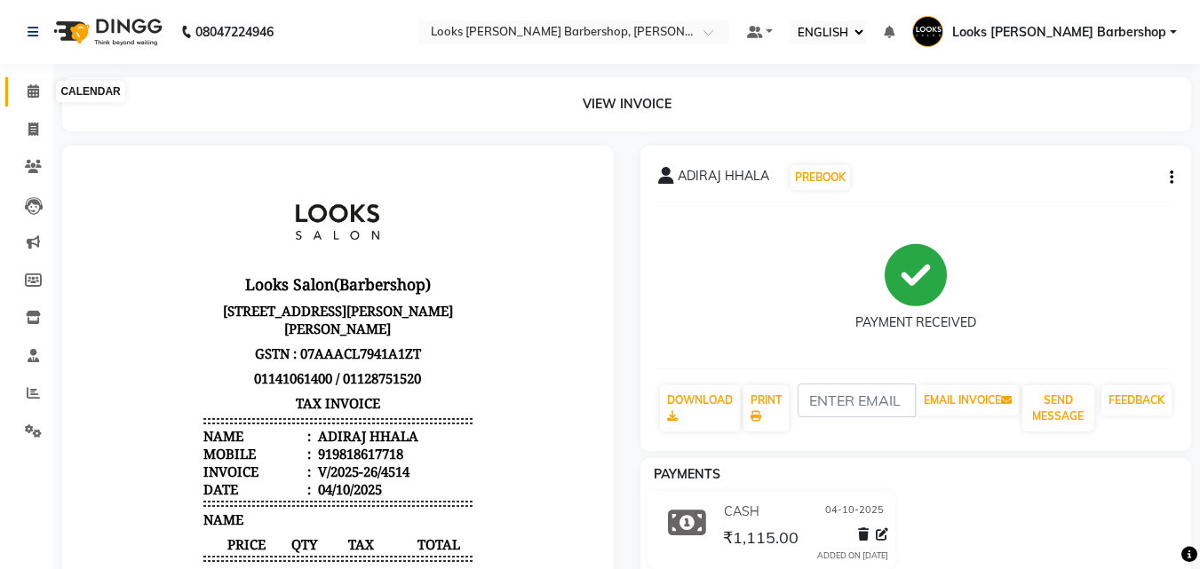
click at [31, 91] on icon at bounding box center [34, 90] width 12 height 13
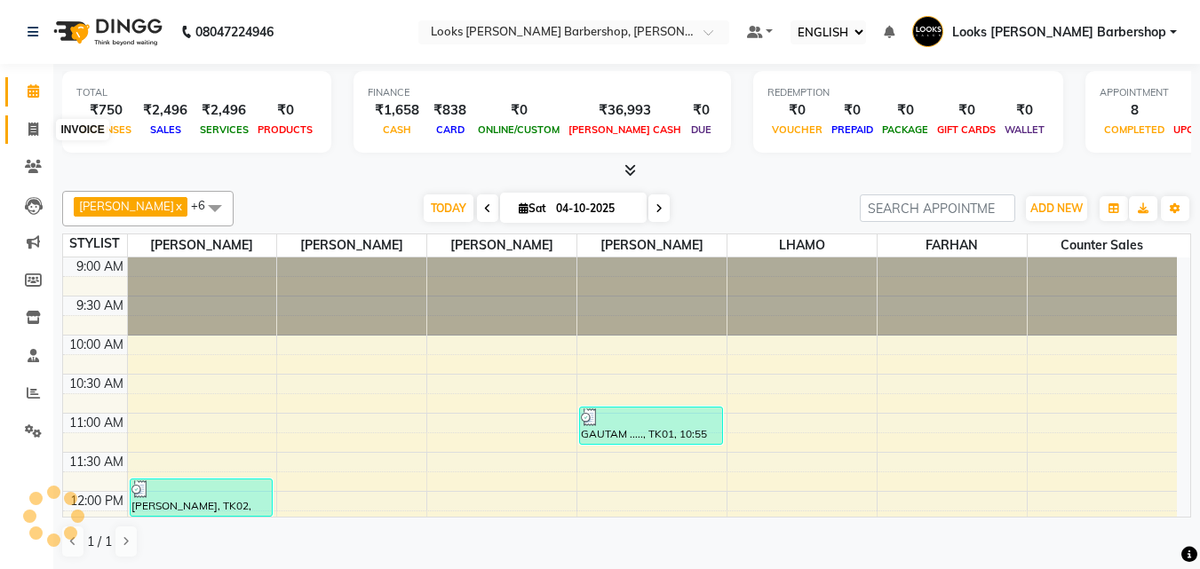
click at [33, 130] on icon at bounding box center [33, 129] width 10 height 13
select select "service"
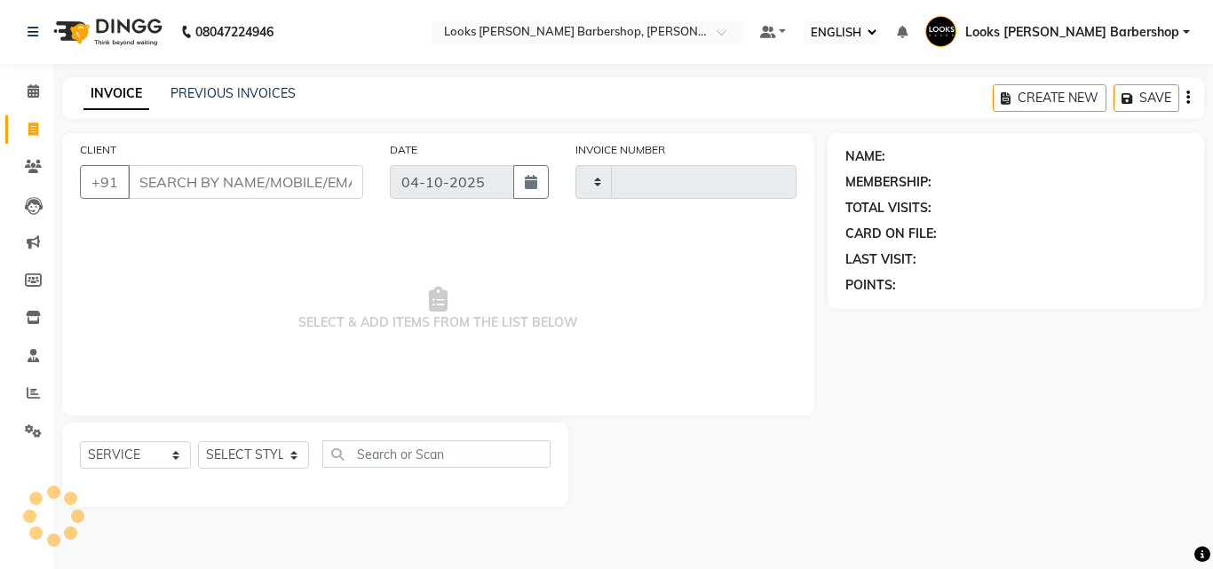
type input "4515"
select select "4323"
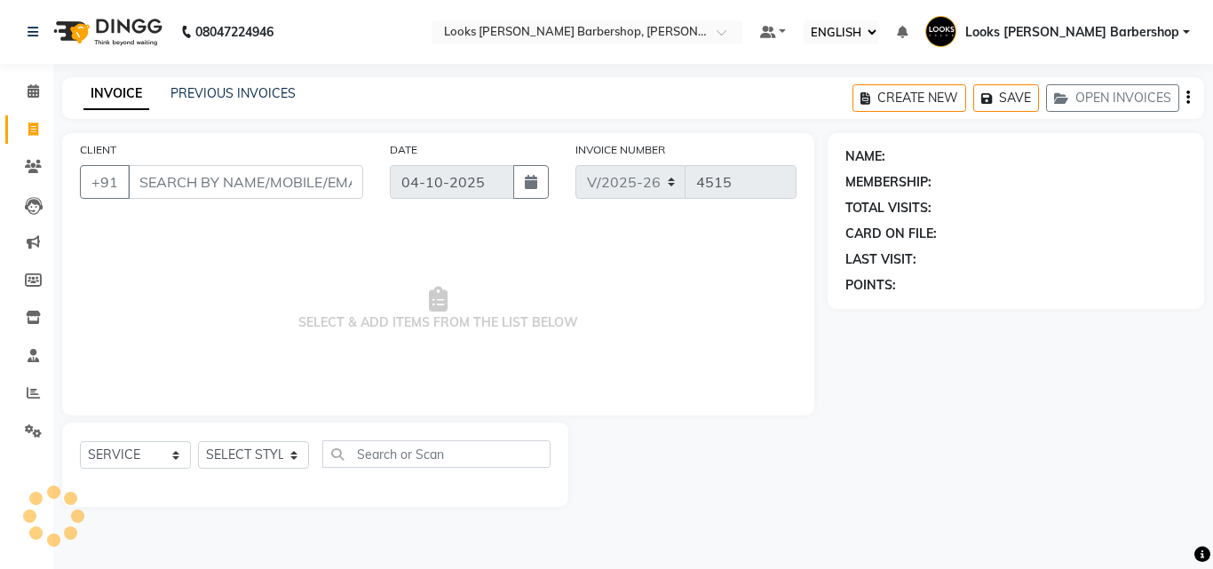
click at [190, 179] on input "CLIENT" at bounding box center [245, 182] width 235 height 34
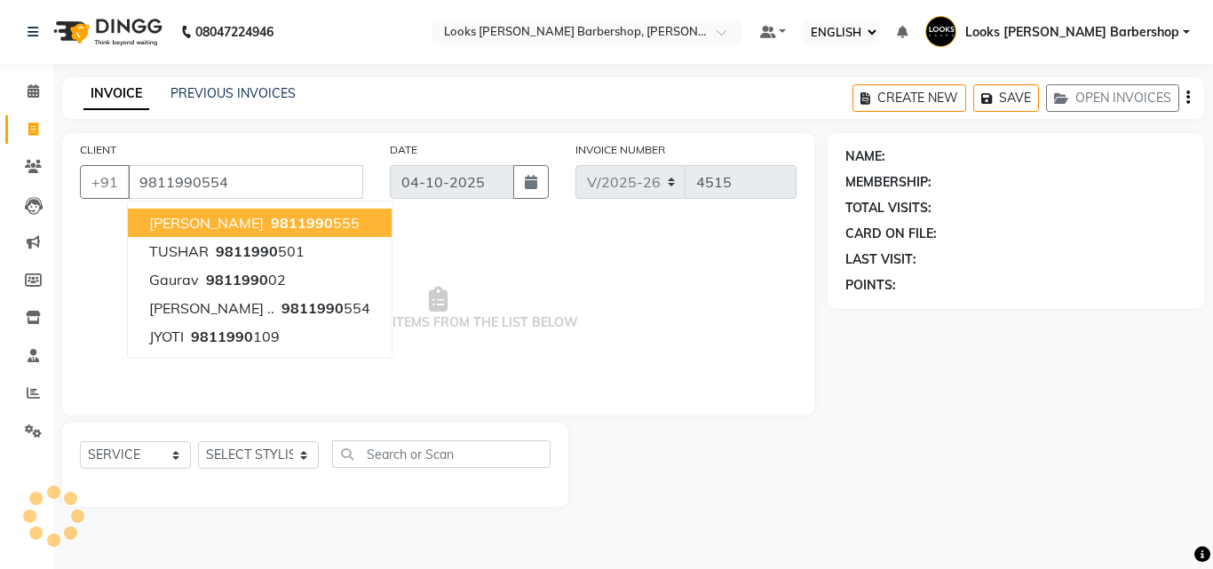
type input "9811990554"
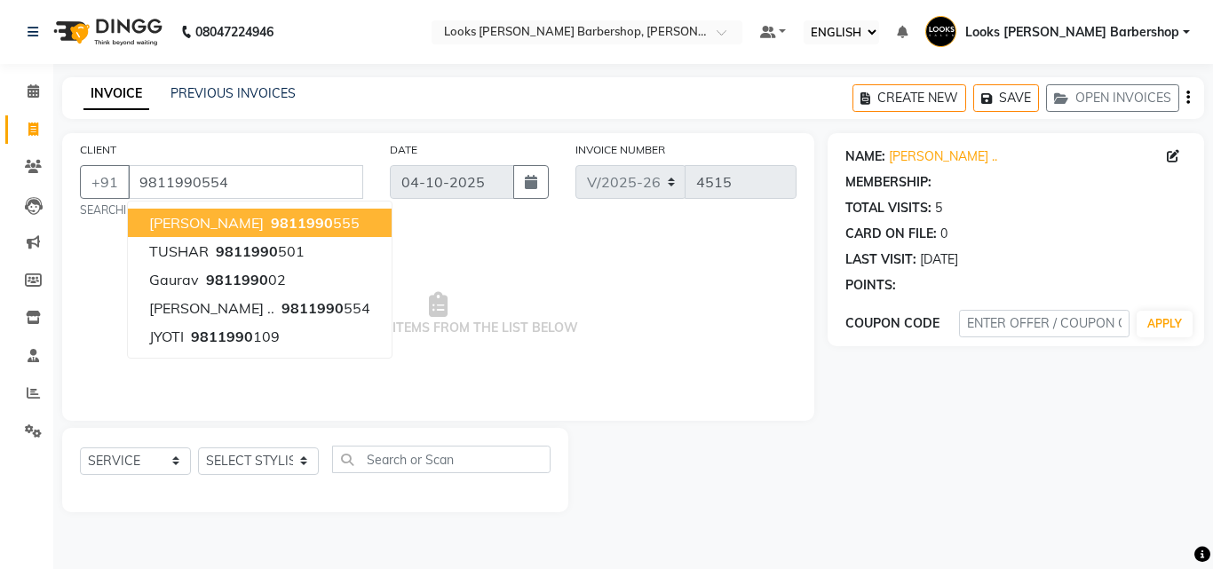
select select "1: Object"
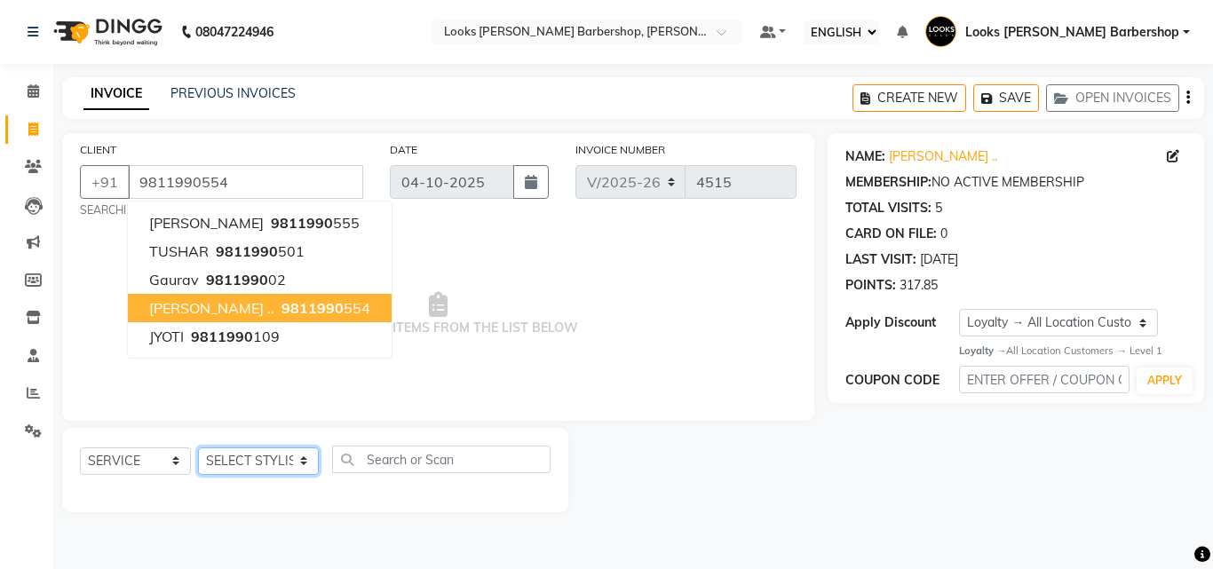
click at [294, 461] on select "SELECT STYLIST [PERSON_NAME] [PERSON_NAME] Amazon_Kart [PERSON_NAME] Counter Sa…" at bounding box center [258, 462] width 121 height 28
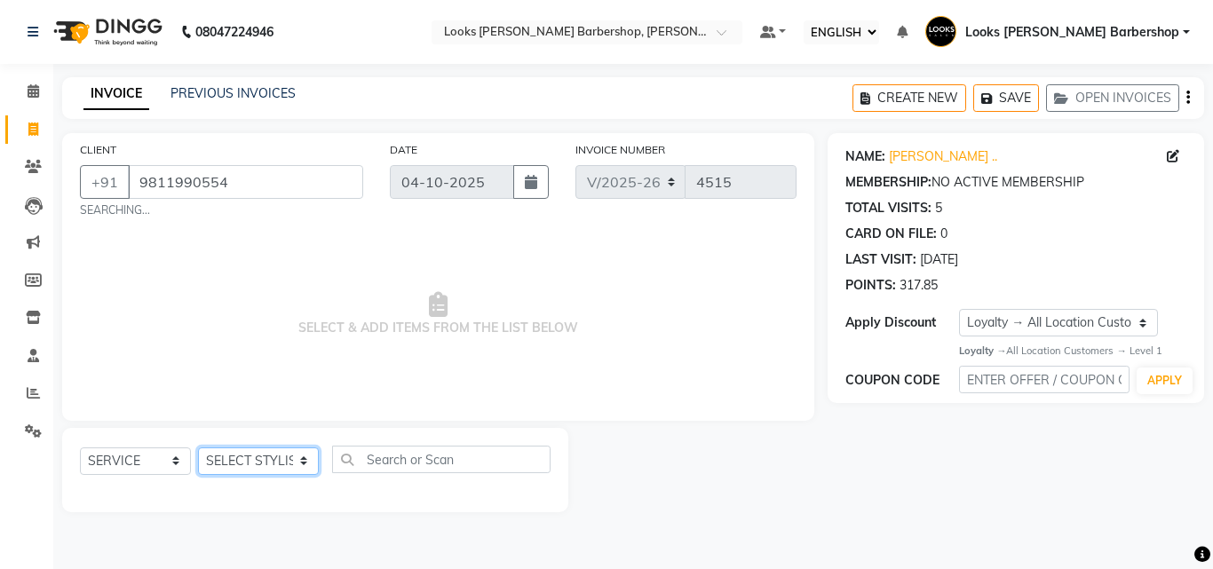
select select "23409"
click at [198, 448] on select "SELECT STYLIST [PERSON_NAME] [PERSON_NAME] Amazon_Kart [PERSON_NAME] Counter Sa…" at bounding box center [258, 462] width 121 height 28
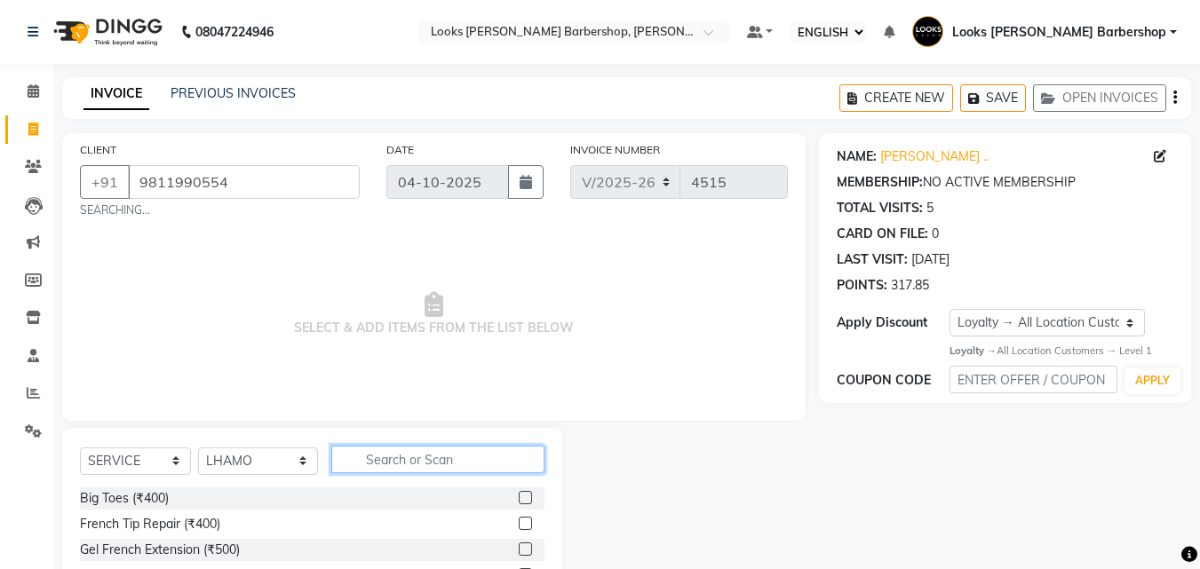
click at [367, 461] on input "text" at bounding box center [438, 460] width 214 height 28
type input "BEARD"
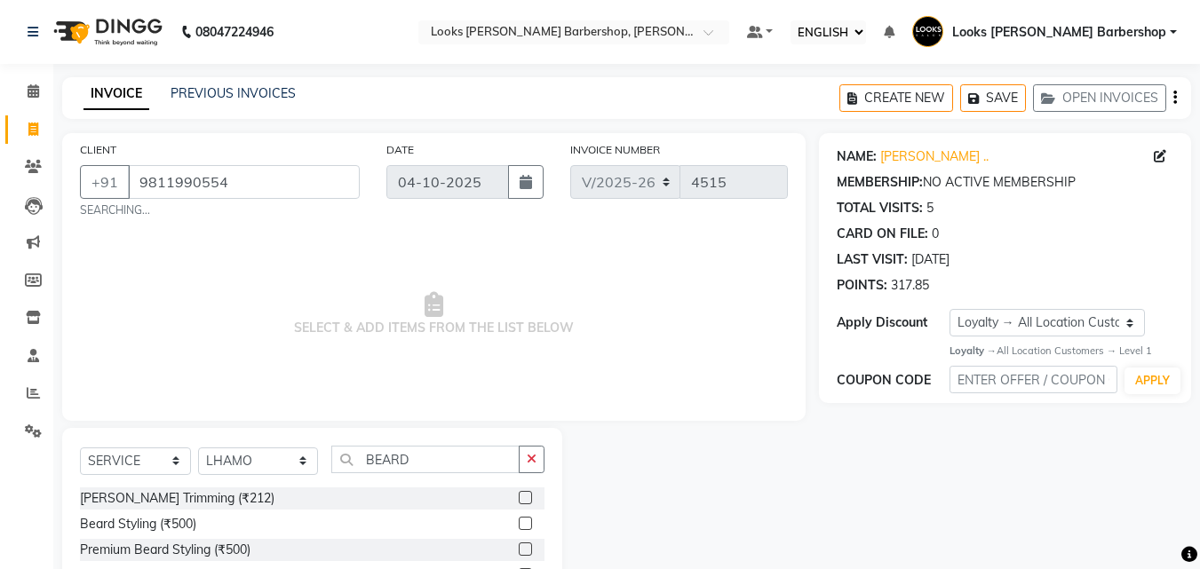
click at [529, 496] on label at bounding box center [525, 497] width 13 height 13
click at [529, 496] on input "checkbox" at bounding box center [525, 499] width 12 height 12
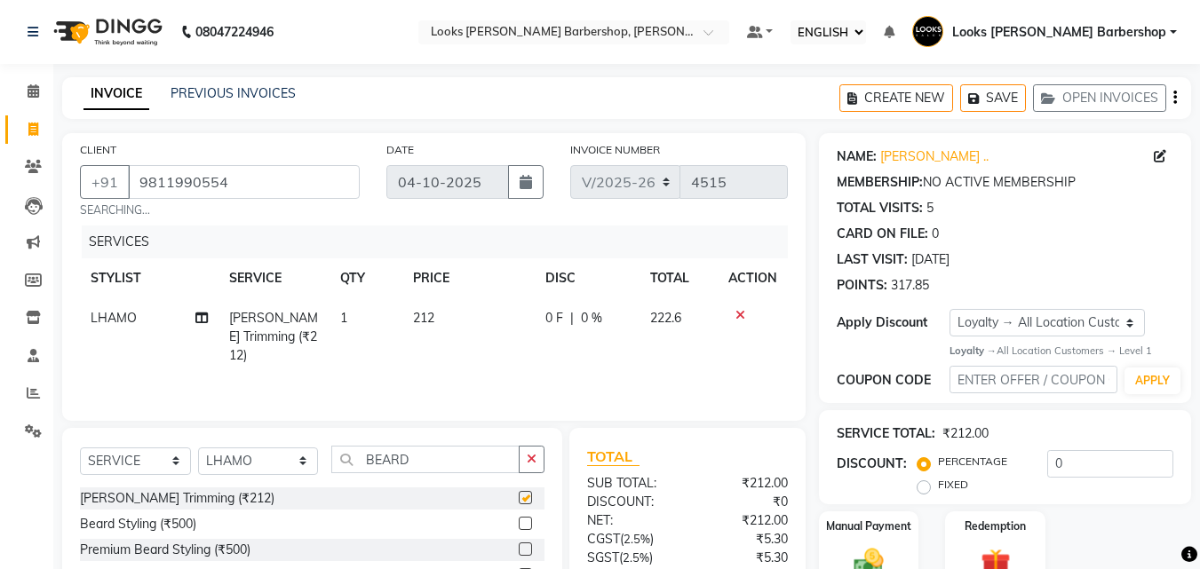
checkbox input "false"
click at [527, 464] on icon "button" at bounding box center [532, 459] width 10 height 12
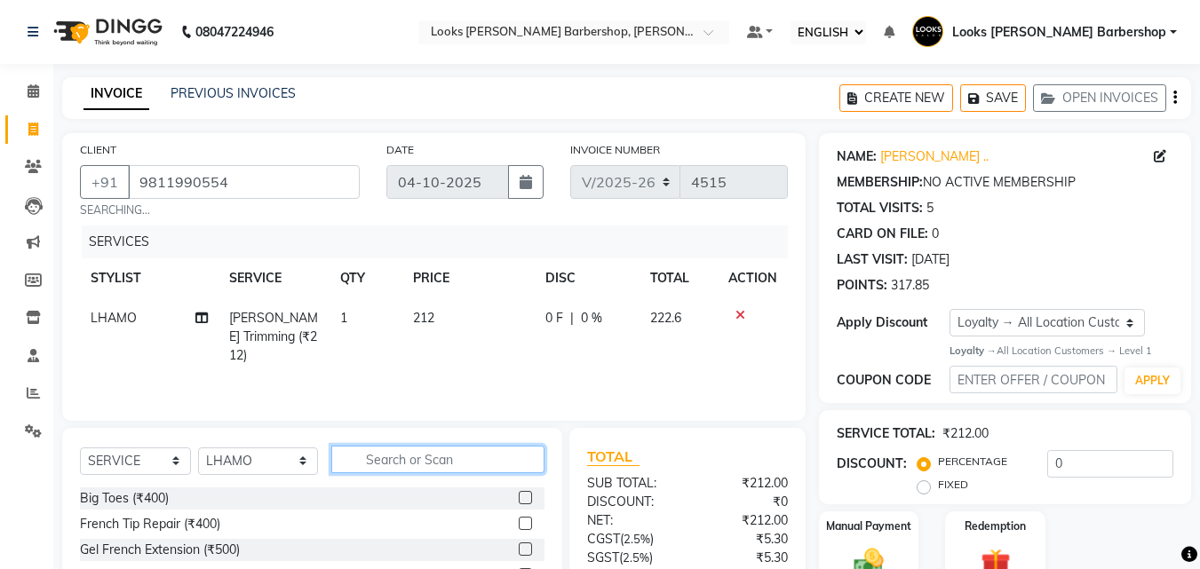
click at [520, 463] on input "text" at bounding box center [438, 460] width 214 height 28
type input "INOA"
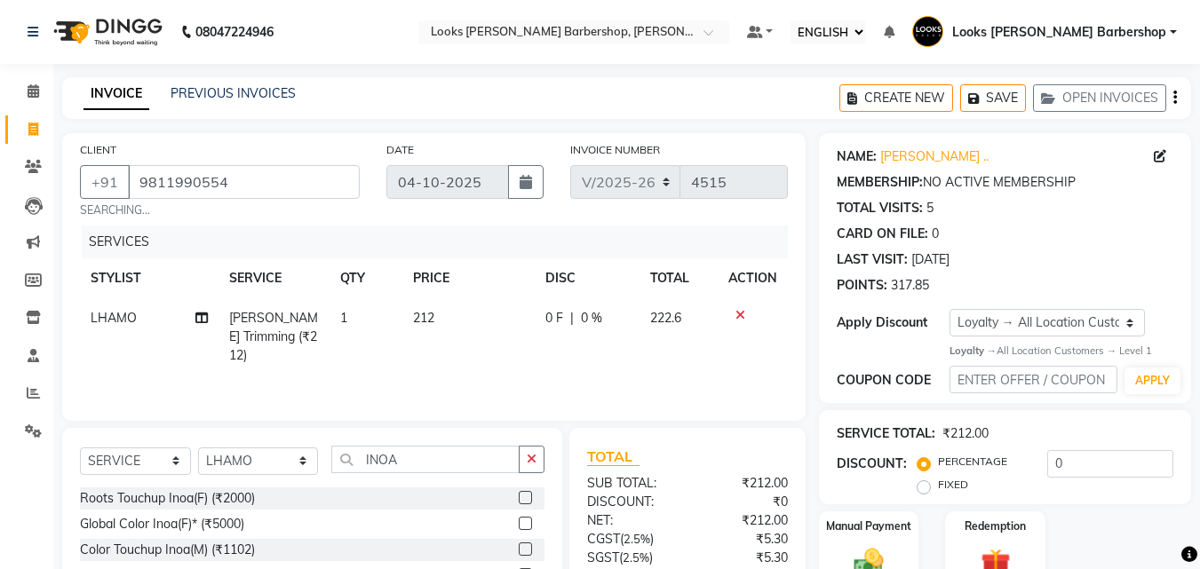
click at [519, 548] on label at bounding box center [525, 549] width 13 height 13
click at [519, 548] on input "checkbox" at bounding box center [525, 550] width 12 height 12
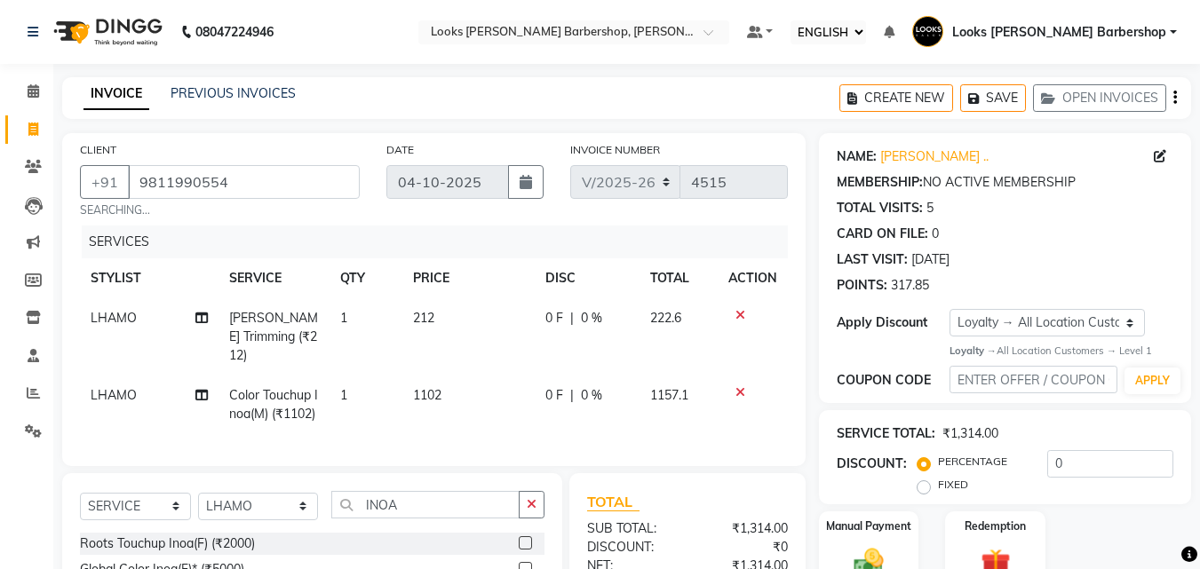
checkbox input "false"
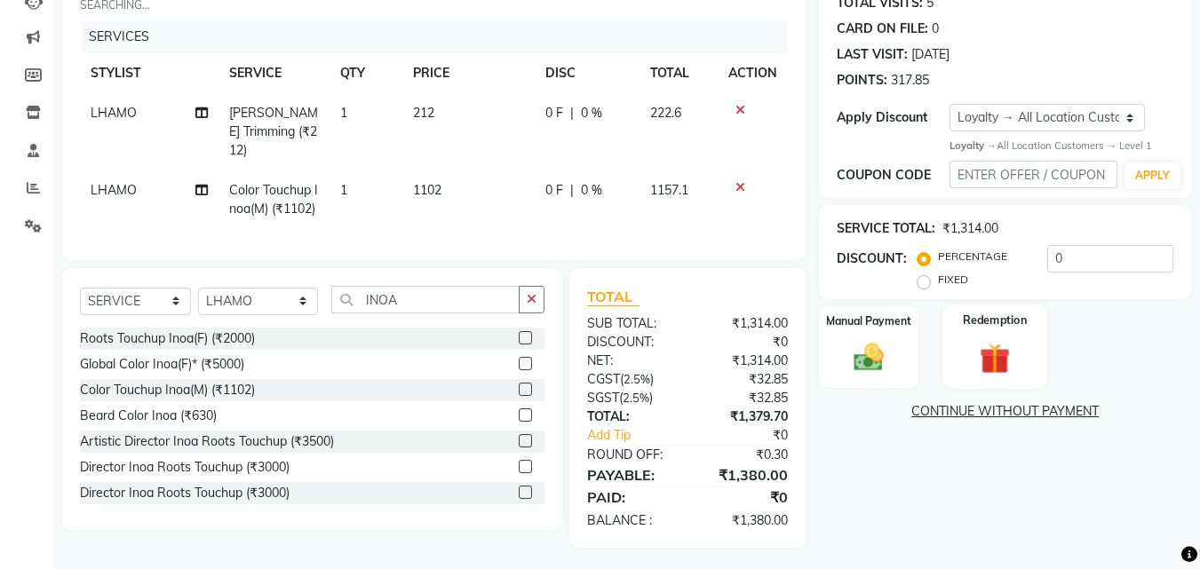
click at [996, 333] on div "Redemption" at bounding box center [995, 347] width 104 height 84
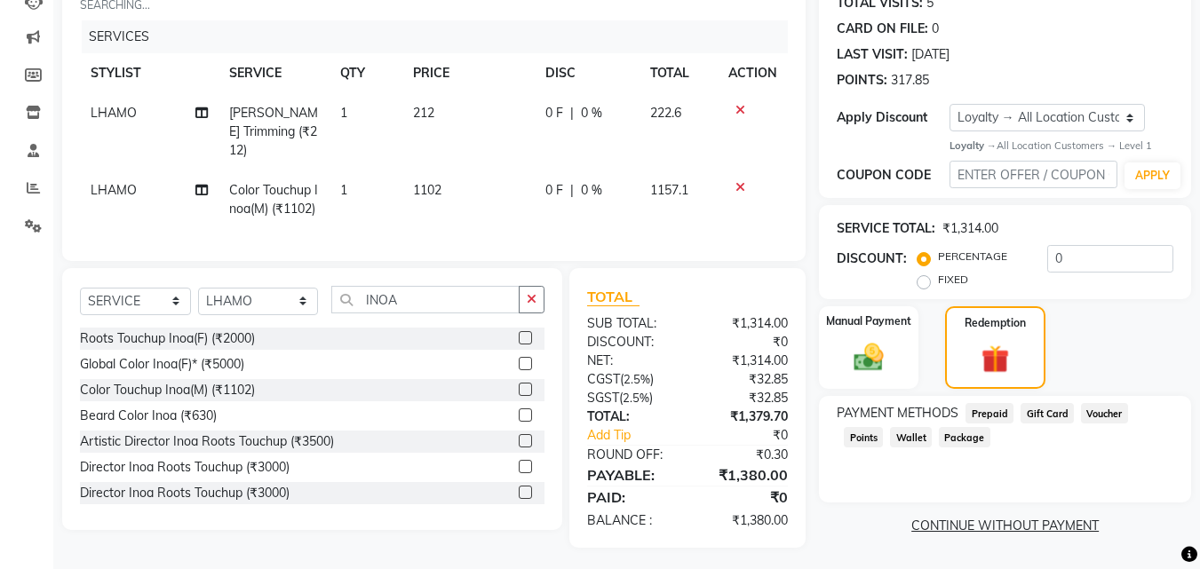
click at [883, 427] on span "Points" at bounding box center [863, 437] width 39 height 20
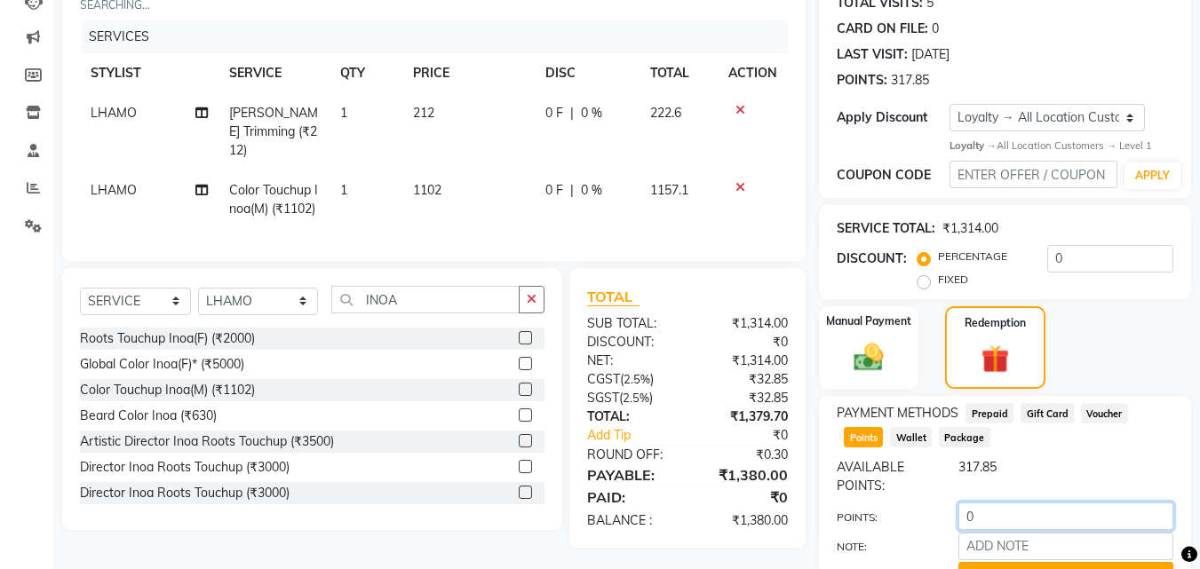
click at [983, 505] on input "0" at bounding box center [1065, 517] width 215 height 28
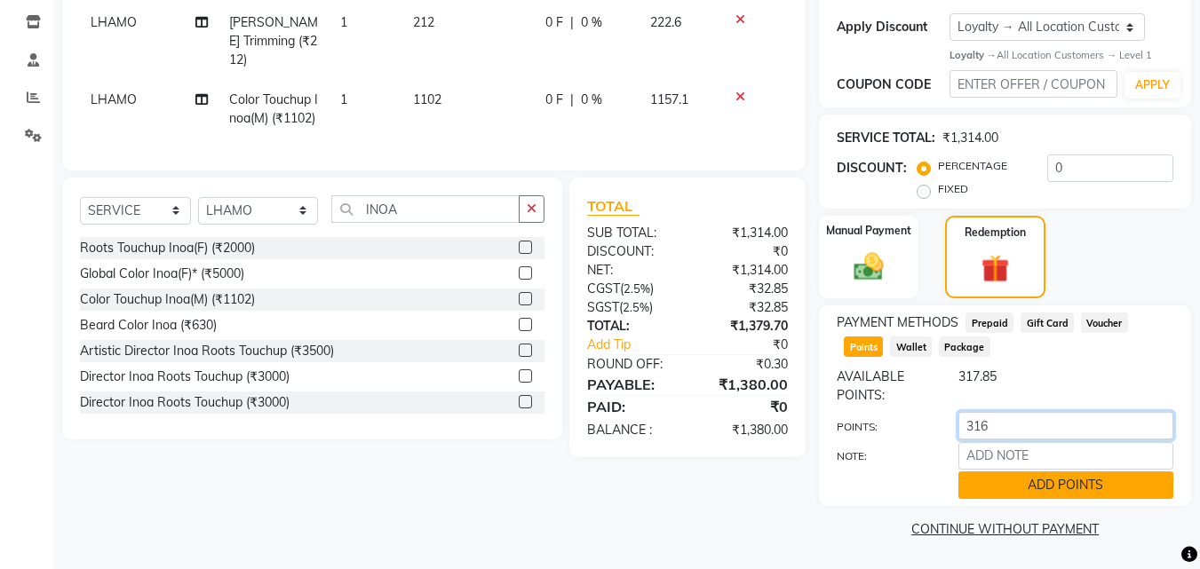
type input "316"
click at [1020, 476] on button "ADD POINTS" at bounding box center [1065, 486] width 215 height 28
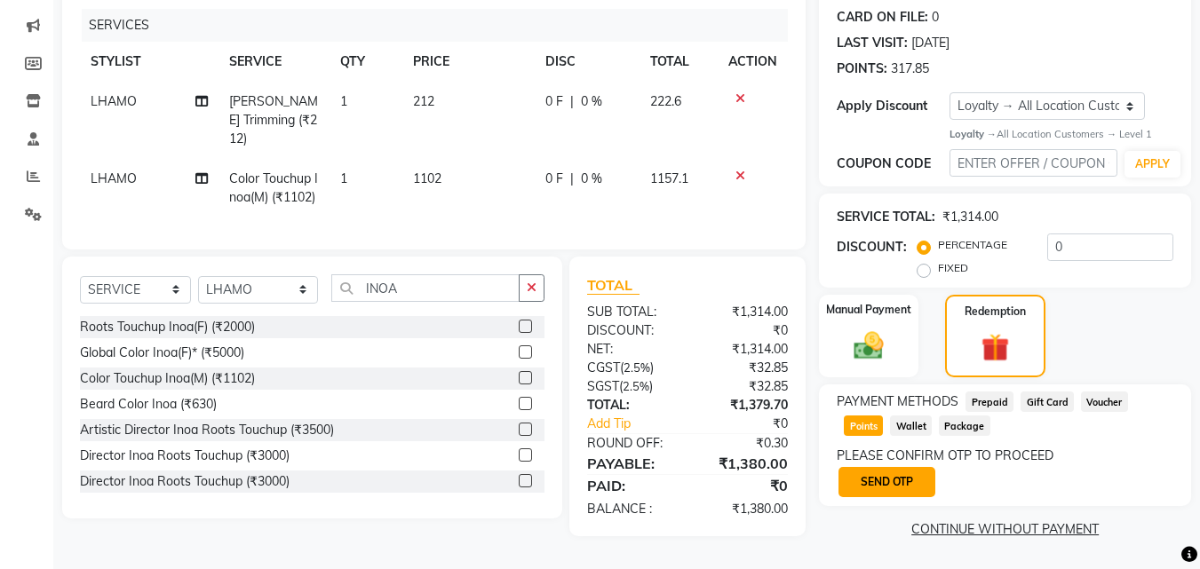
click at [883, 474] on button "SEND OTP" at bounding box center [886, 482] width 97 height 30
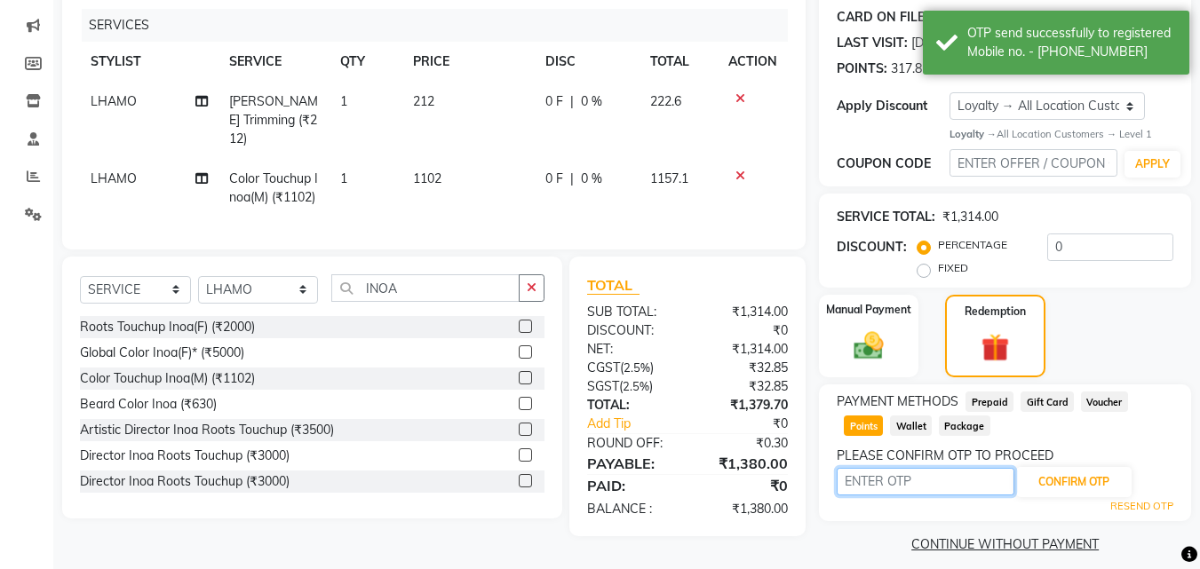
drag, startPoint x: 883, startPoint y: 484, endPoint x: 884, endPoint y: 475, distance: 9.1
click at [883, 484] on input "text" at bounding box center [926, 482] width 178 height 28
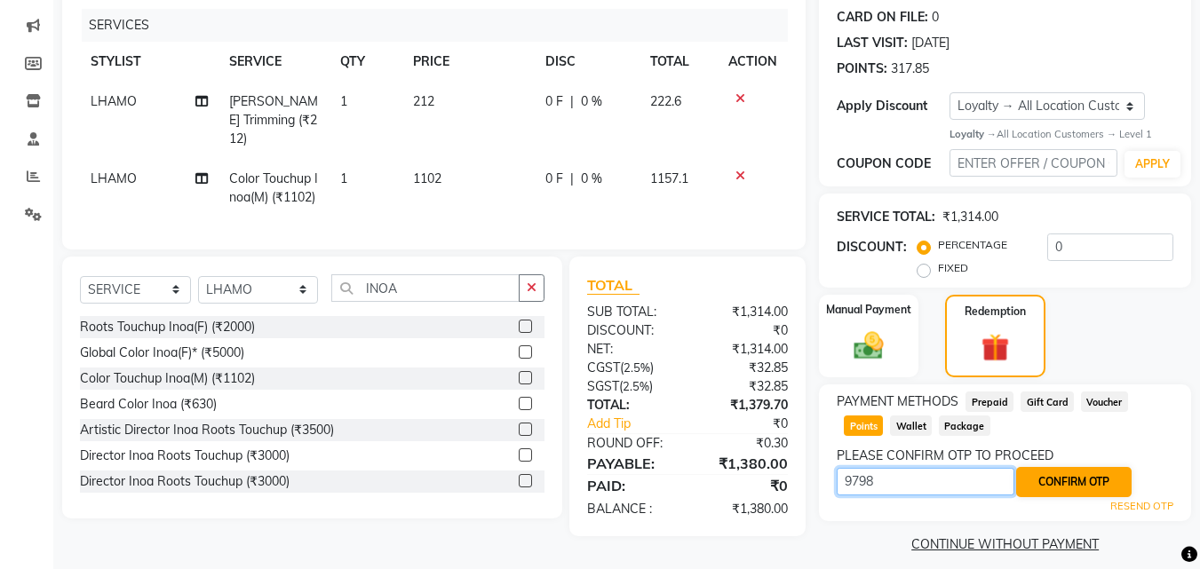
type input "9798"
click at [1067, 488] on button "CONFIRM OTP" at bounding box center [1073, 482] width 115 height 30
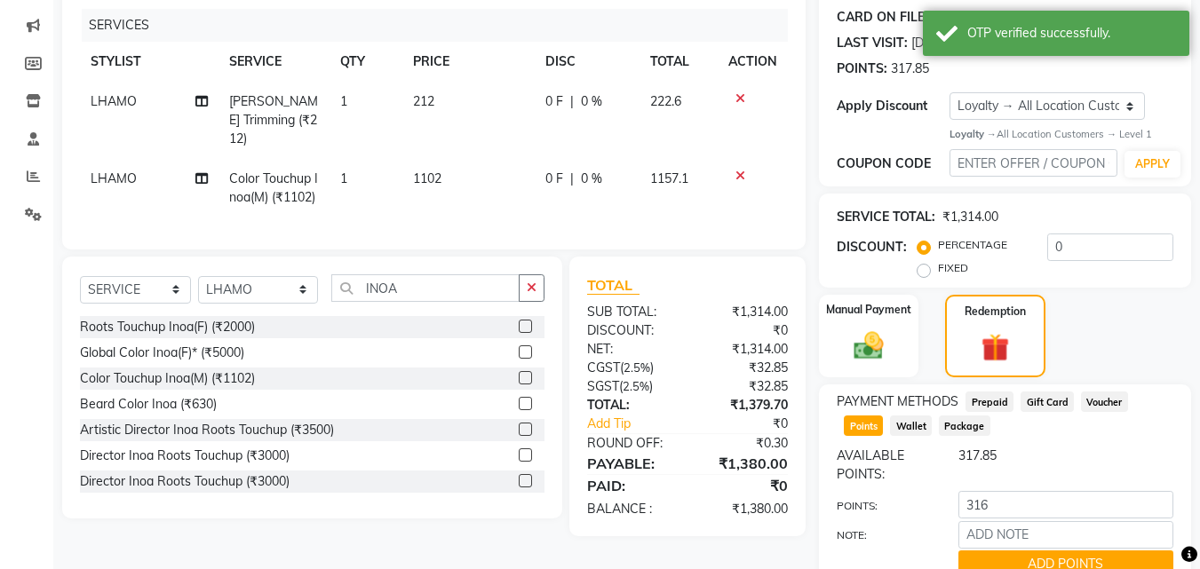
scroll to position [296, 0]
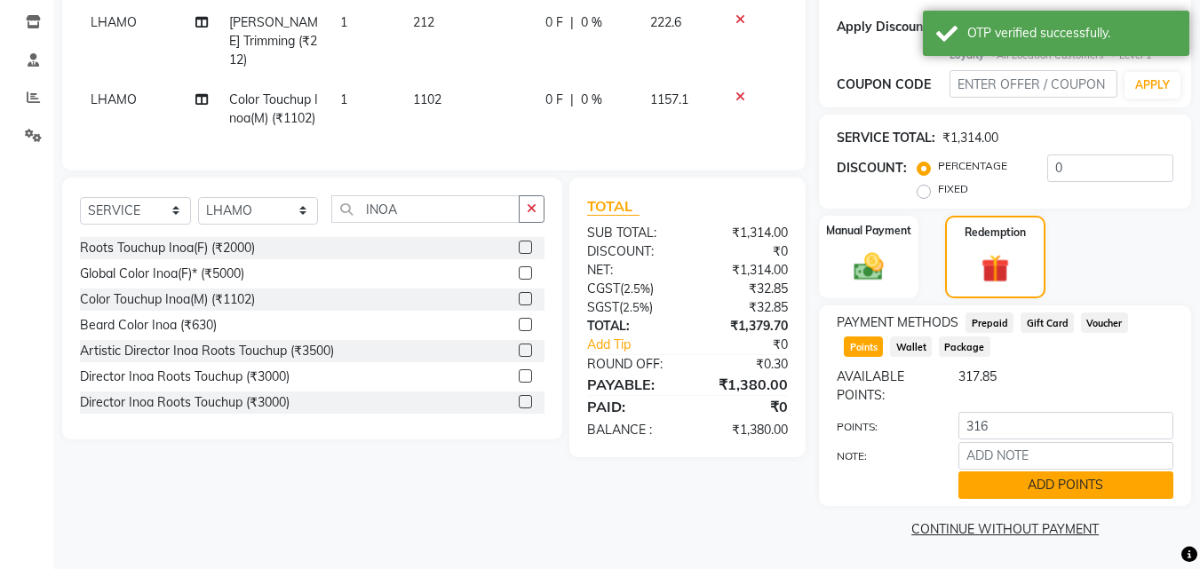
click at [1057, 481] on button "ADD POINTS" at bounding box center [1065, 486] width 215 height 28
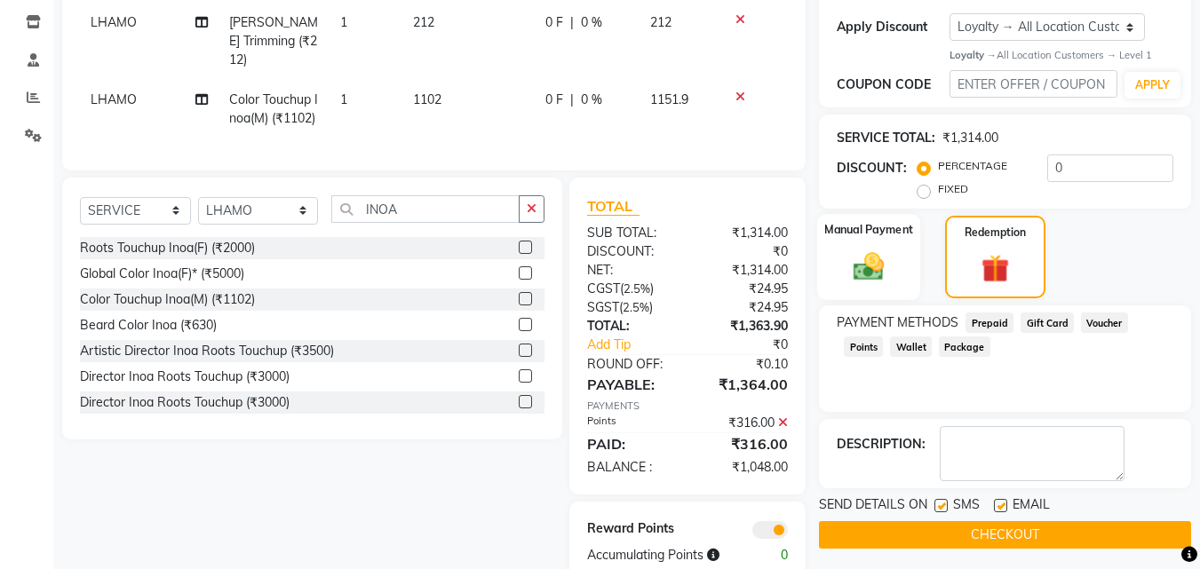
click at [870, 271] on img at bounding box center [869, 268] width 50 height 36
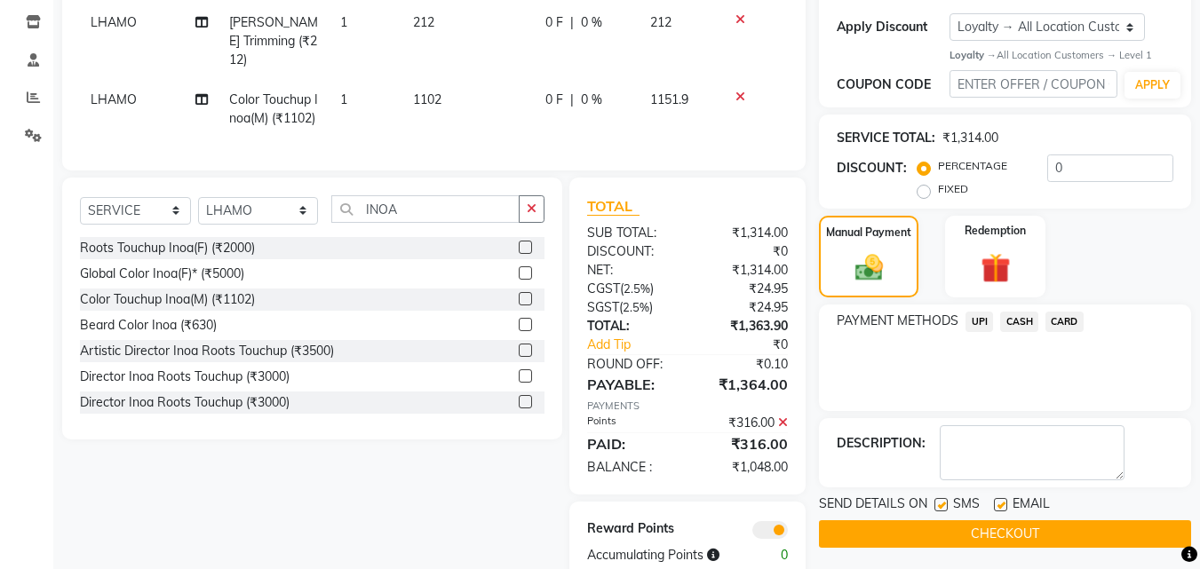
click at [982, 322] on span "UPI" at bounding box center [979, 322] width 28 height 20
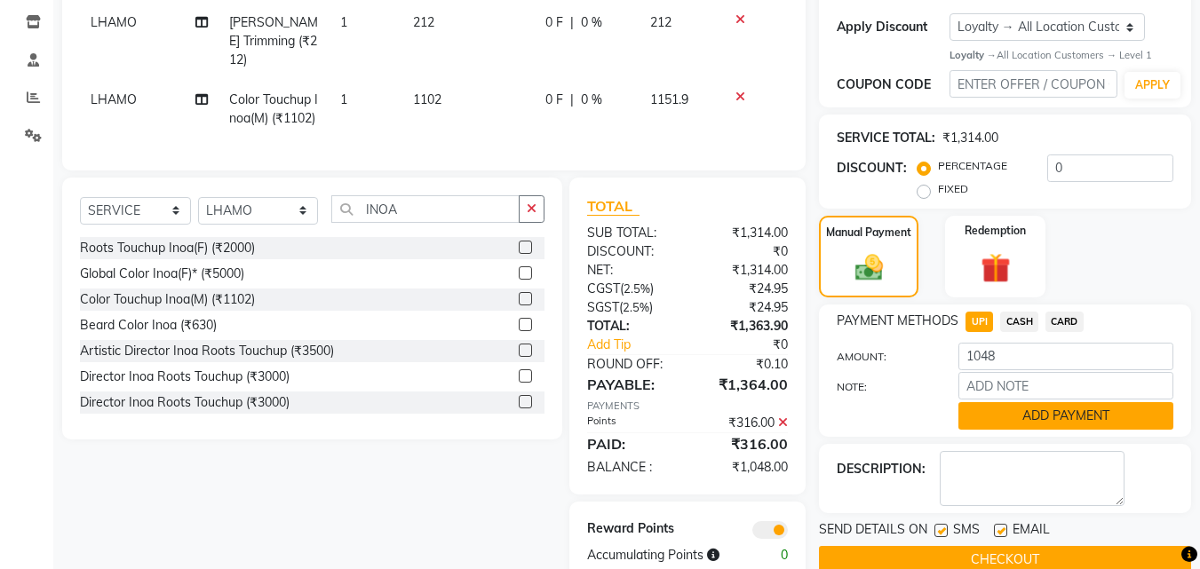
click at [1009, 416] on button "ADD PAYMENT" at bounding box center [1065, 416] width 215 height 28
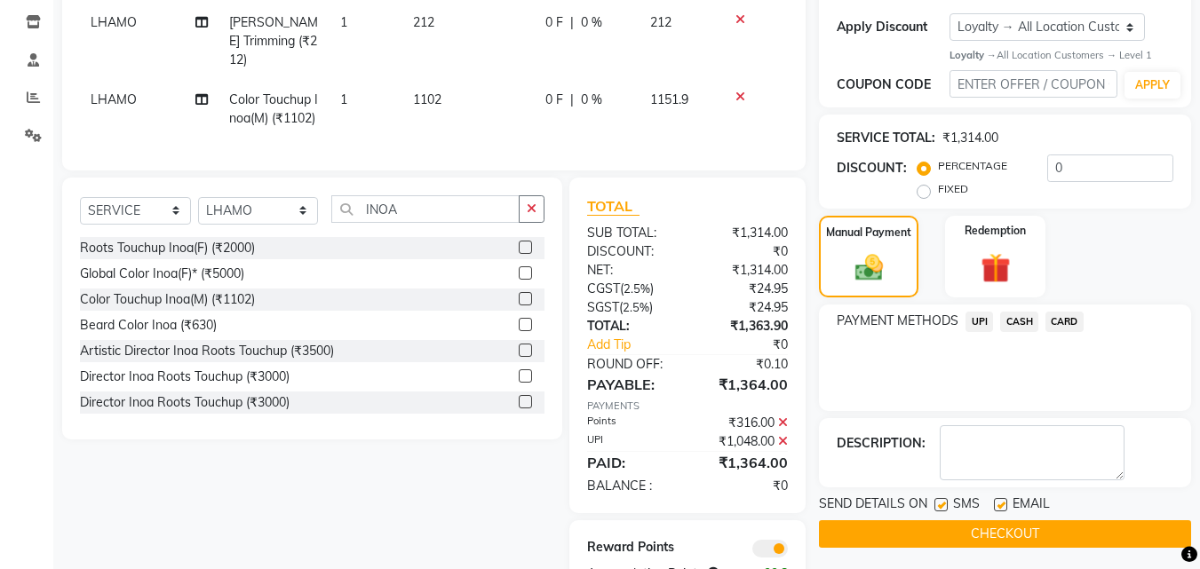
scroll to position [349, 0]
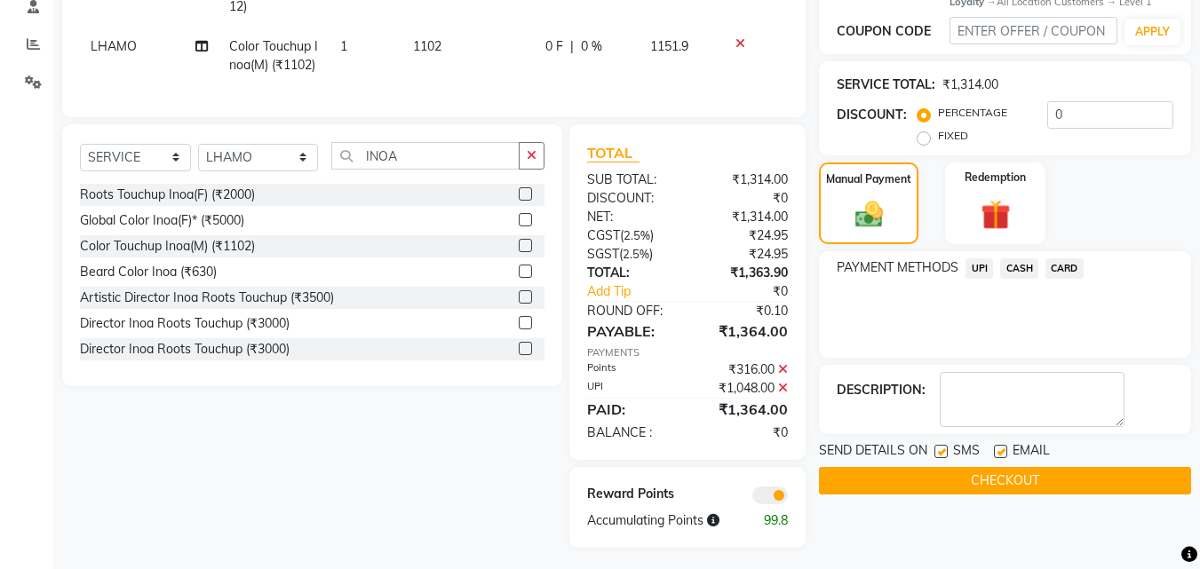
click at [993, 472] on button "CHECKOUT" at bounding box center [1005, 481] width 372 height 28
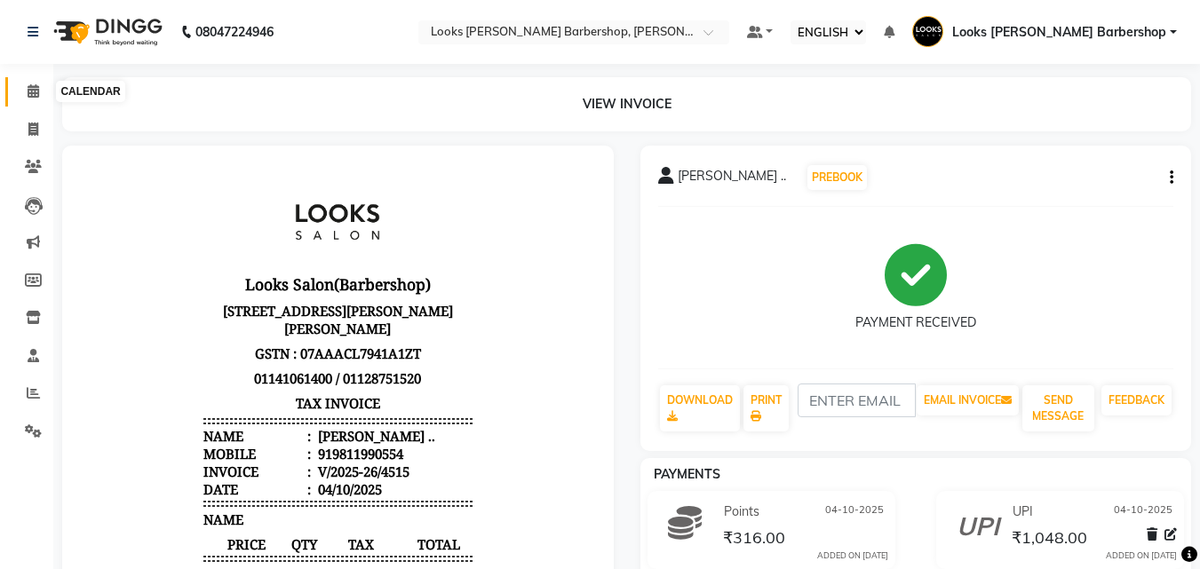
click at [40, 90] on span at bounding box center [33, 92] width 31 height 20
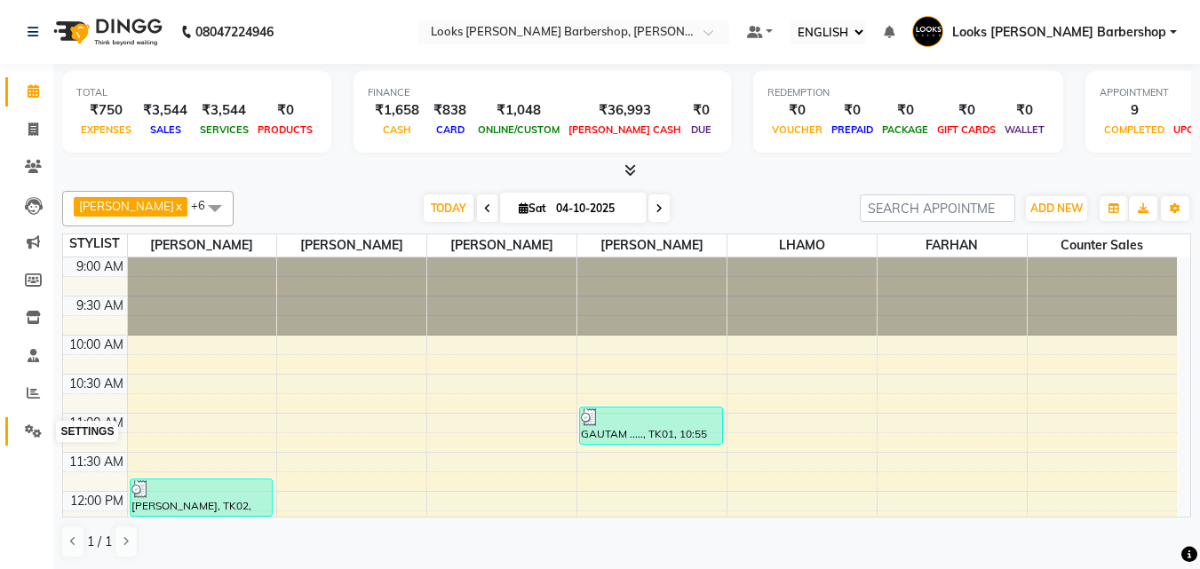
click at [26, 432] on icon at bounding box center [33, 430] width 17 height 13
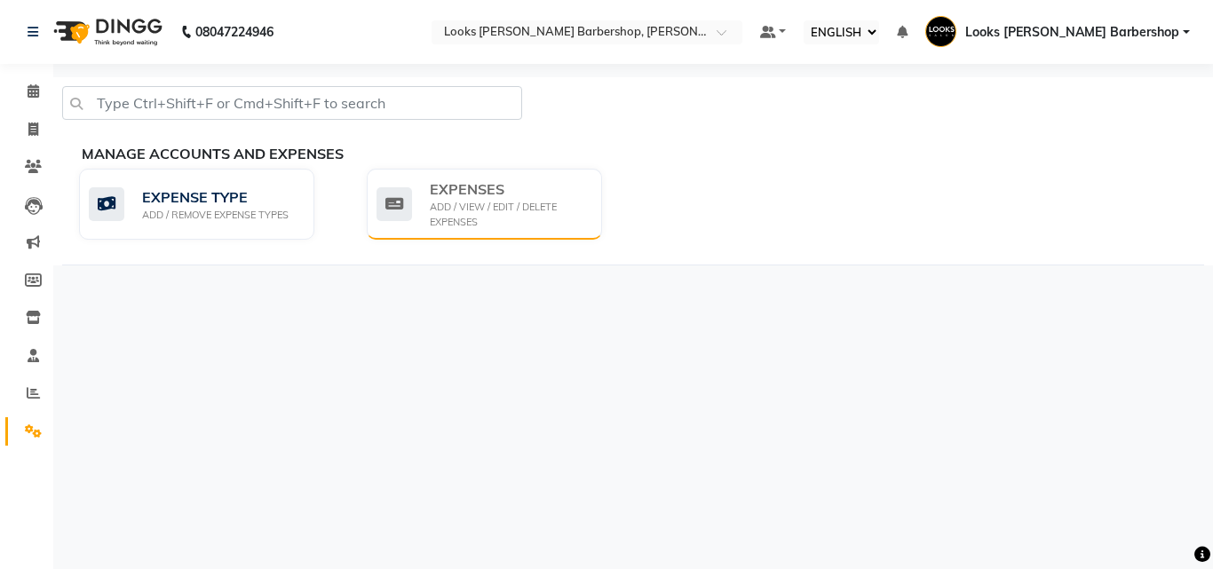
click at [444, 203] on div "ADD / VIEW / EDIT / DELETE EXPENSES" at bounding box center [509, 214] width 158 height 29
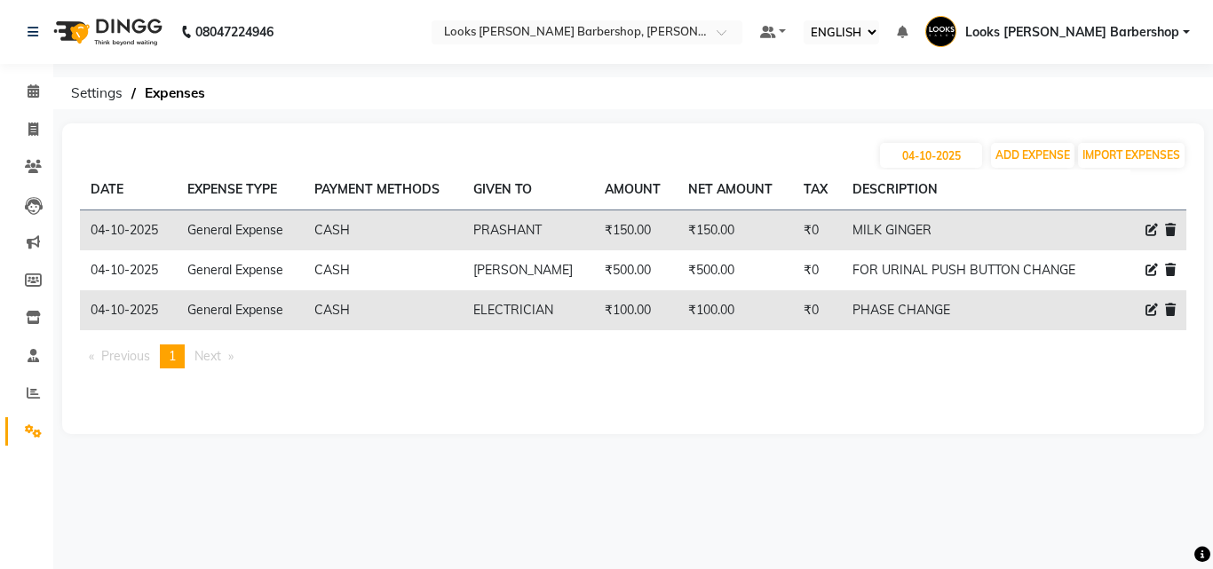
click at [1157, 269] on icon at bounding box center [1152, 270] width 12 height 12
select select "23704"
select select "1"
select select "3128"
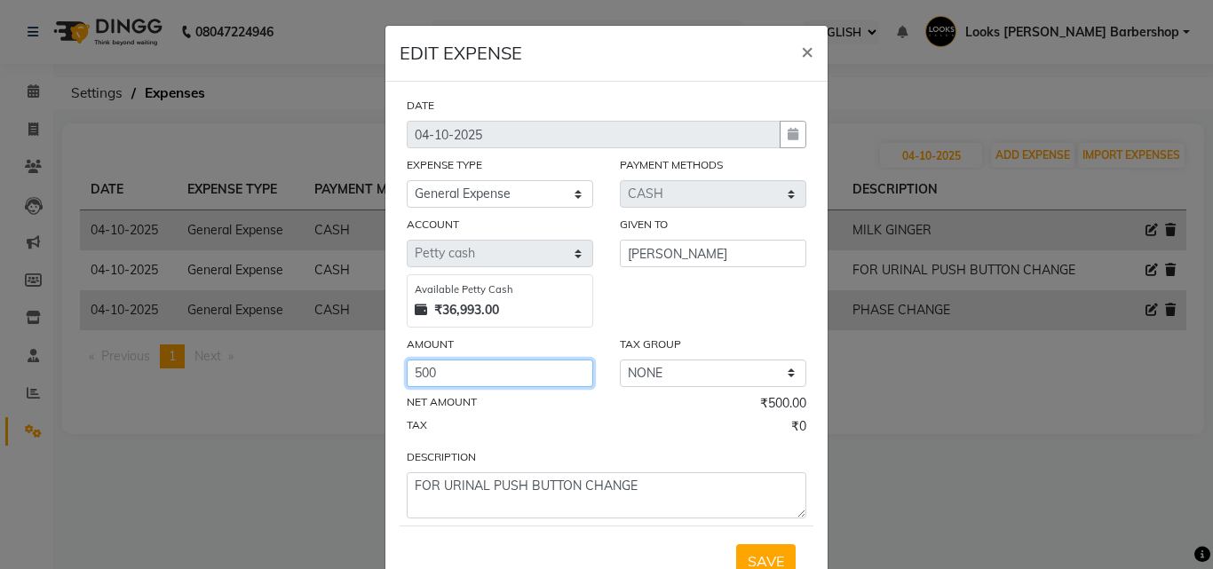
click at [435, 374] on input "500" at bounding box center [500, 374] width 186 height 28
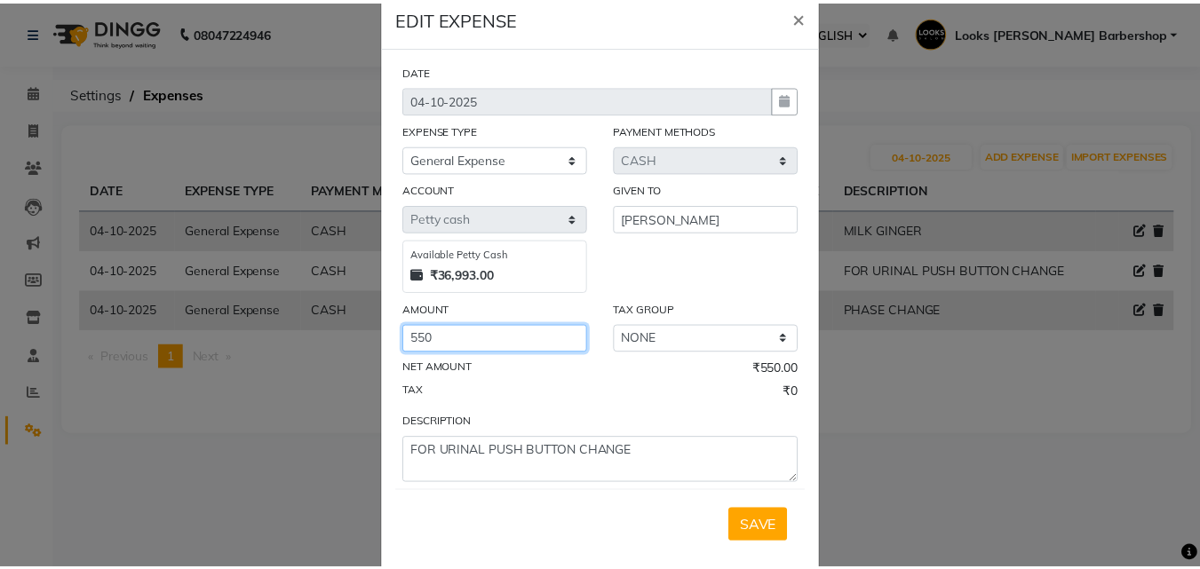
scroll to position [67, 0]
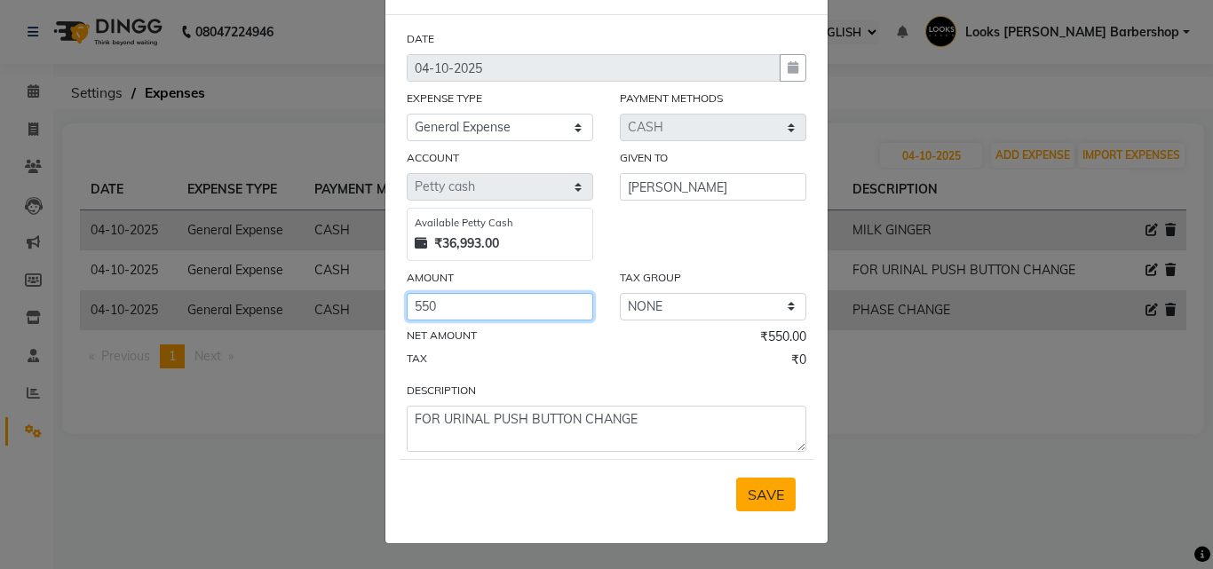
type input "550"
click at [761, 496] on span "SAVE" at bounding box center [766, 495] width 36 height 18
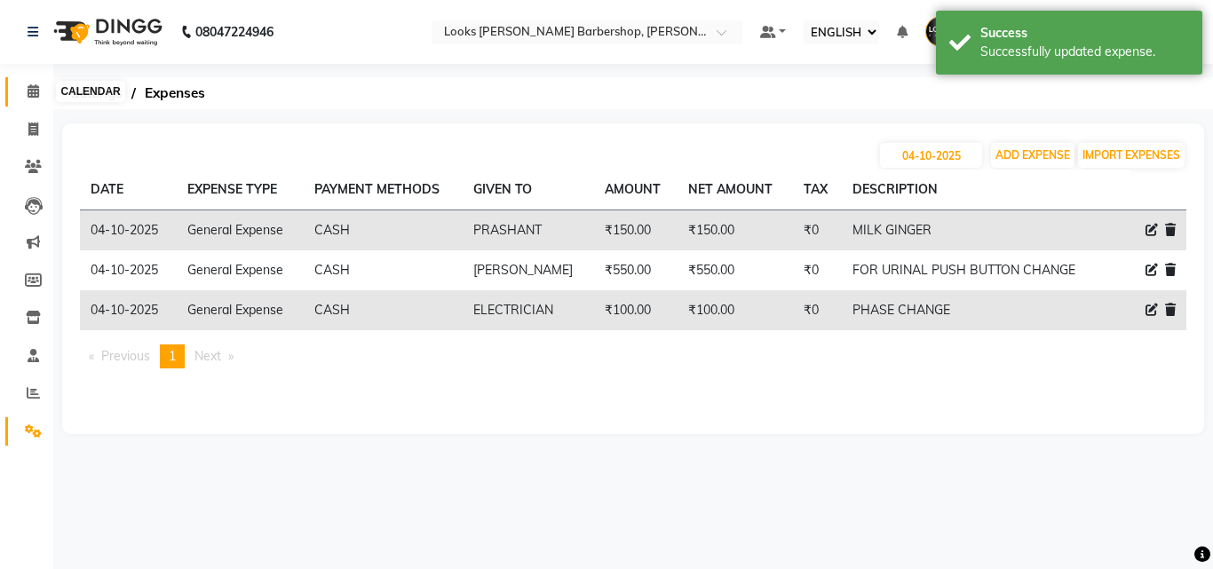
click at [29, 94] on icon at bounding box center [34, 90] width 12 height 13
